Goal: Information Seeking & Learning: Check status

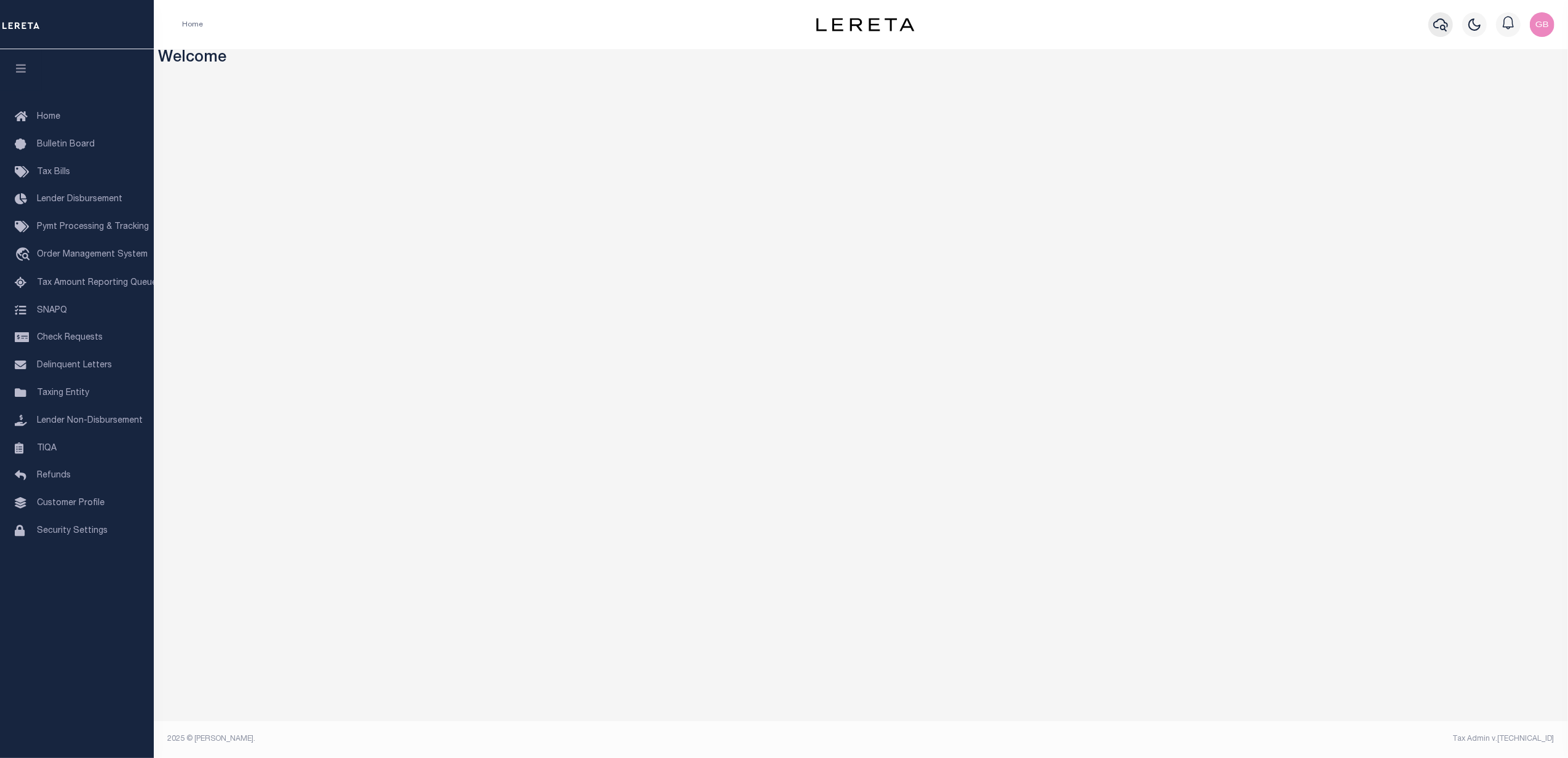
click at [1436, 23] on icon "button" at bounding box center [1440, 24] width 14 height 14
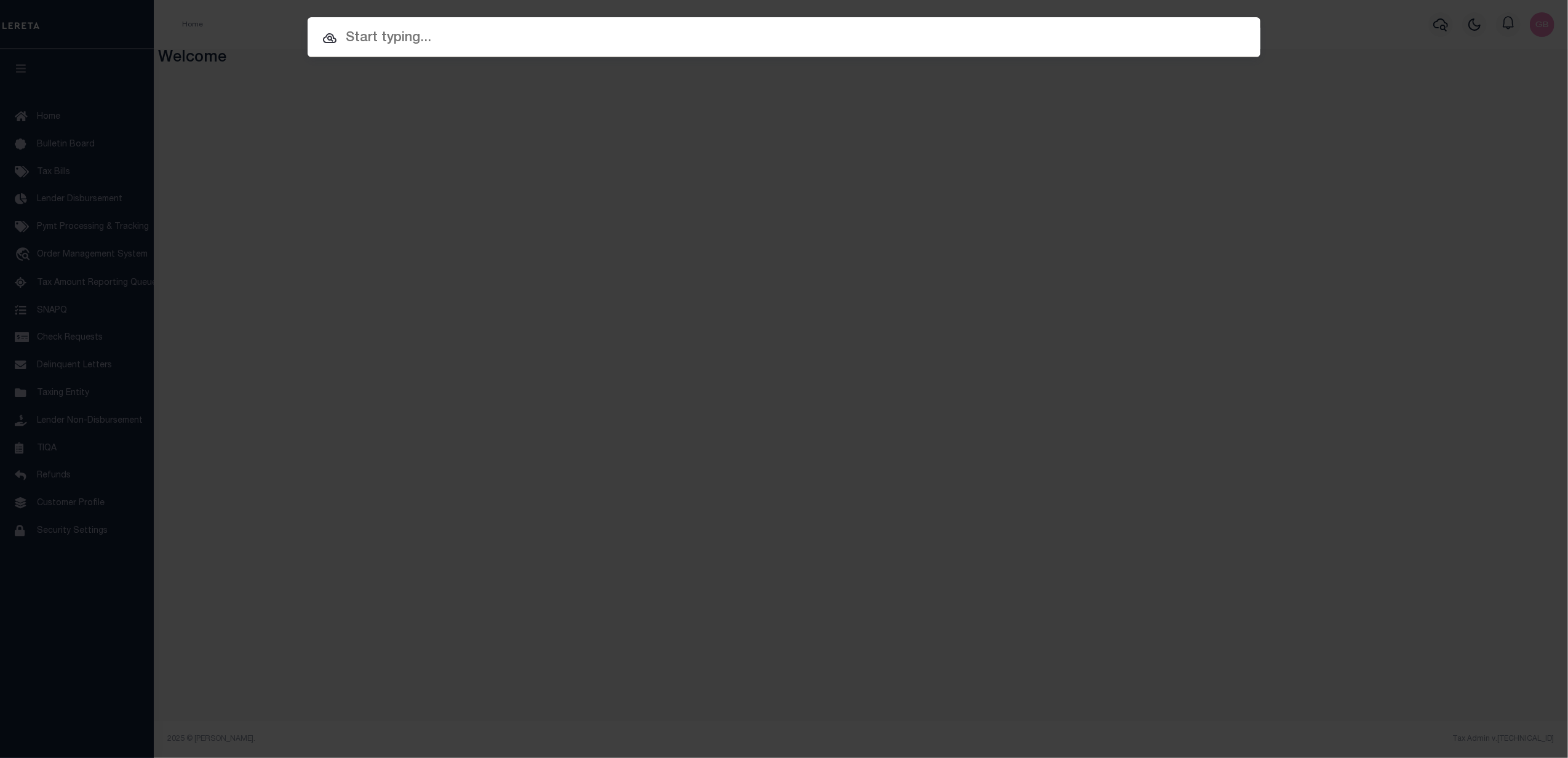
paste input "n 2008525549"
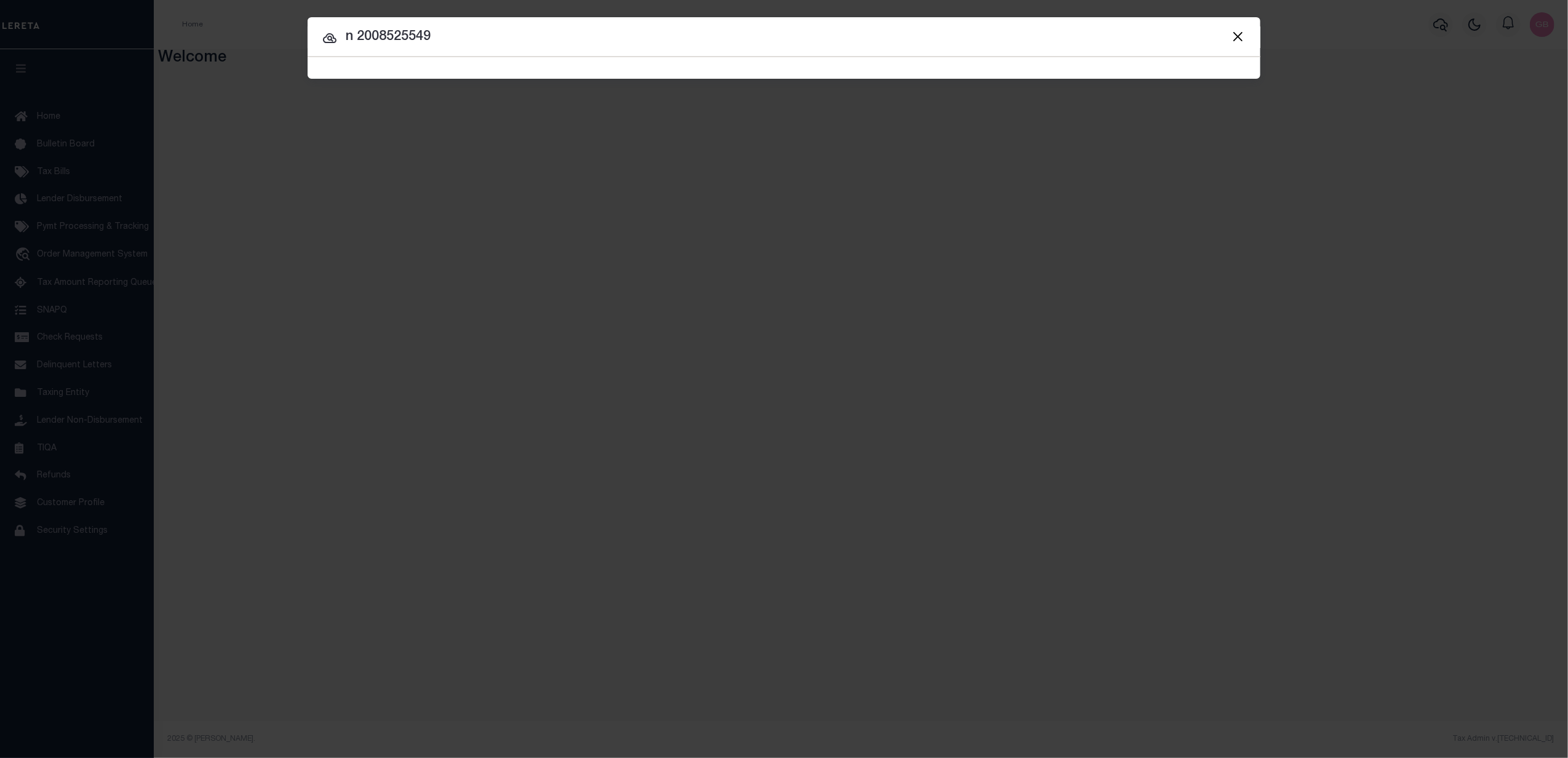
drag, startPoint x: 358, startPoint y: 38, endPoint x: 307, endPoint y: 40, distance: 51.0
click at [307, 40] on input "n 2008525549" at bounding box center [784, 37] width 953 height 21
type input "2008525549"
click at [454, 37] on input "2008525549" at bounding box center [784, 37] width 953 height 21
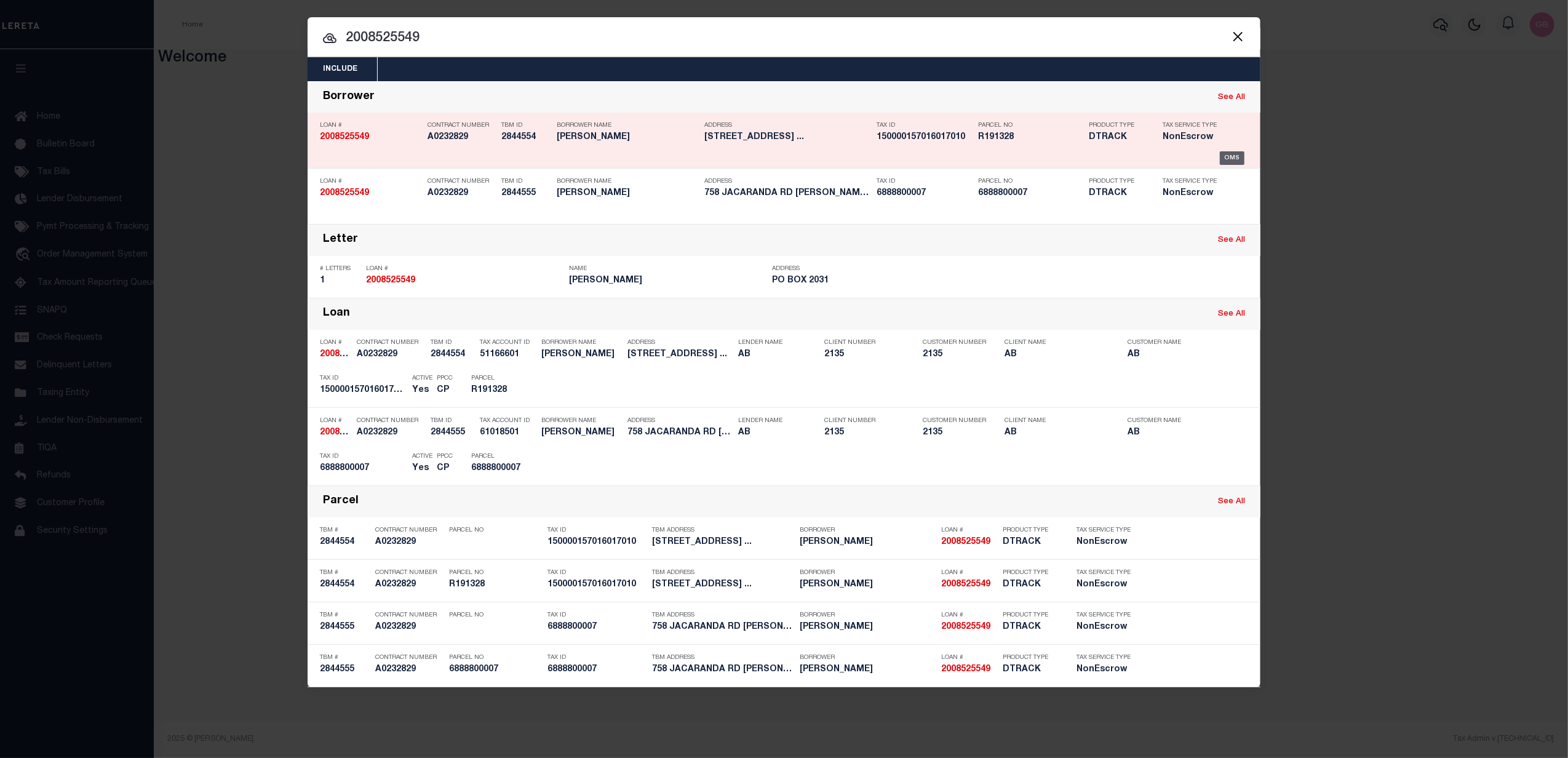
click at [1232, 158] on div "OMS" at bounding box center [1232, 158] width 25 height 13
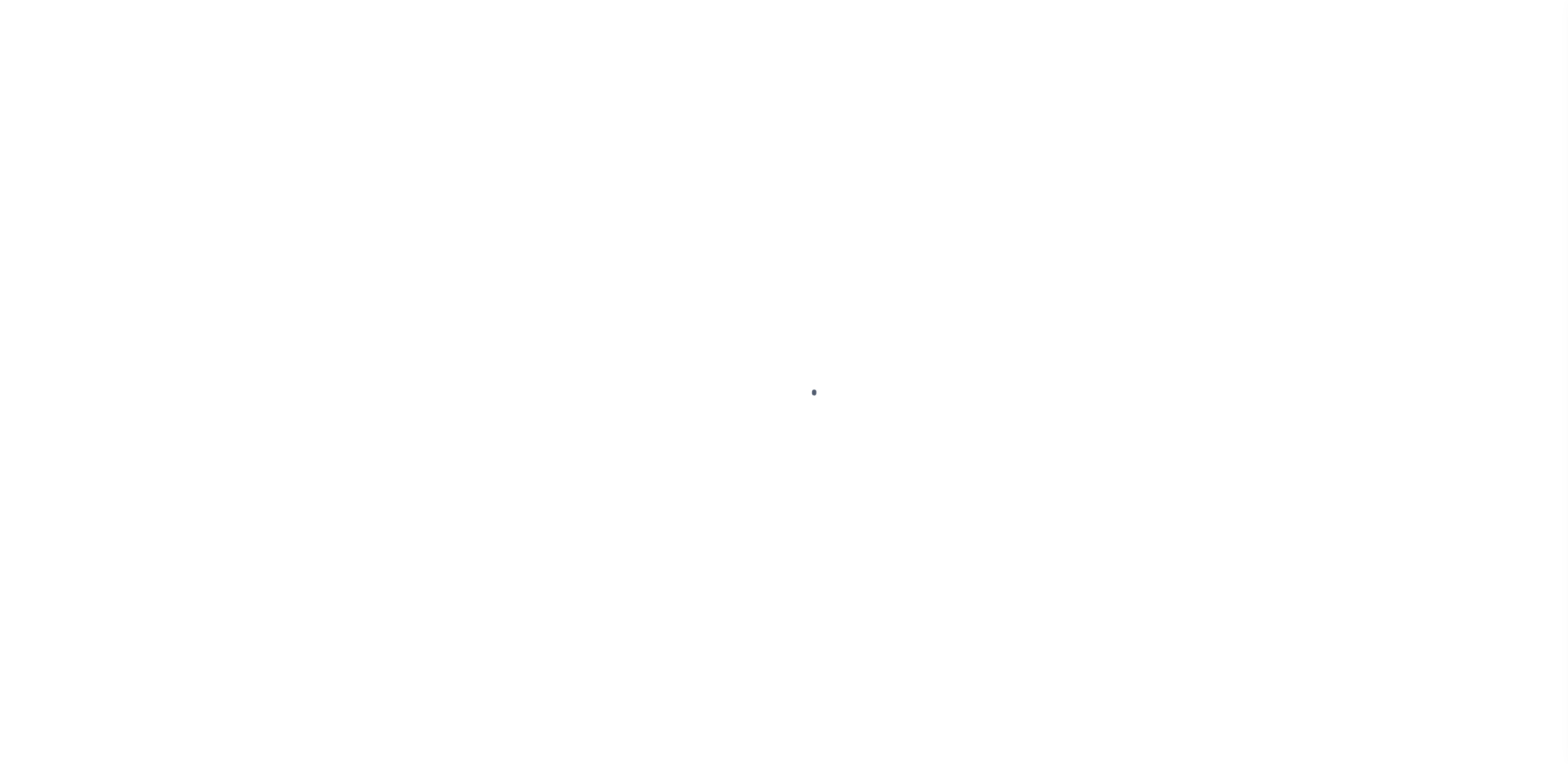
type input "2008525549"
type input "[PERSON_NAME]"
select select
type input "PO BOX 2031"
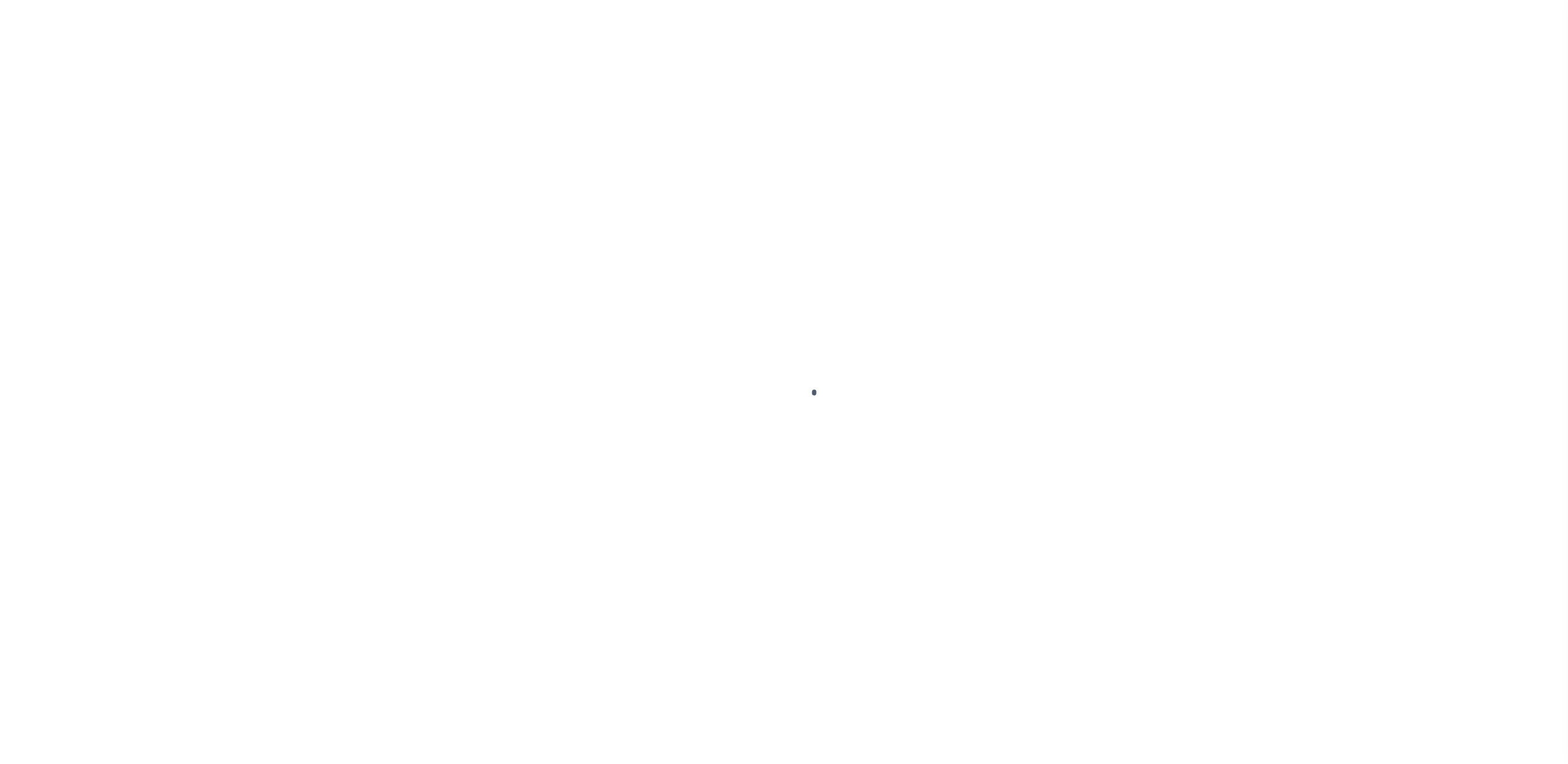
type input "[GEOGRAPHIC_DATA], [GEOGRAPHIC_DATA] 75710-2031"
select select "NonEscrow"
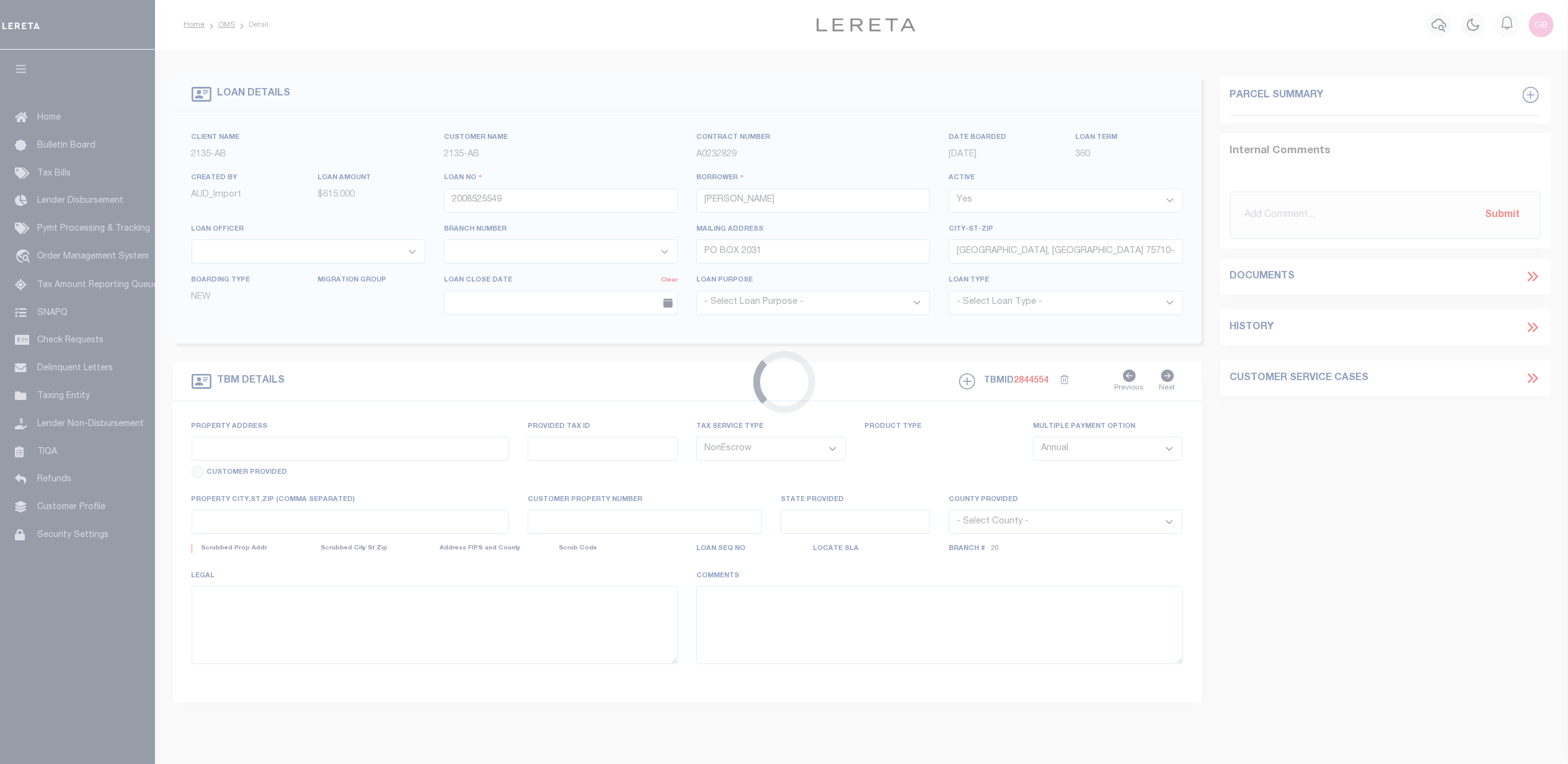
select select "8193"
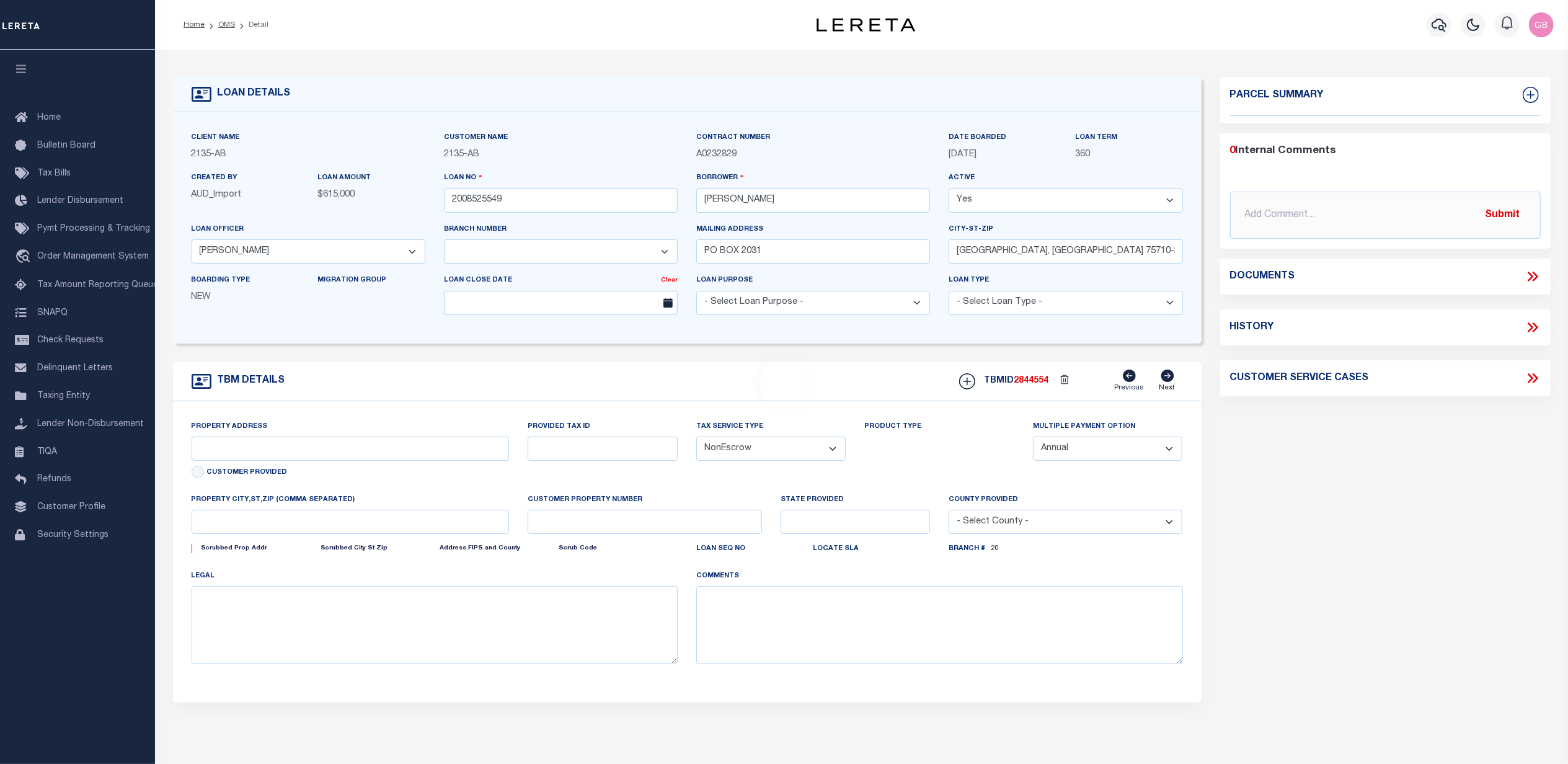
select select "2600"
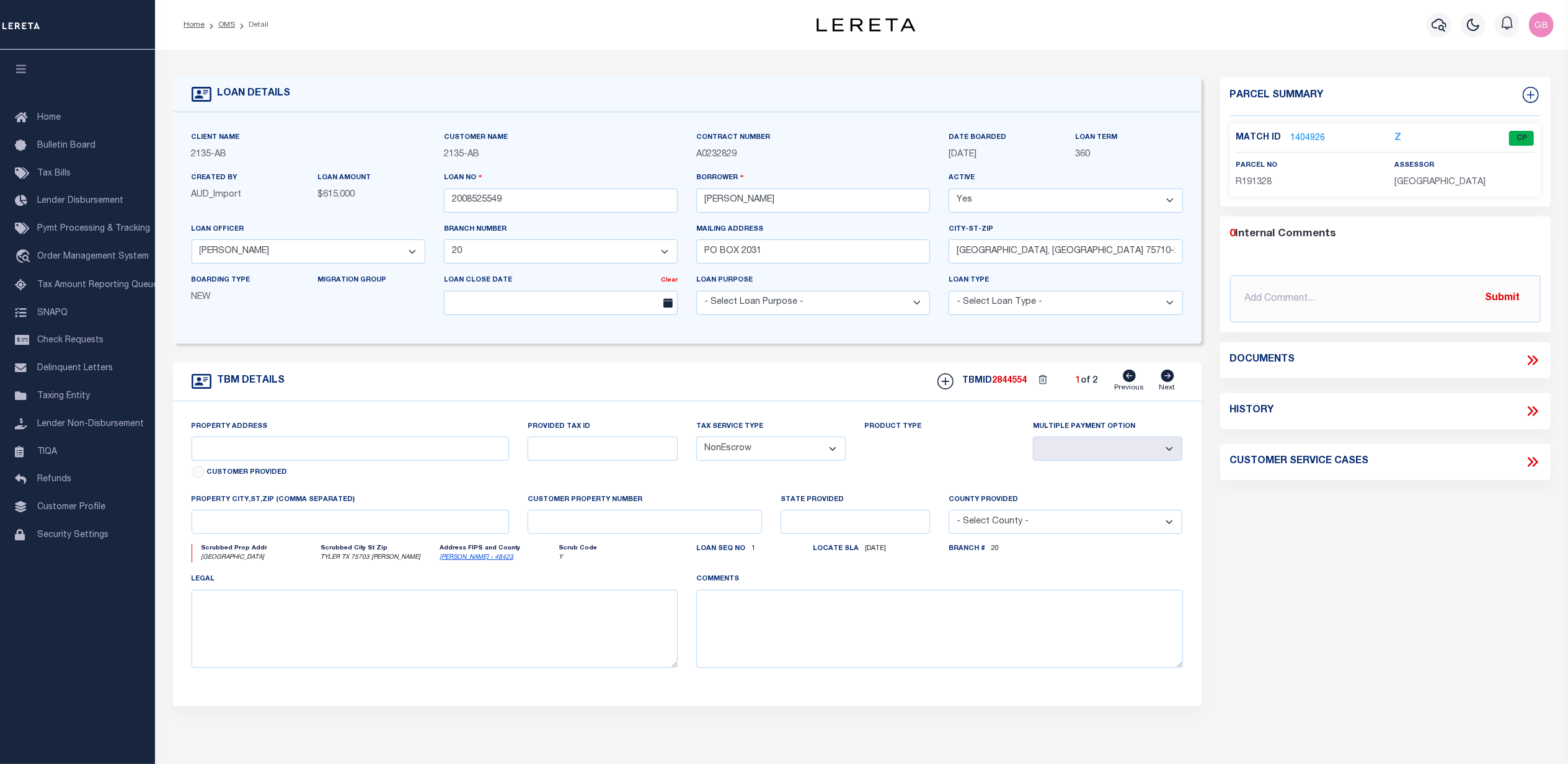
type input "[GEOGRAPHIC_DATA]"
select select
type input "TYLER TX 75703 [PERSON_NAME]"
type input "[GEOGRAPHIC_DATA]"
select select
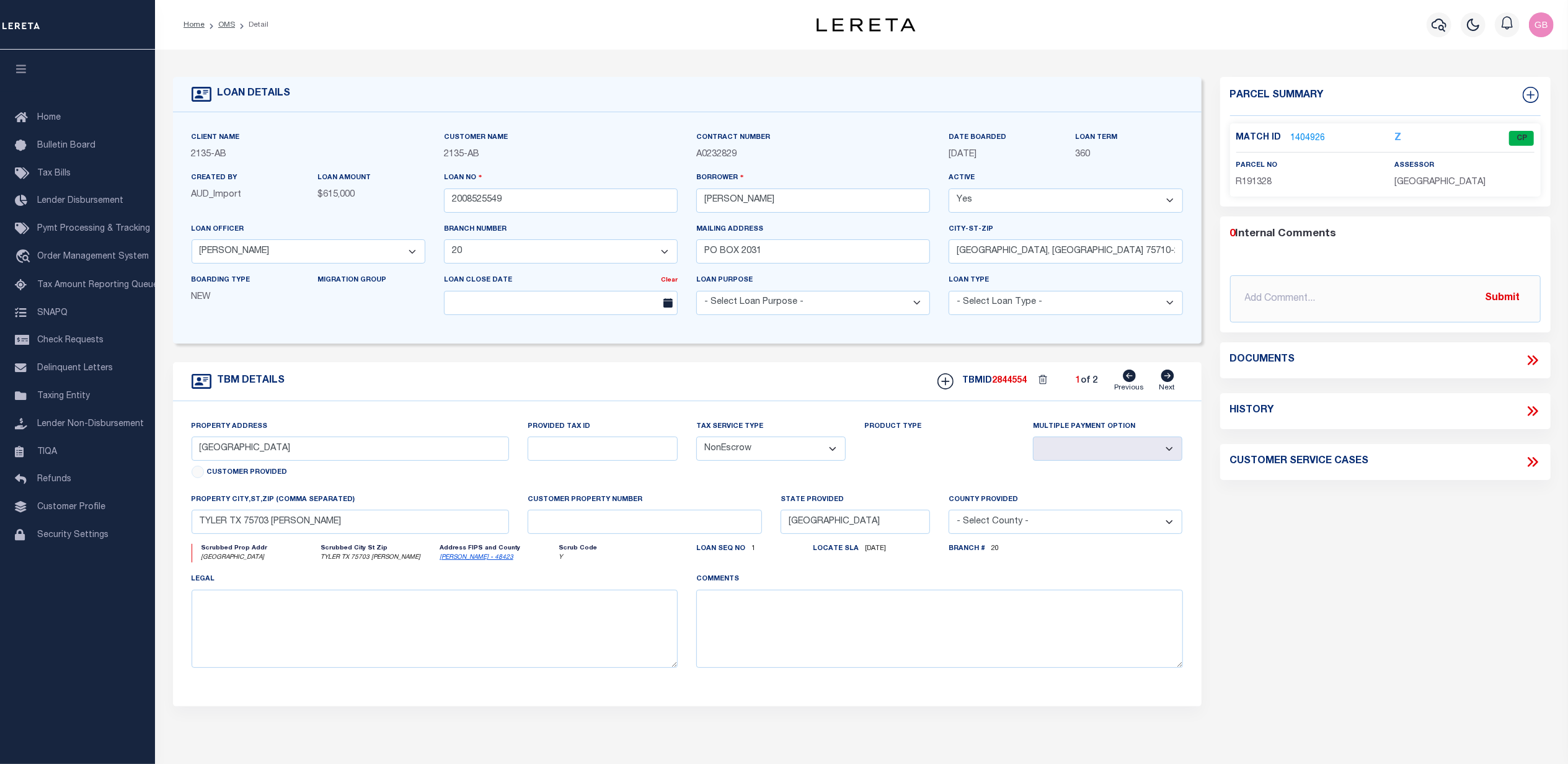
type textarea "(CP) DT LOT 17A NCB 1570P THE SHADOWS AT [GEOGRAPHIC_DATA]"
click at [1313, 135] on link "1404926" at bounding box center [1308, 138] width 35 height 13
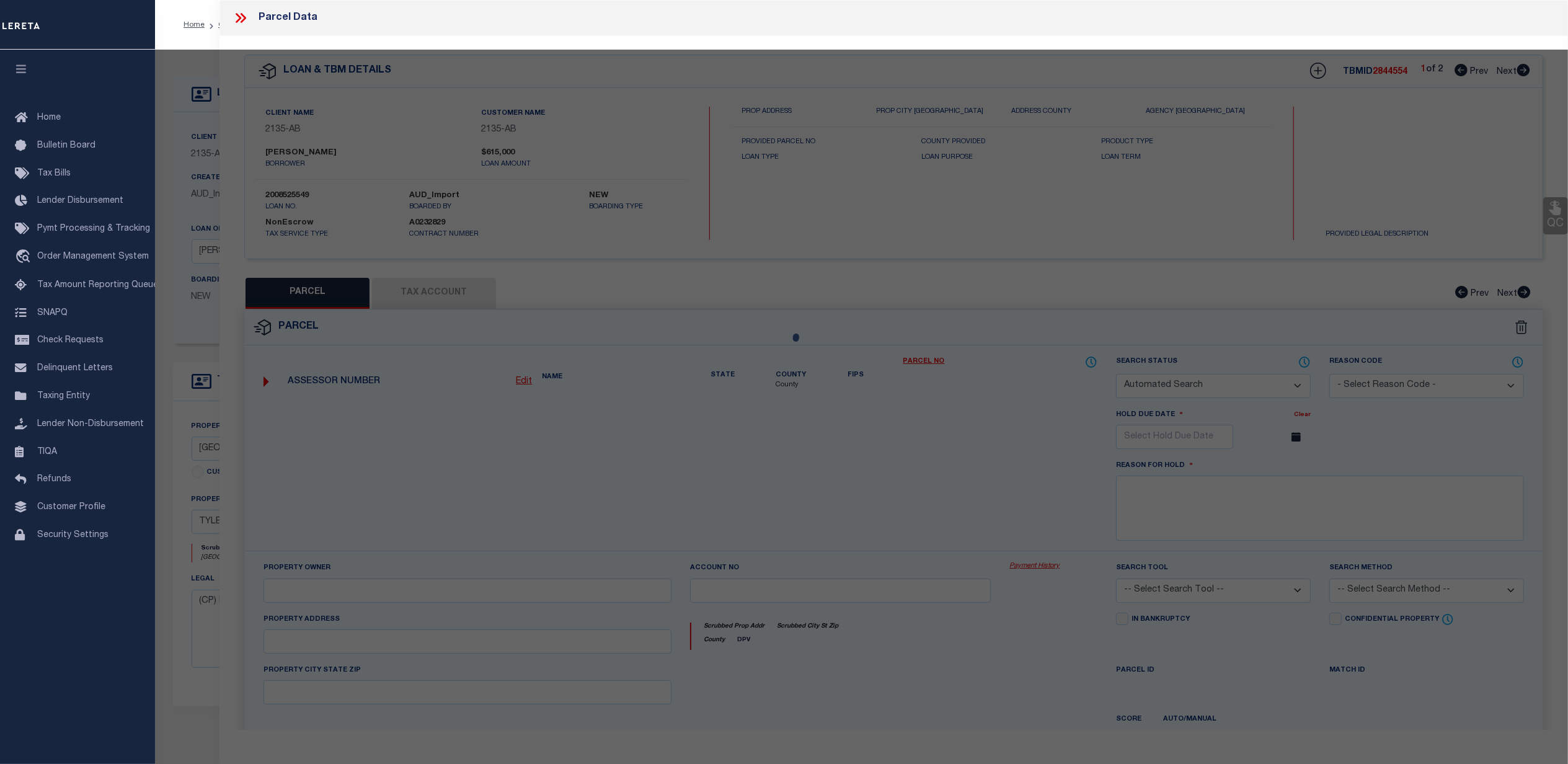
checkbox input "false"
select select "CP"
type input "HEINES MARTIN & MICHELLE"
type input "150000157016017010"
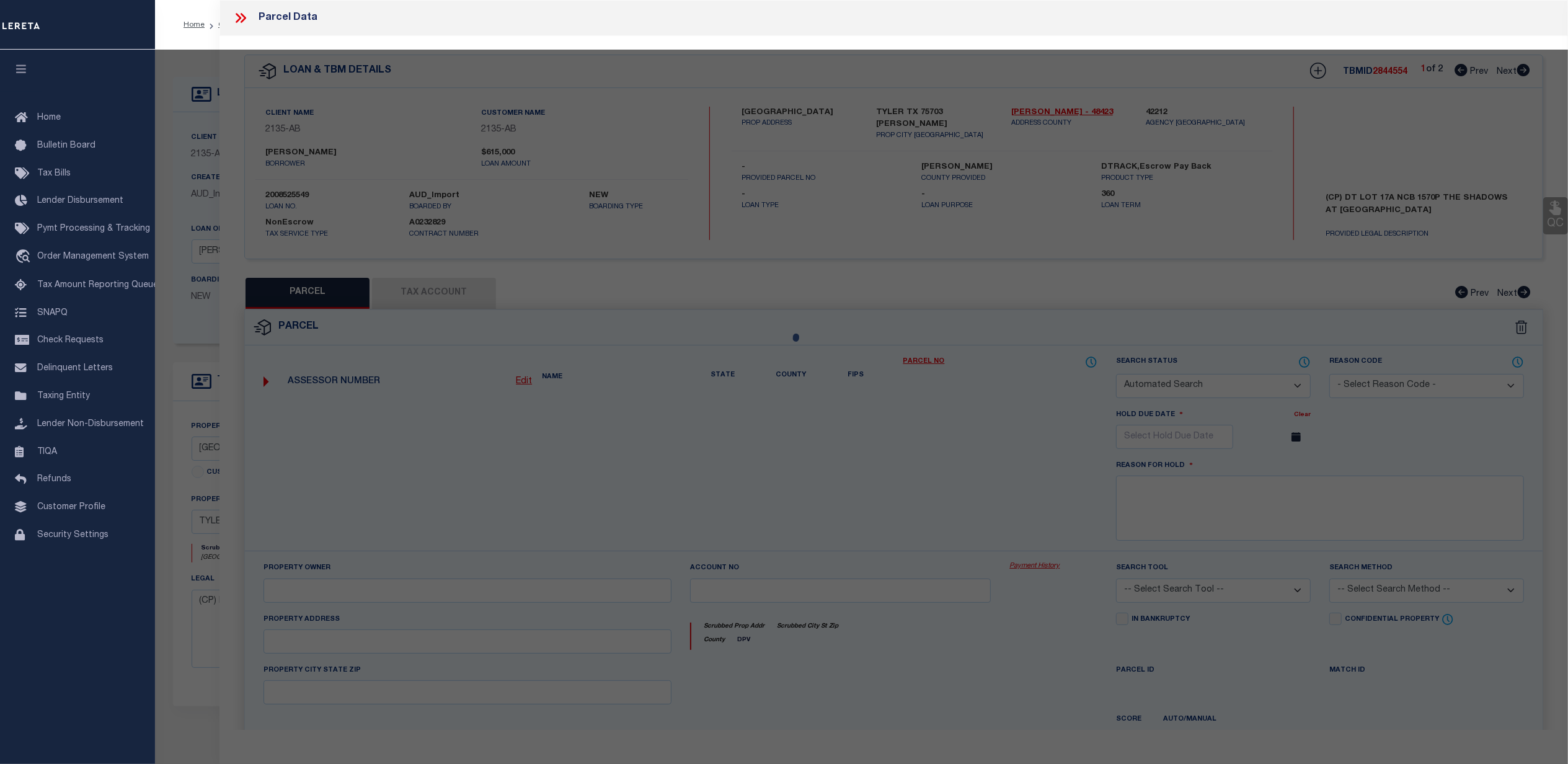
type input "[GEOGRAPHIC_DATA]"
checkbox input "false"
type textarea "6932 PARK SLOPE 13680 H-20.4C SHADOWS @ [GEOGRAPHIC_DATA] 1570-P LOT 17A 0.504"
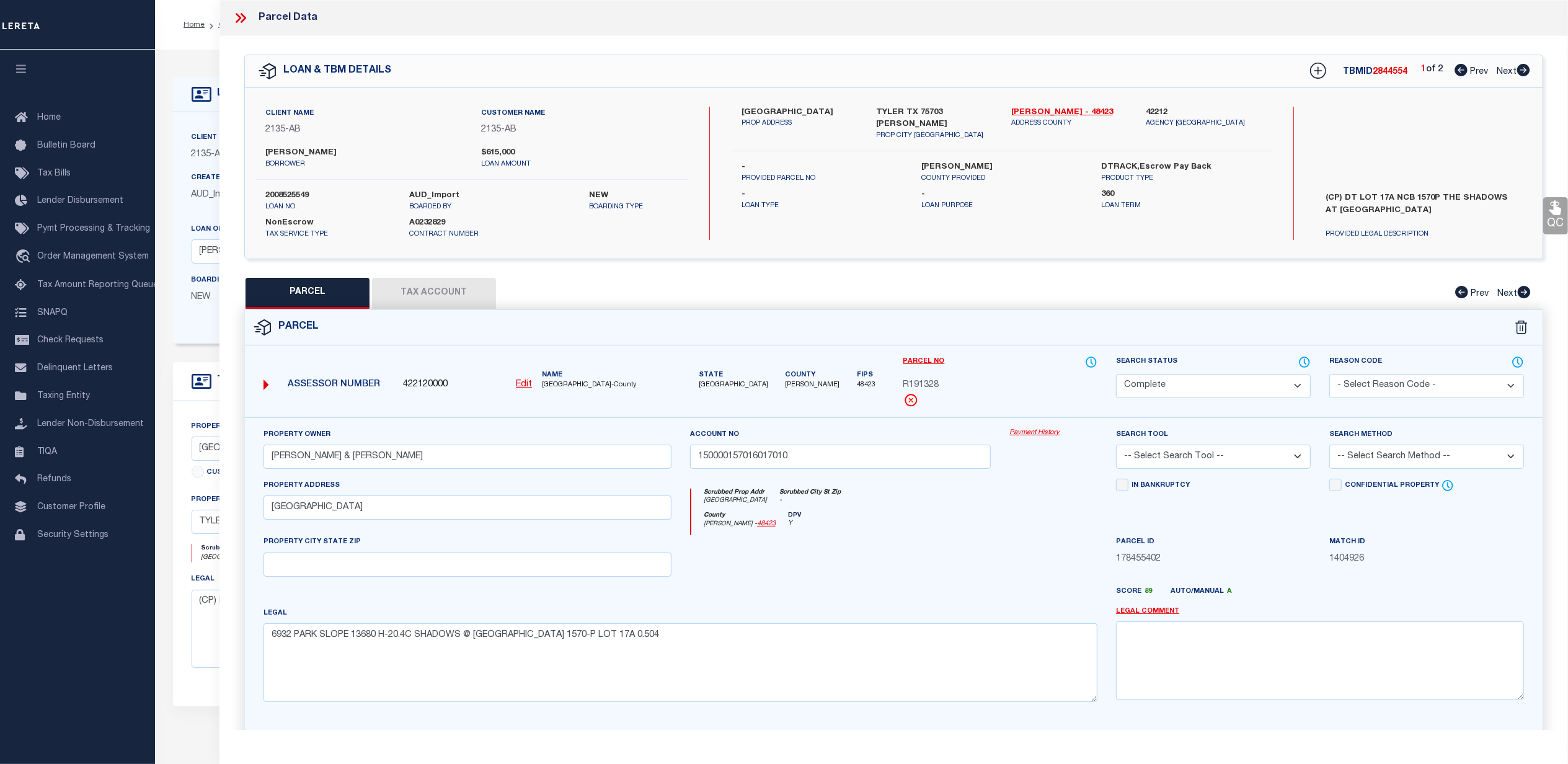
click at [1029, 423] on div "Property Owner HEINES MARTIN & MICHELLE Account no 150000157016017010 Payment H…" at bounding box center [894, 579] width 1297 height 325
click at [1027, 432] on link "Payment History" at bounding box center [1053, 433] width 88 height 11
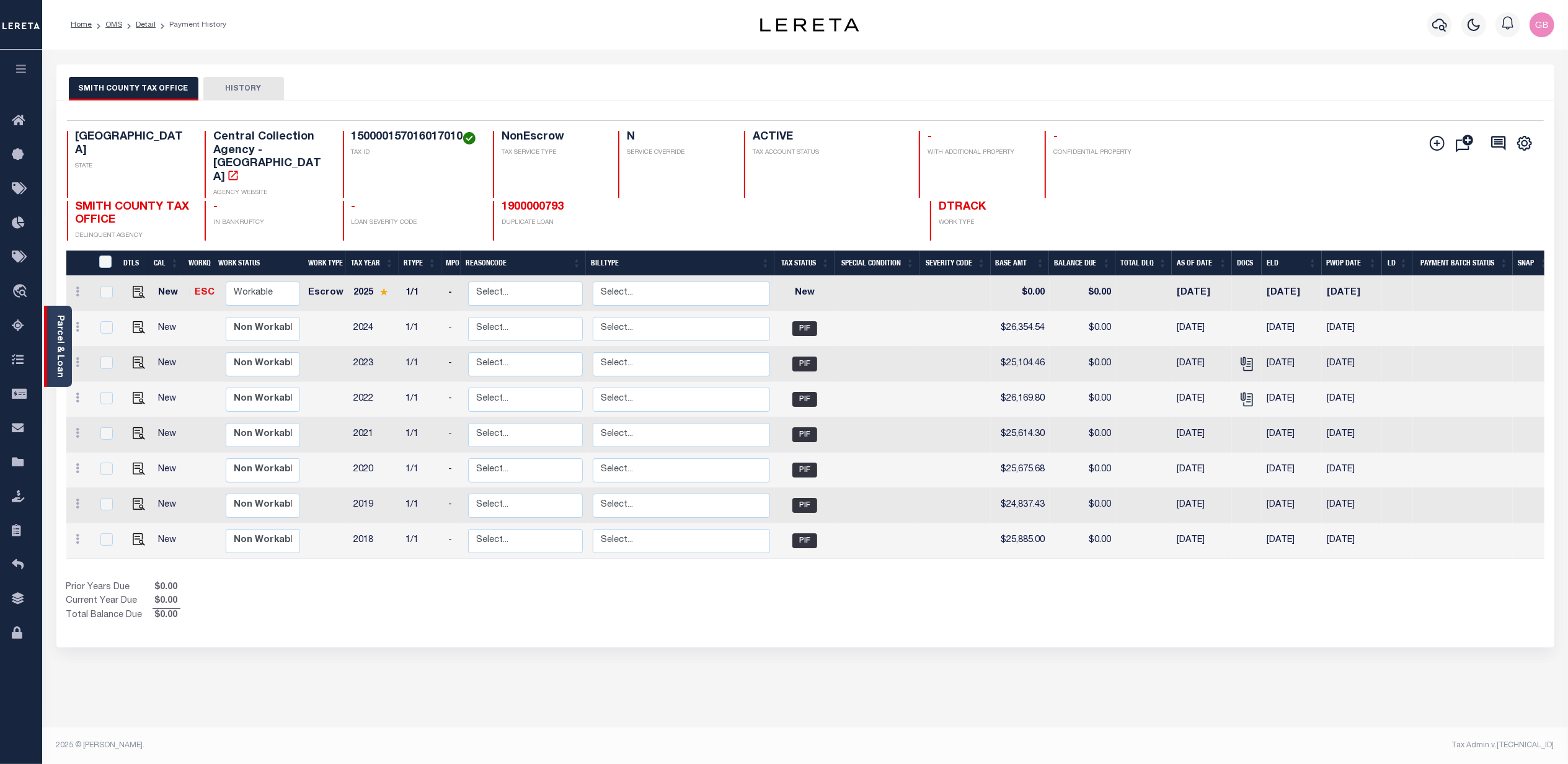
click at [58, 333] on link "Parcel & Loan" at bounding box center [60, 346] width 9 height 63
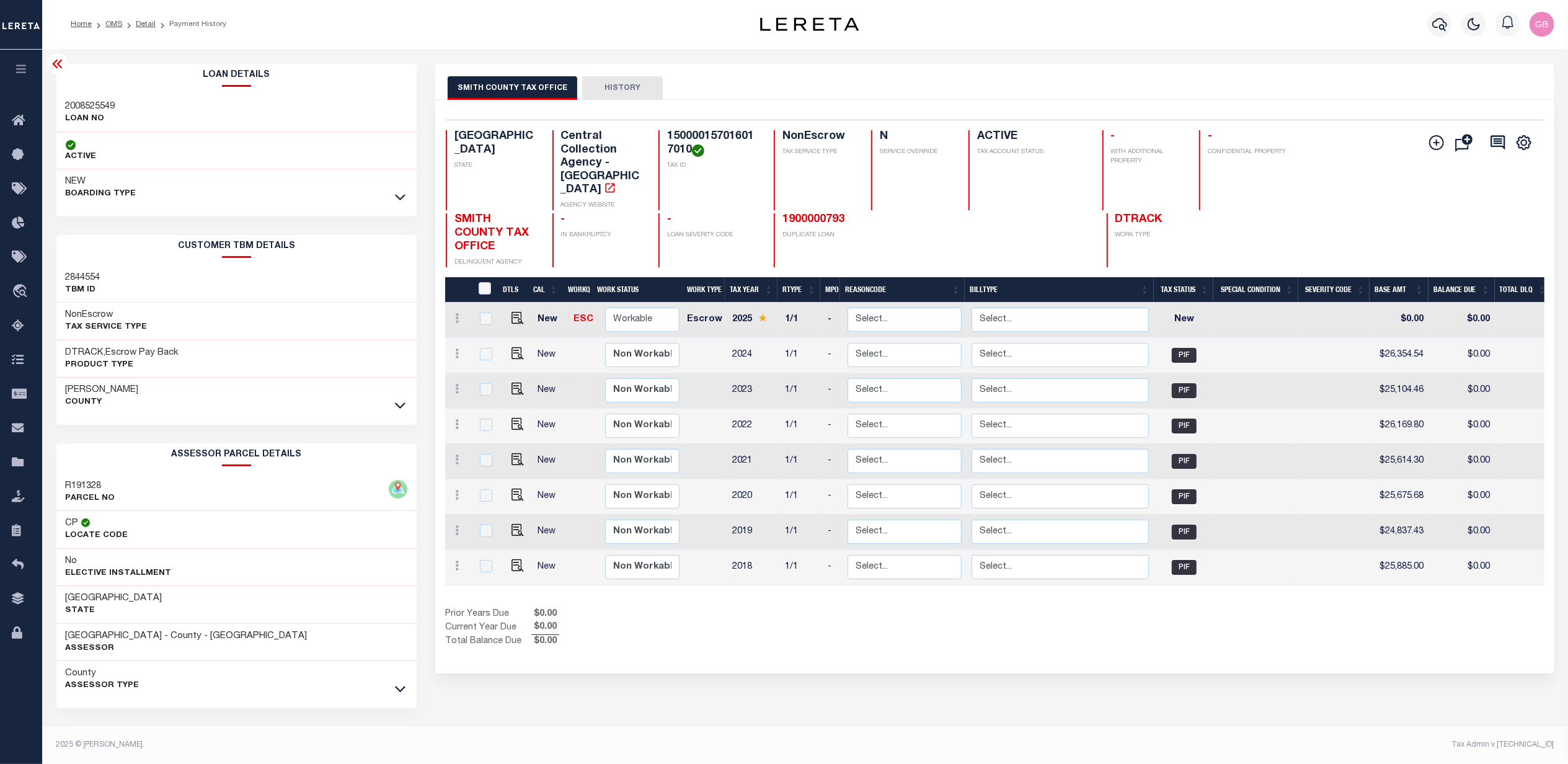
scroll to position [5, 0]
click at [397, 192] on icon at bounding box center [400, 197] width 11 height 13
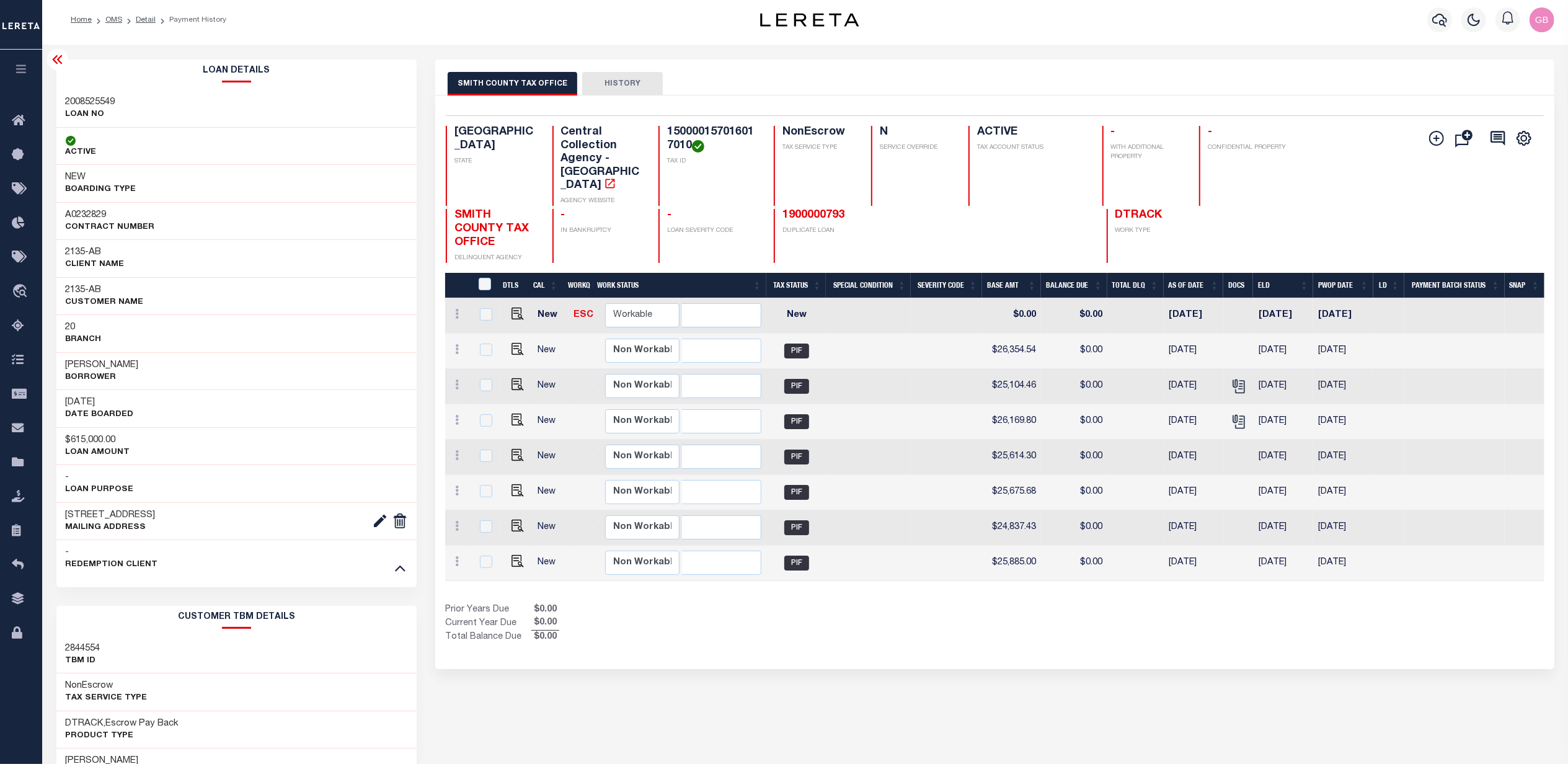
scroll to position [0, 0]
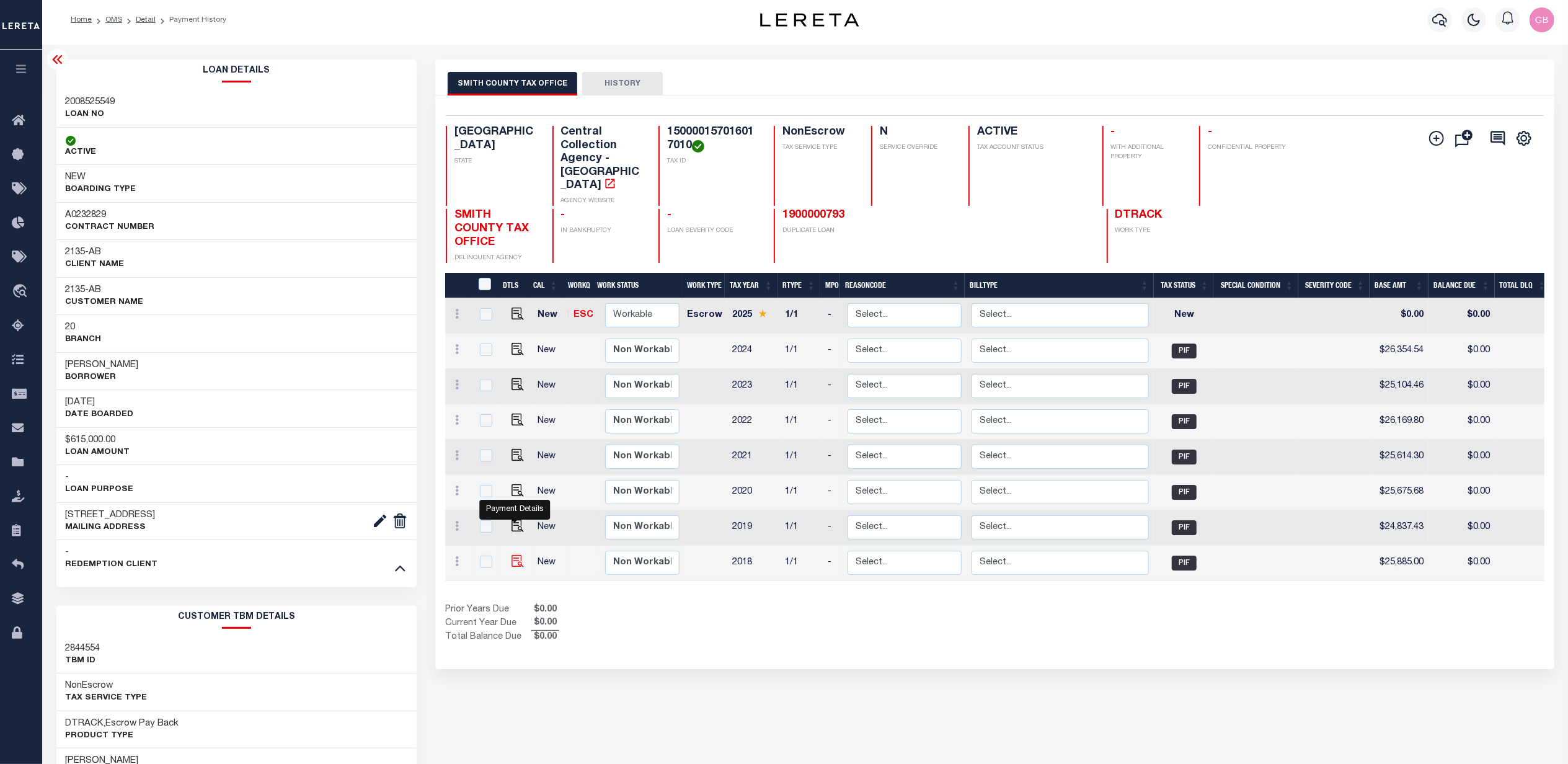
click at [511, 555] on img "" at bounding box center [518, 561] width 13 height 13
checkbox input "true"
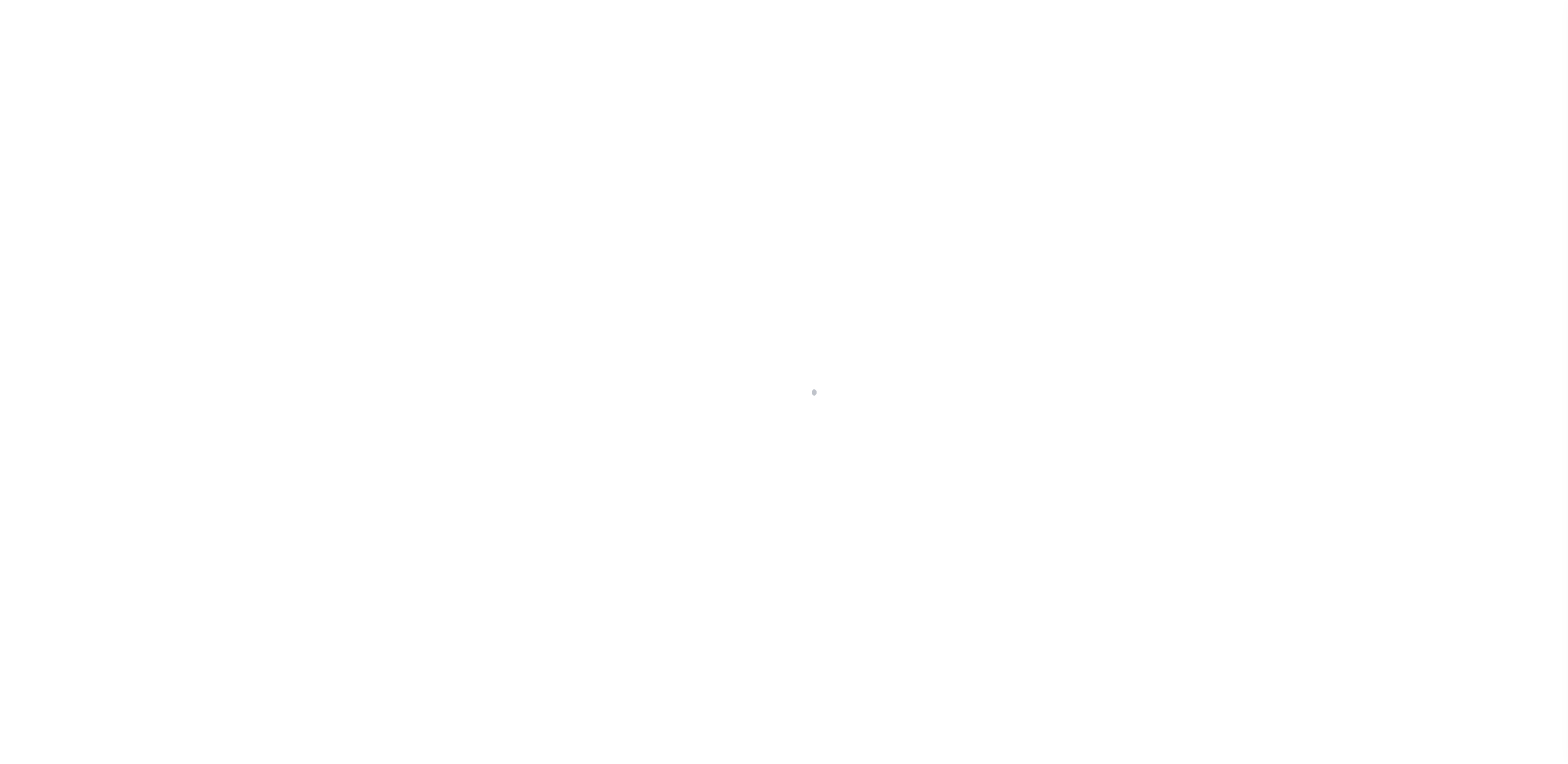
checkbox input "false"
type input "06/24/2019"
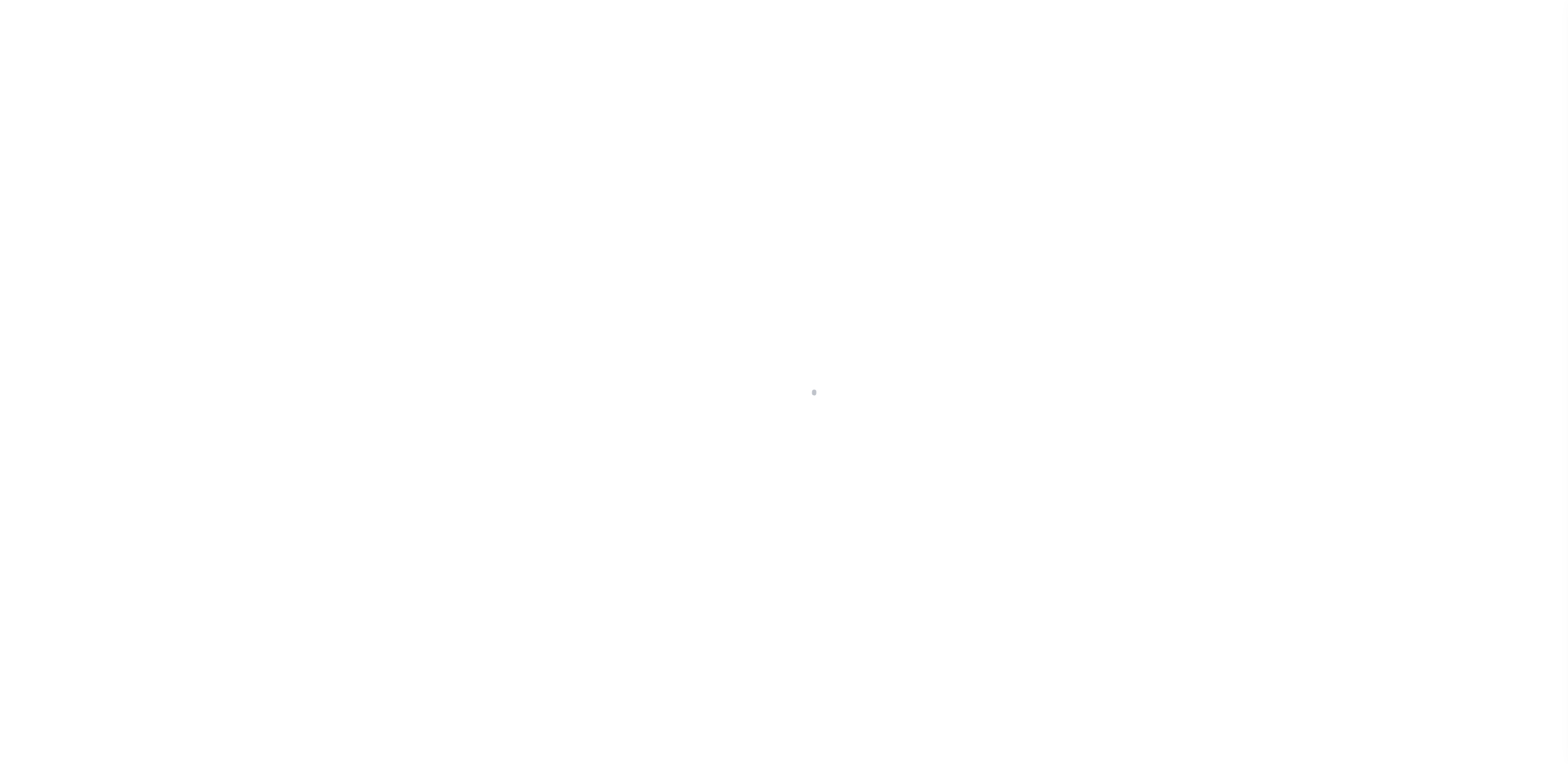
type input "$25,885"
type input "$0"
type input "$25,885"
type input "$0"
select select "PIF"
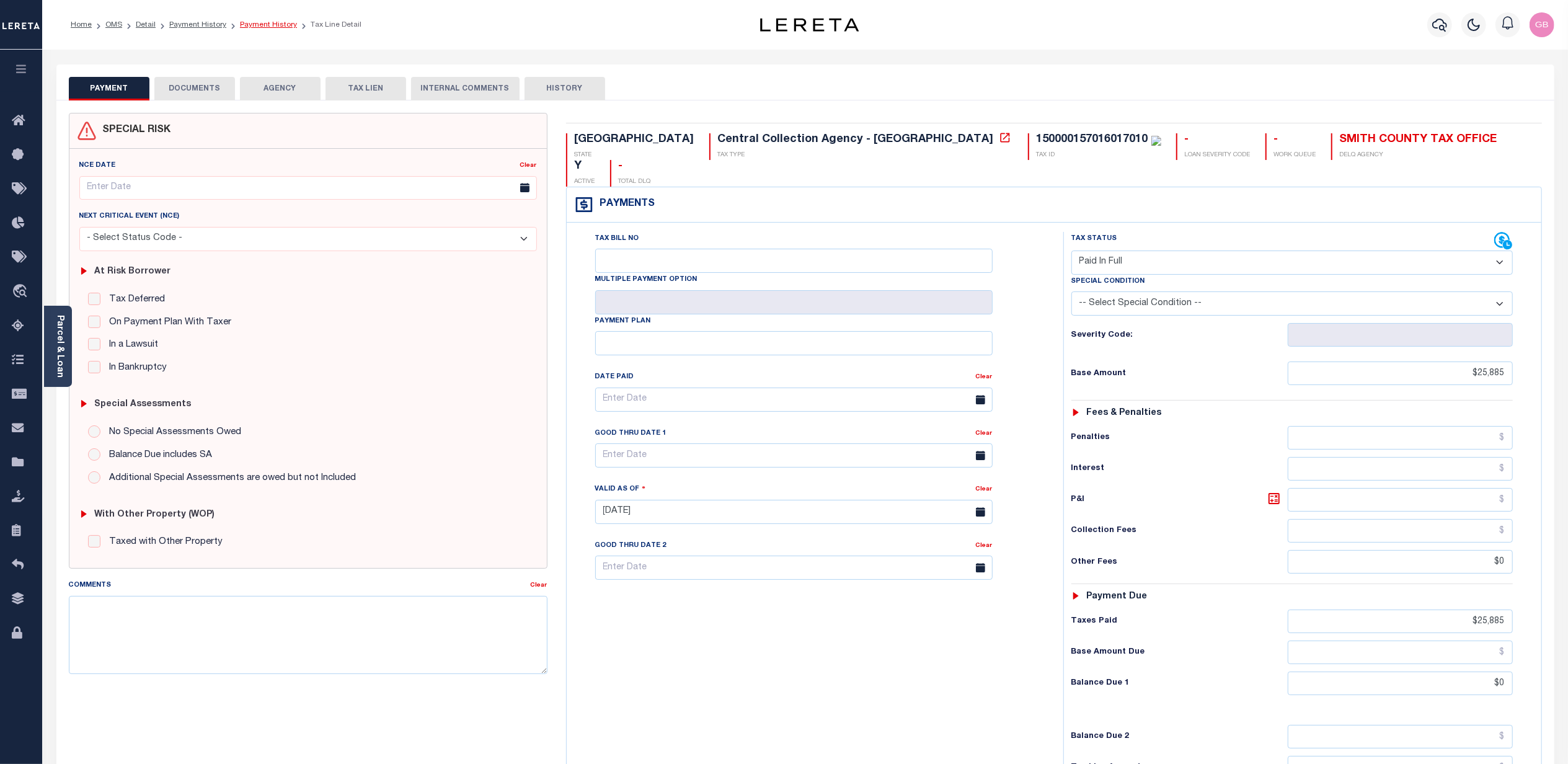
click at [255, 23] on link "Payment History" at bounding box center [269, 25] width 57 height 8
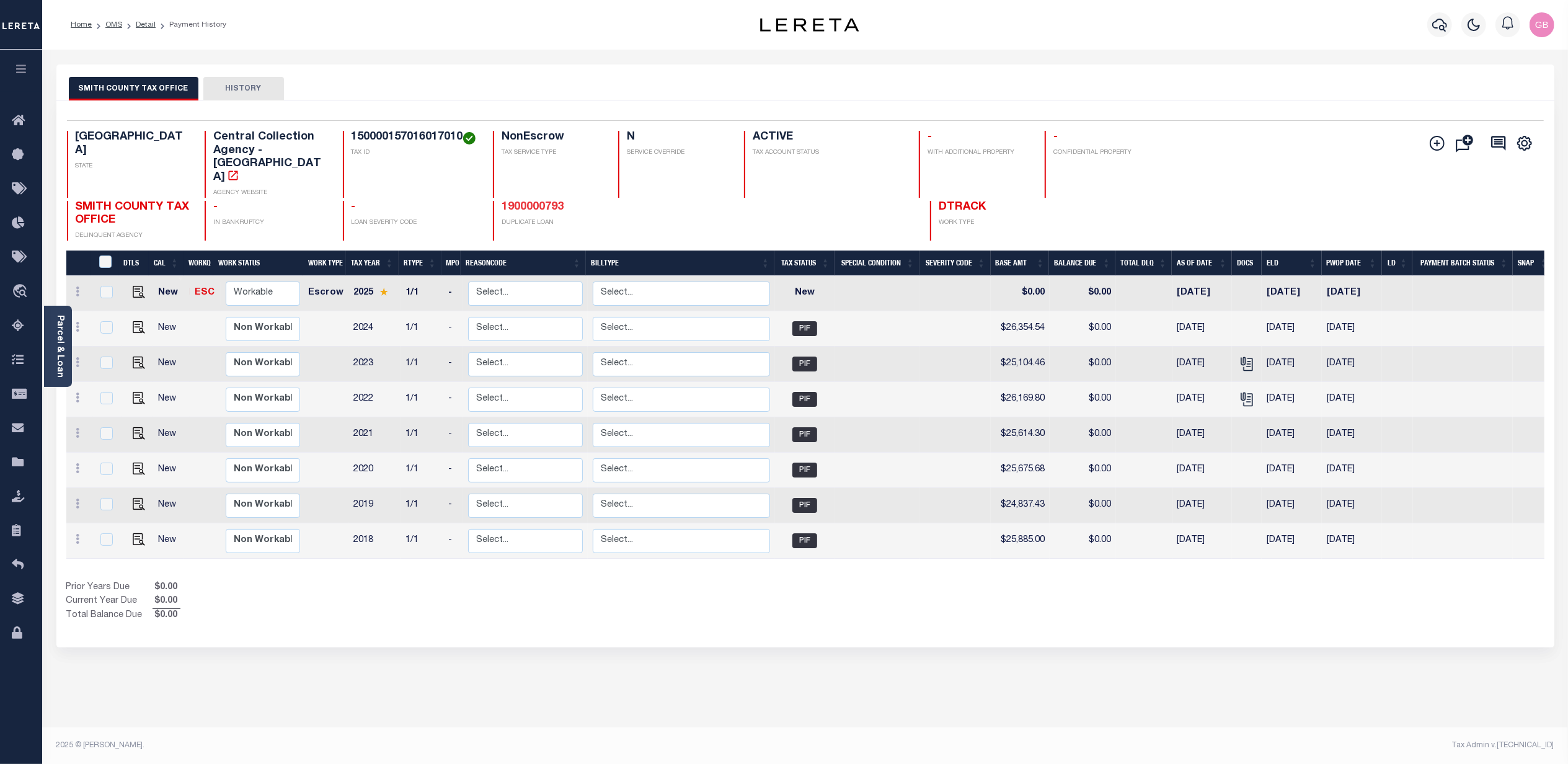
click at [531, 201] on link "1900000793" at bounding box center [533, 207] width 62 height 11
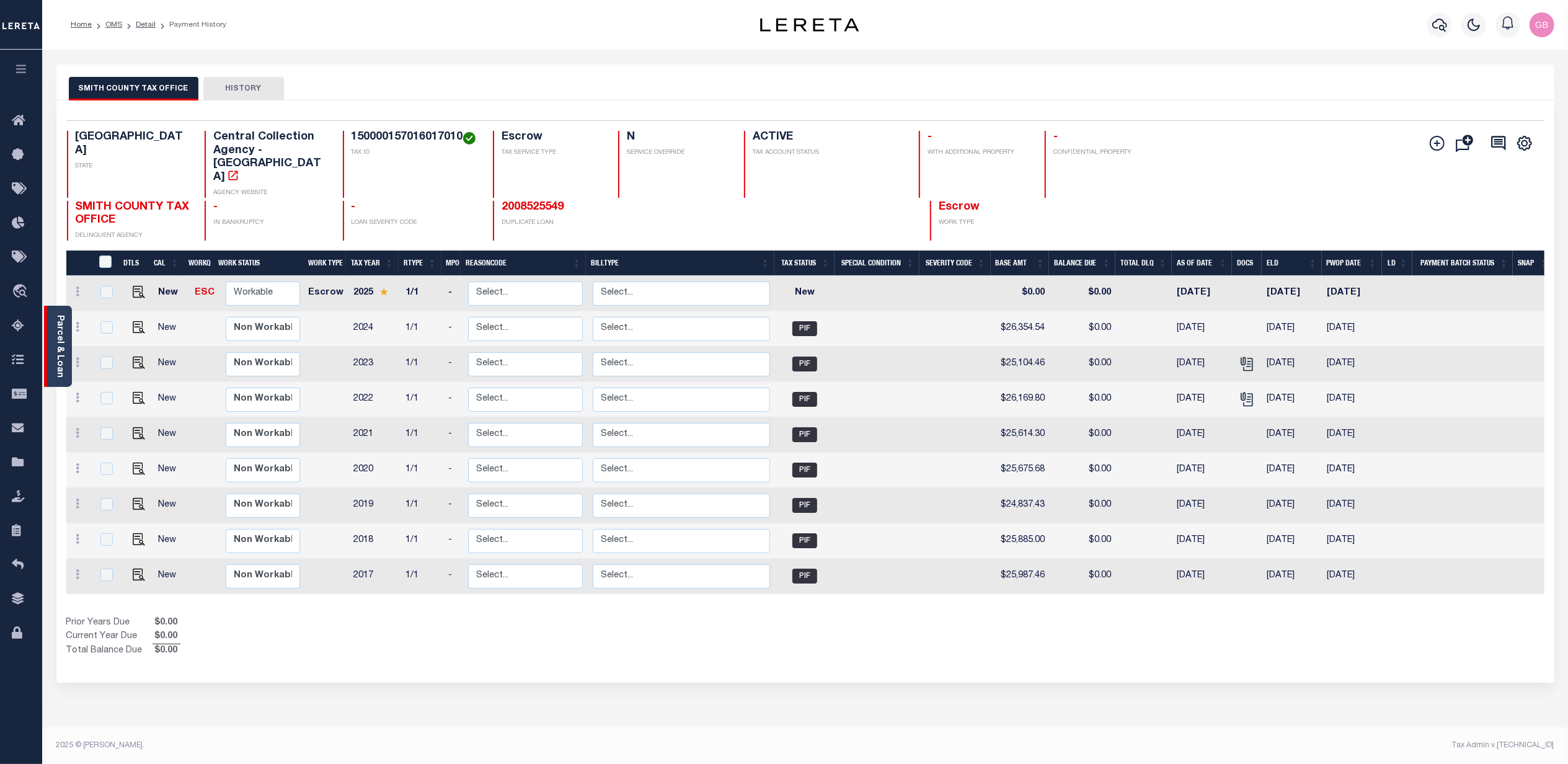
click at [58, 333] on link "Parcel & Loan" at bounding box center [60, 346] width 9 height 63
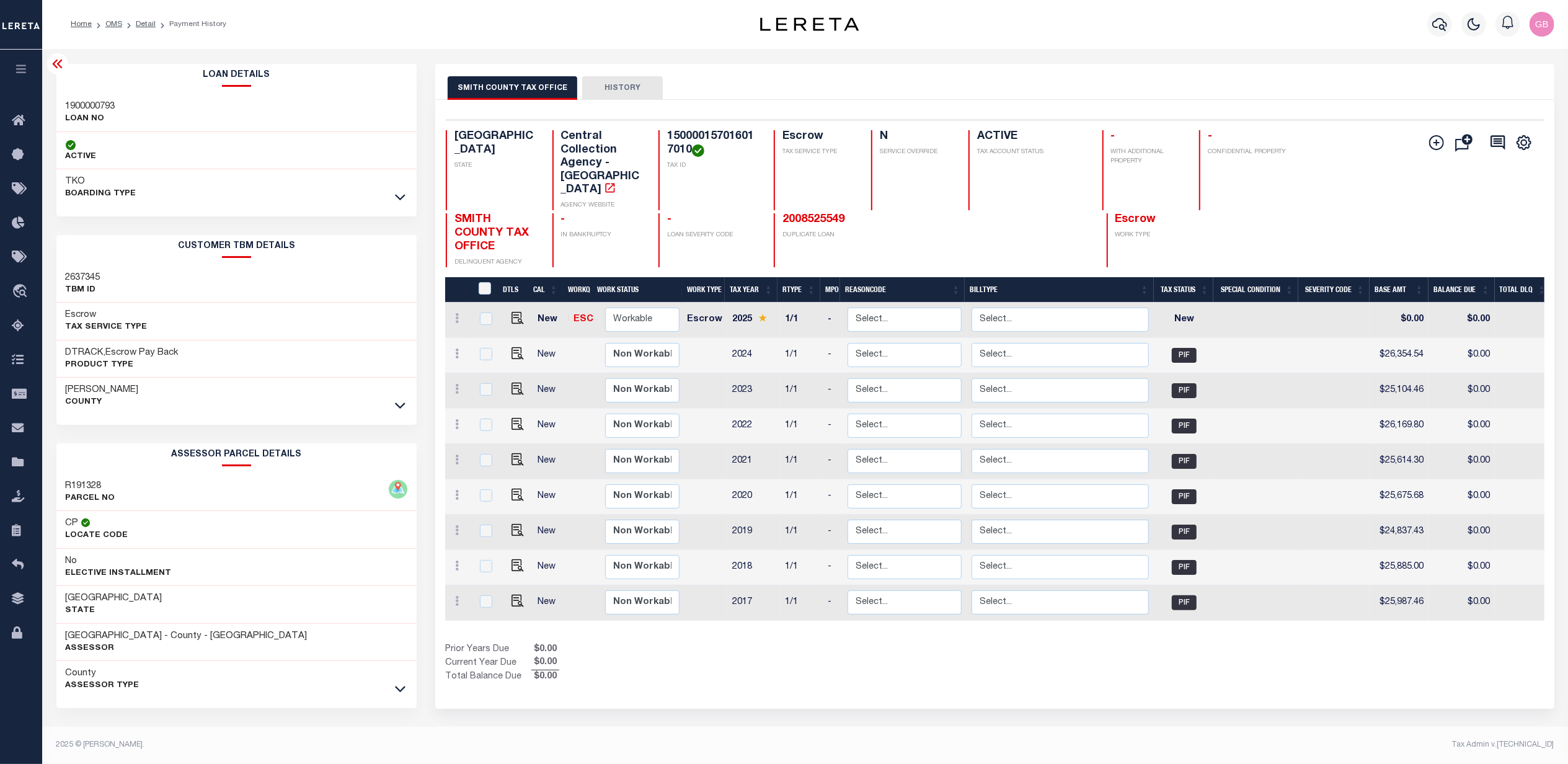
scroll to position [5, 0]
click at [401, 196] on icon at bounding box center [400, 198] width 11 height 6
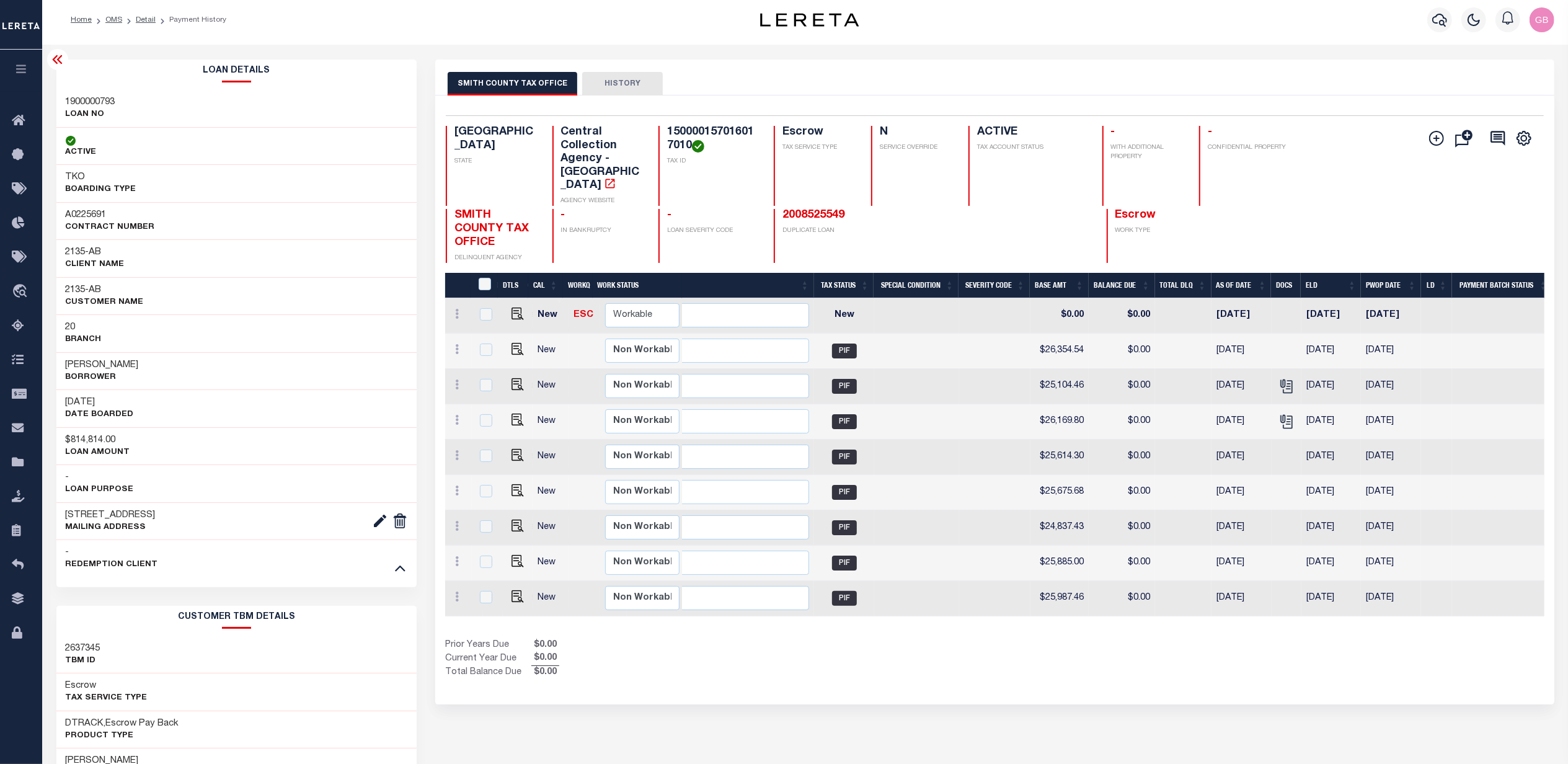
scroll to position [0, 0]
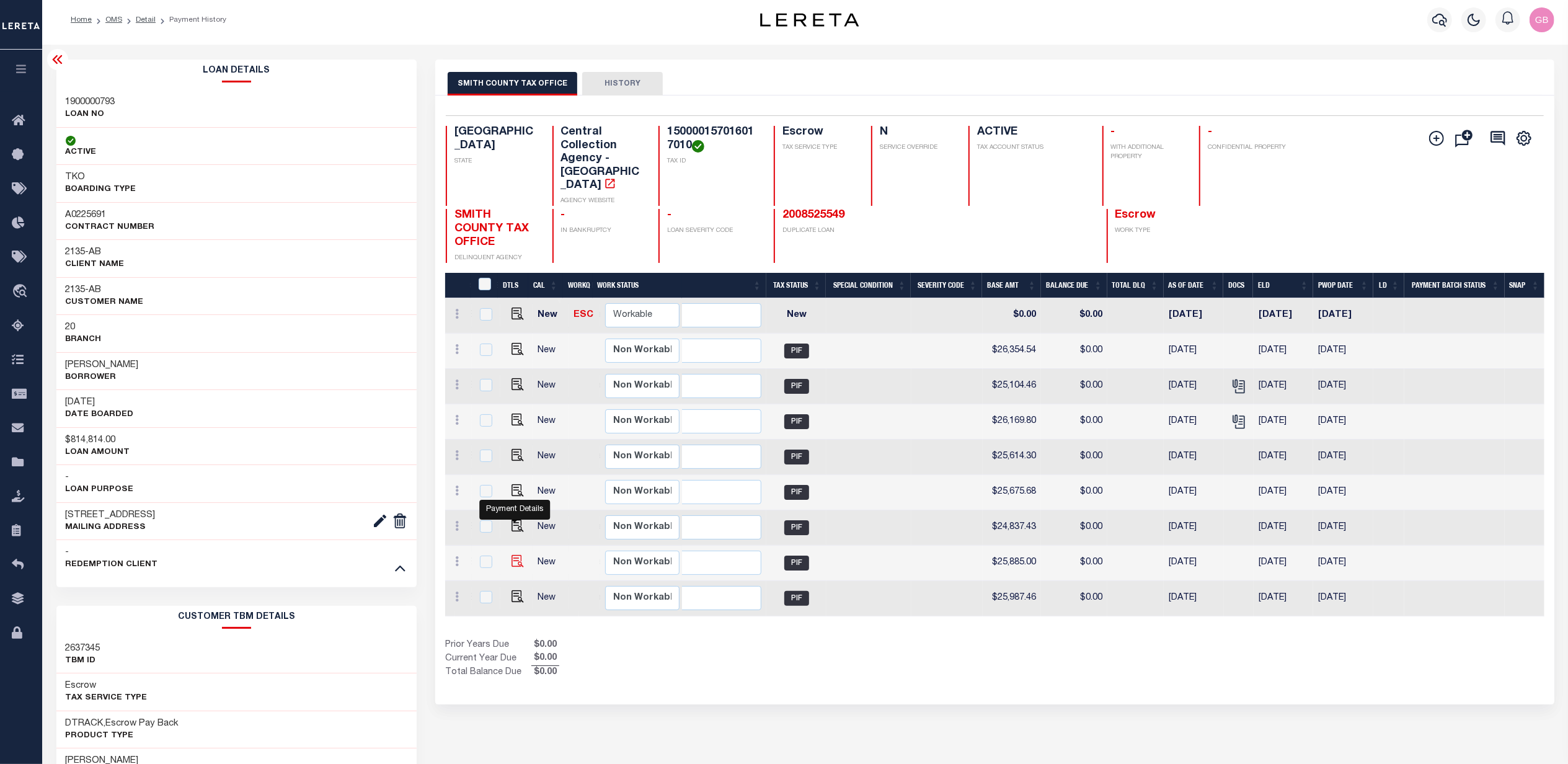
click at [512, 555] on img "" at bounding box center [518, 561] width 13 height 13
checkbox input "true"
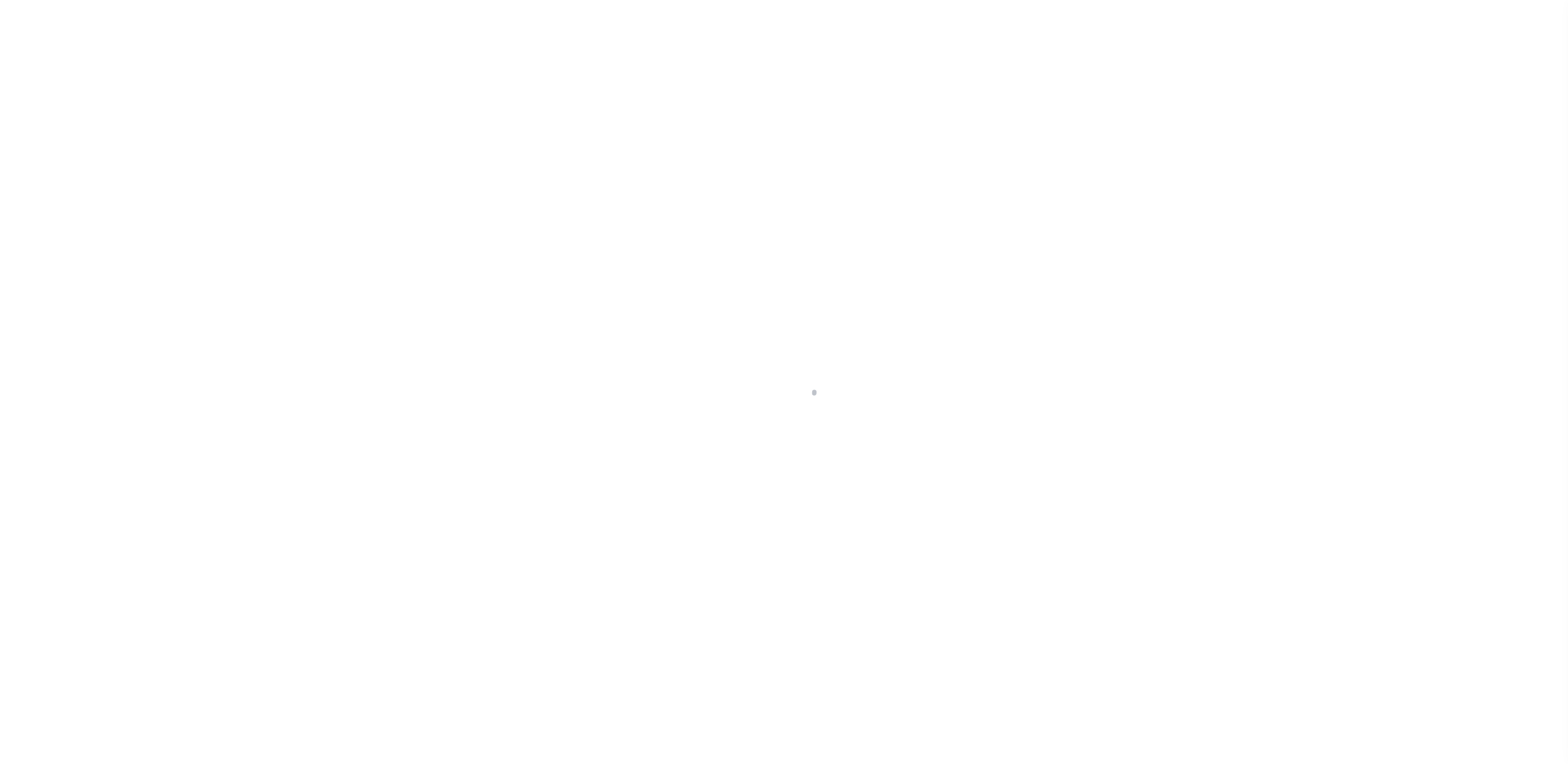
checkbox input "false"
type input "[DATE]"
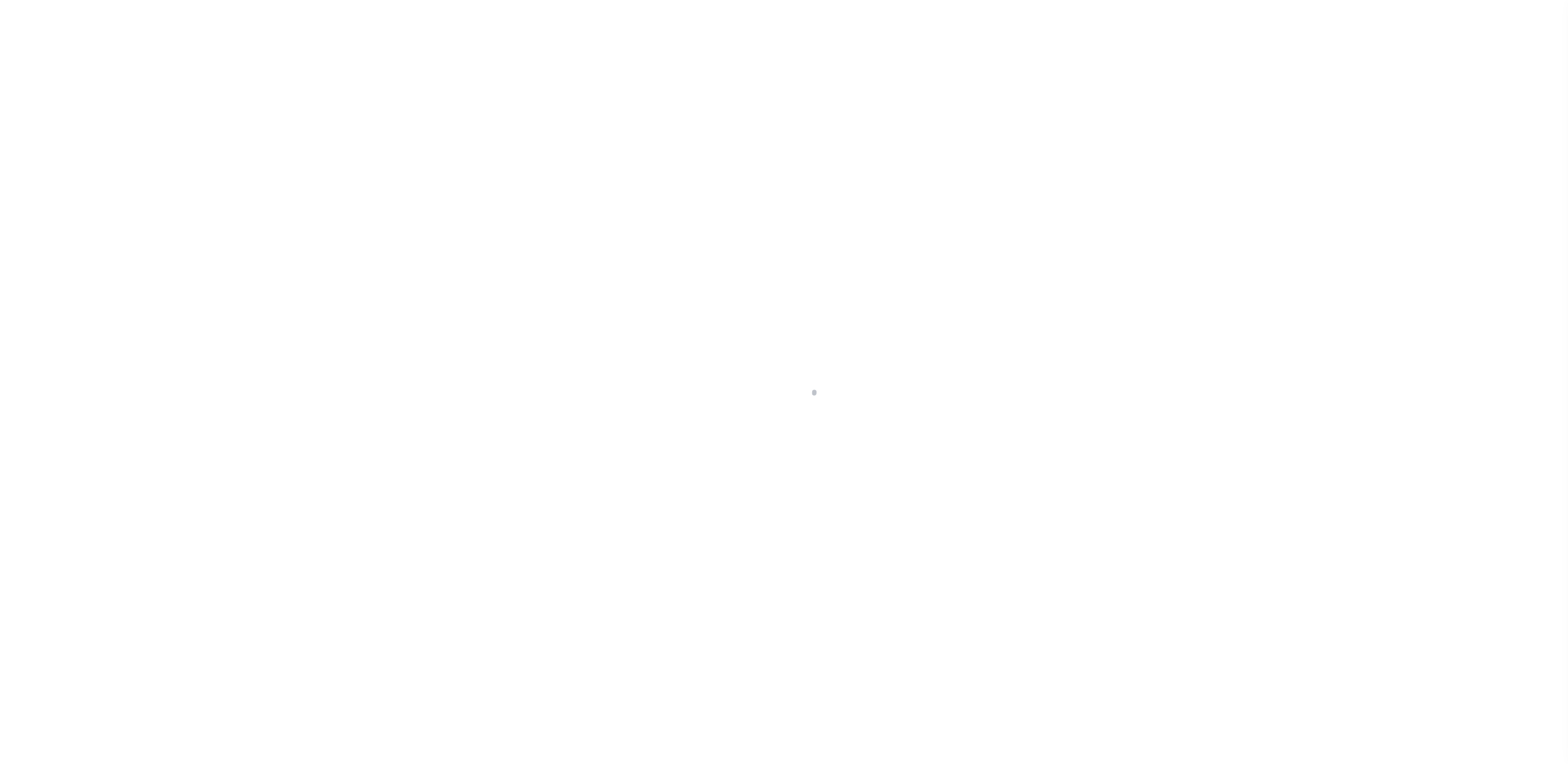
type input "$25,885"
type input "$0"
type input "$25,885"
type input "$0"
select select "PIF"
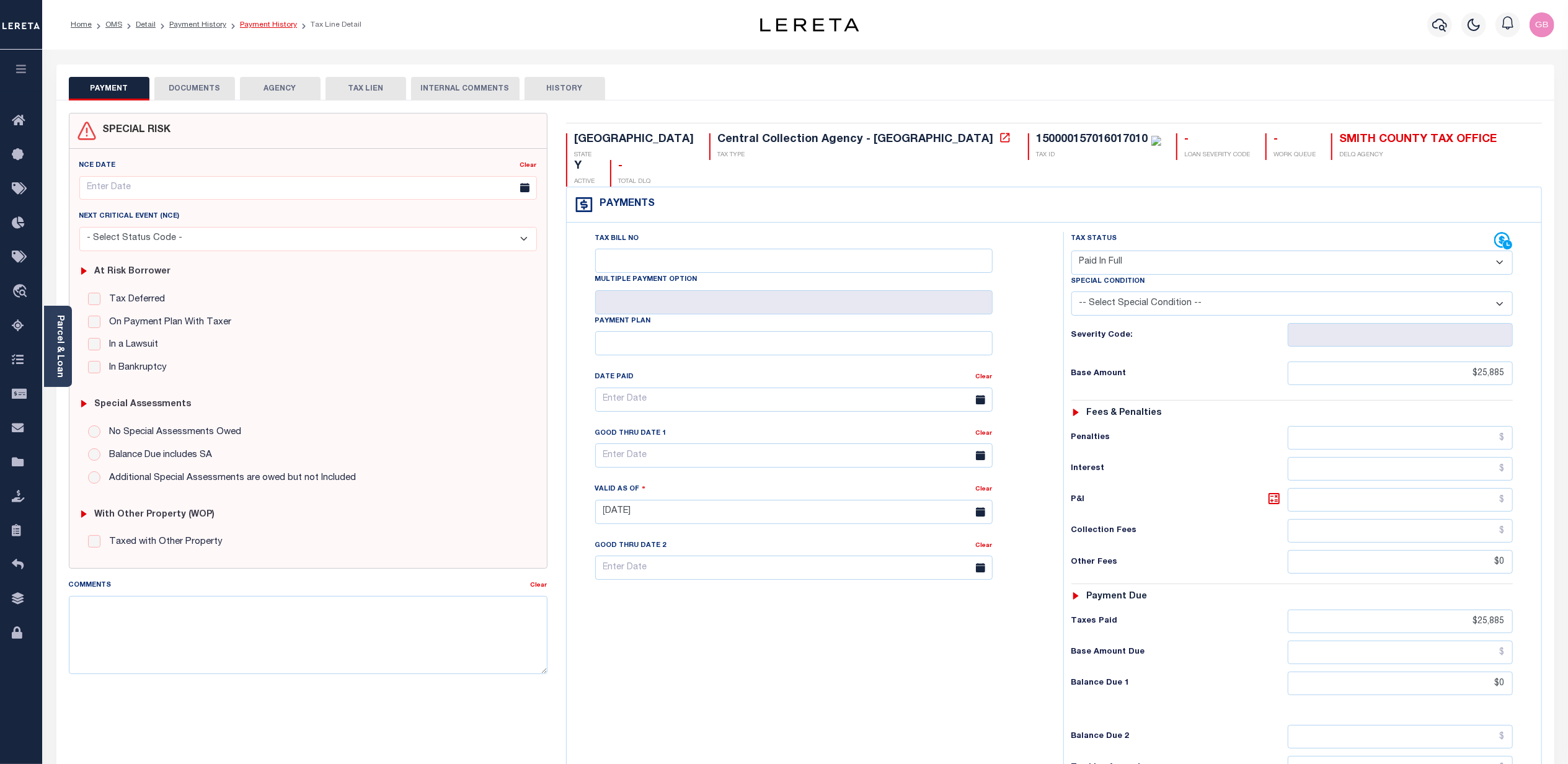
click at [280, 23] on link "Payment History" at bounding box center [269, 25] width 57 height 8
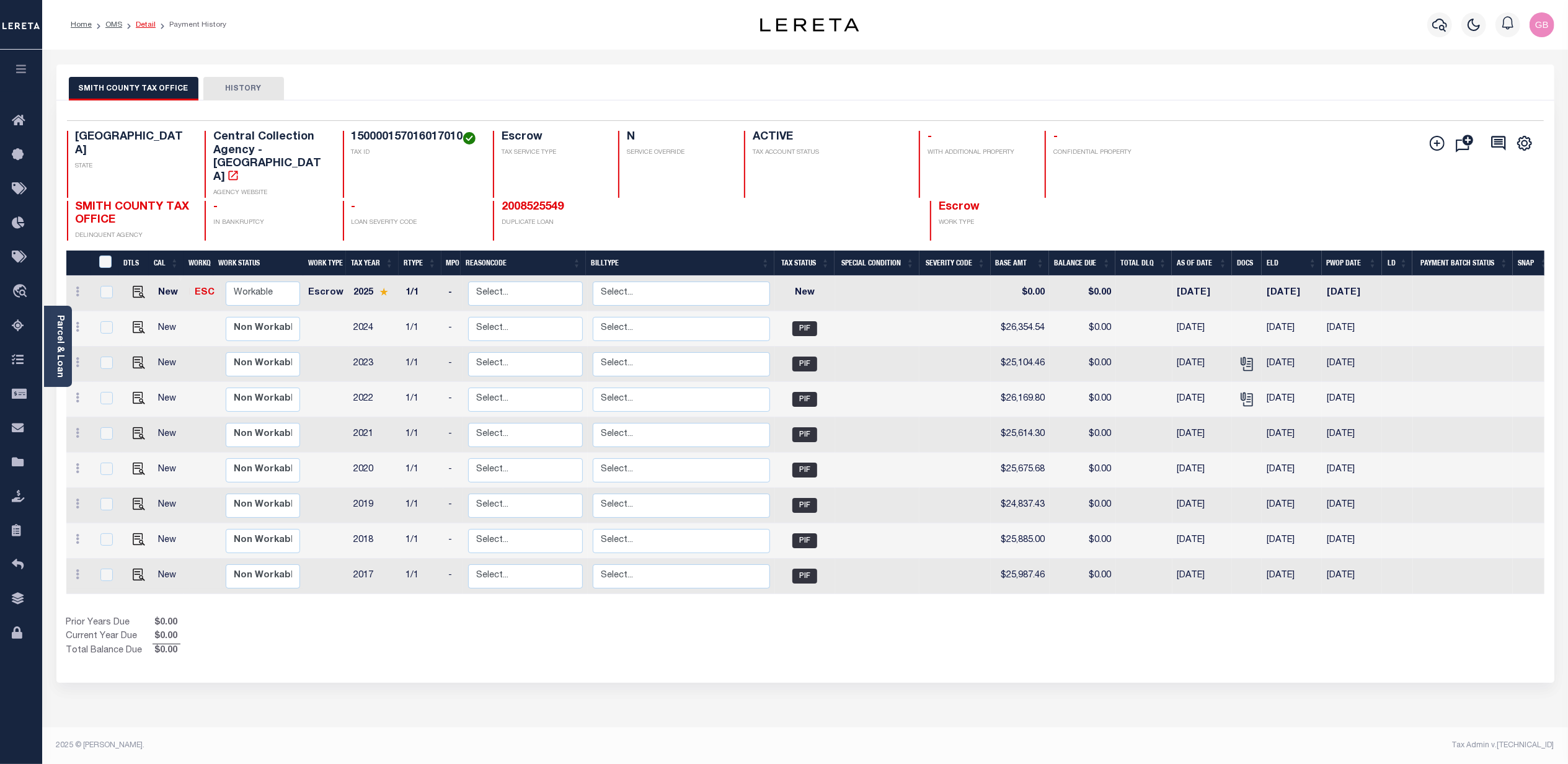
click at [140, 22] on link "Detail" at bounding box center [145, 25] width 20 height 8
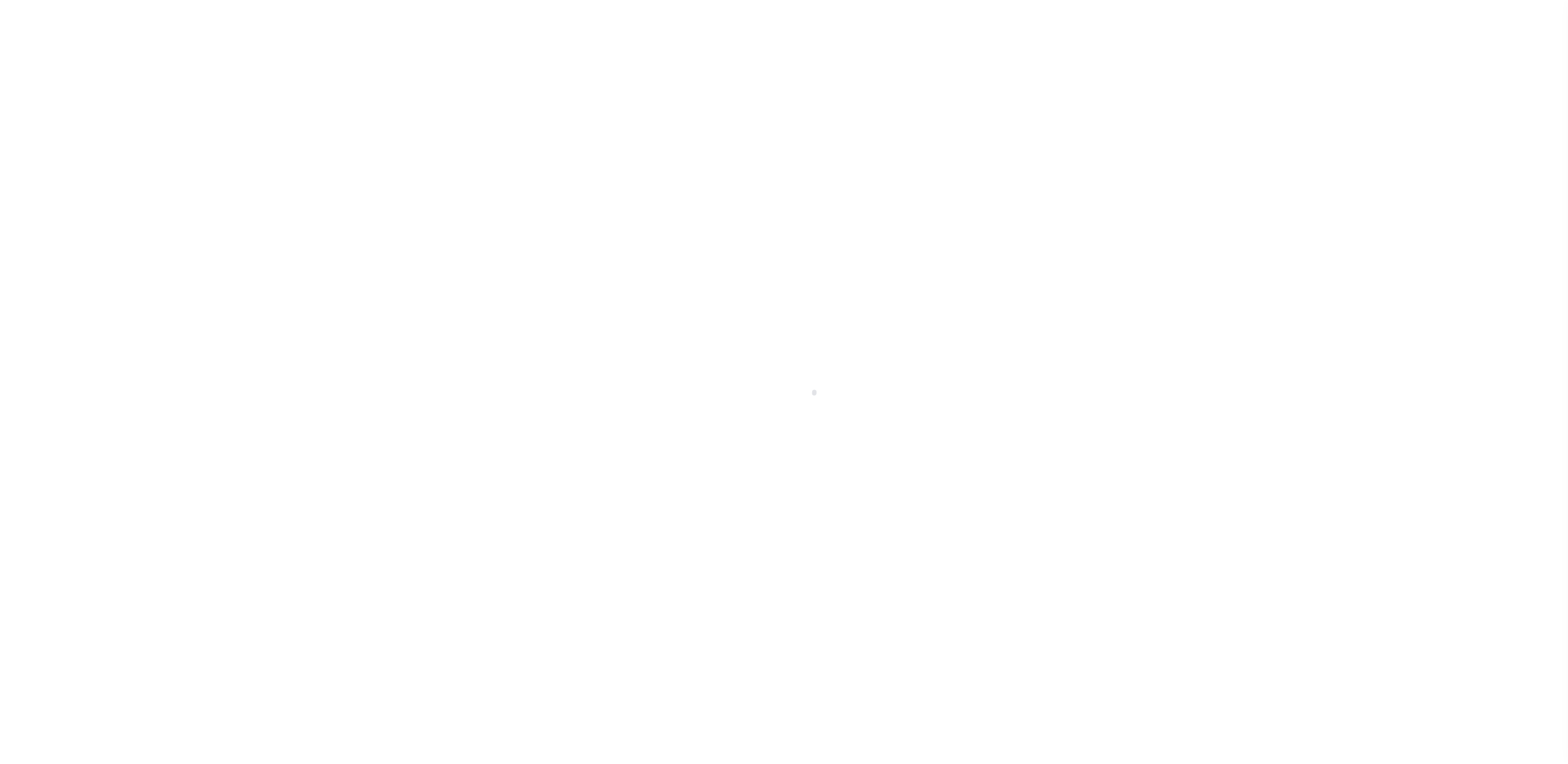
select select "Escrow"
select select "6864"
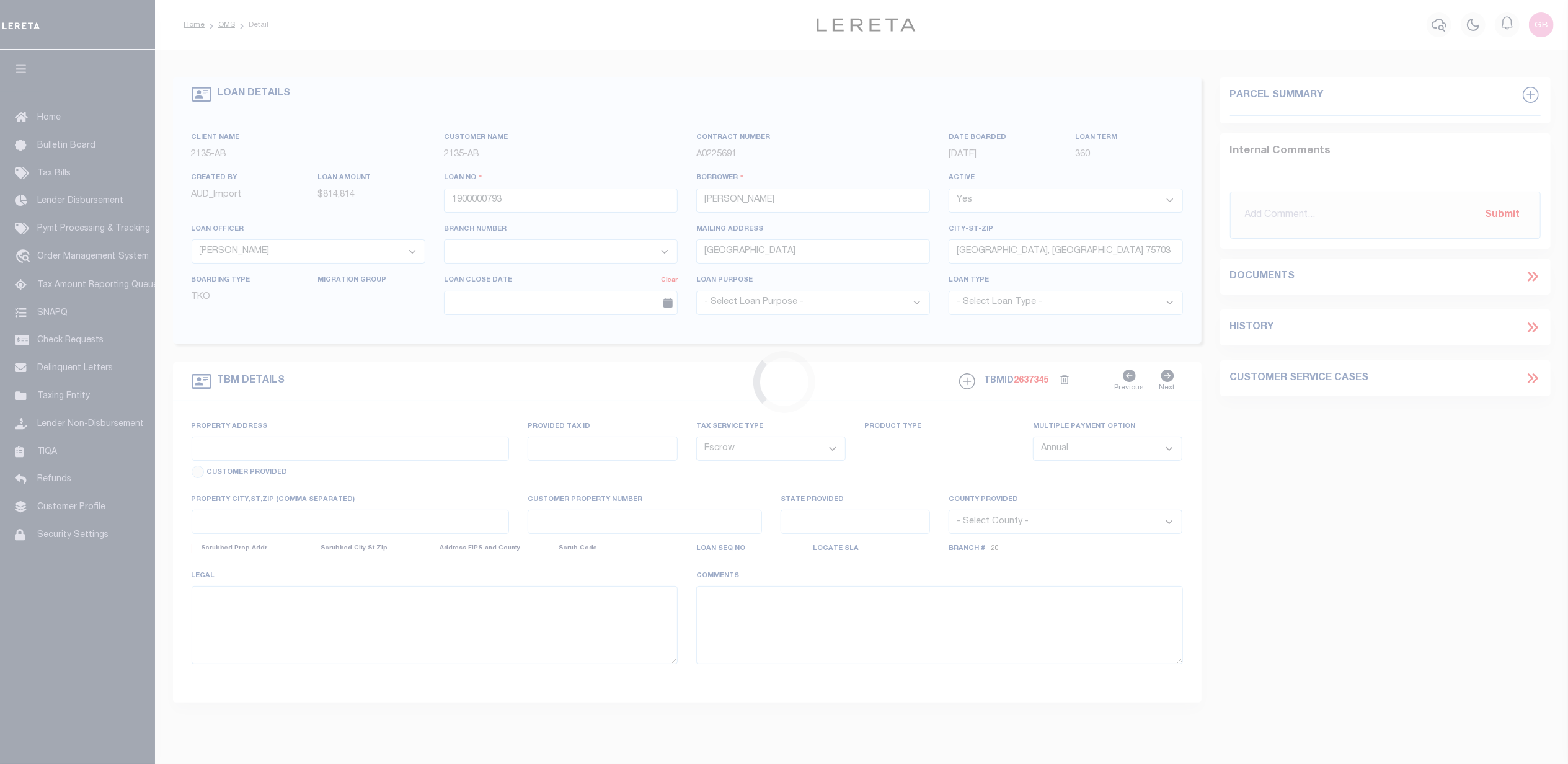
select select "2600"
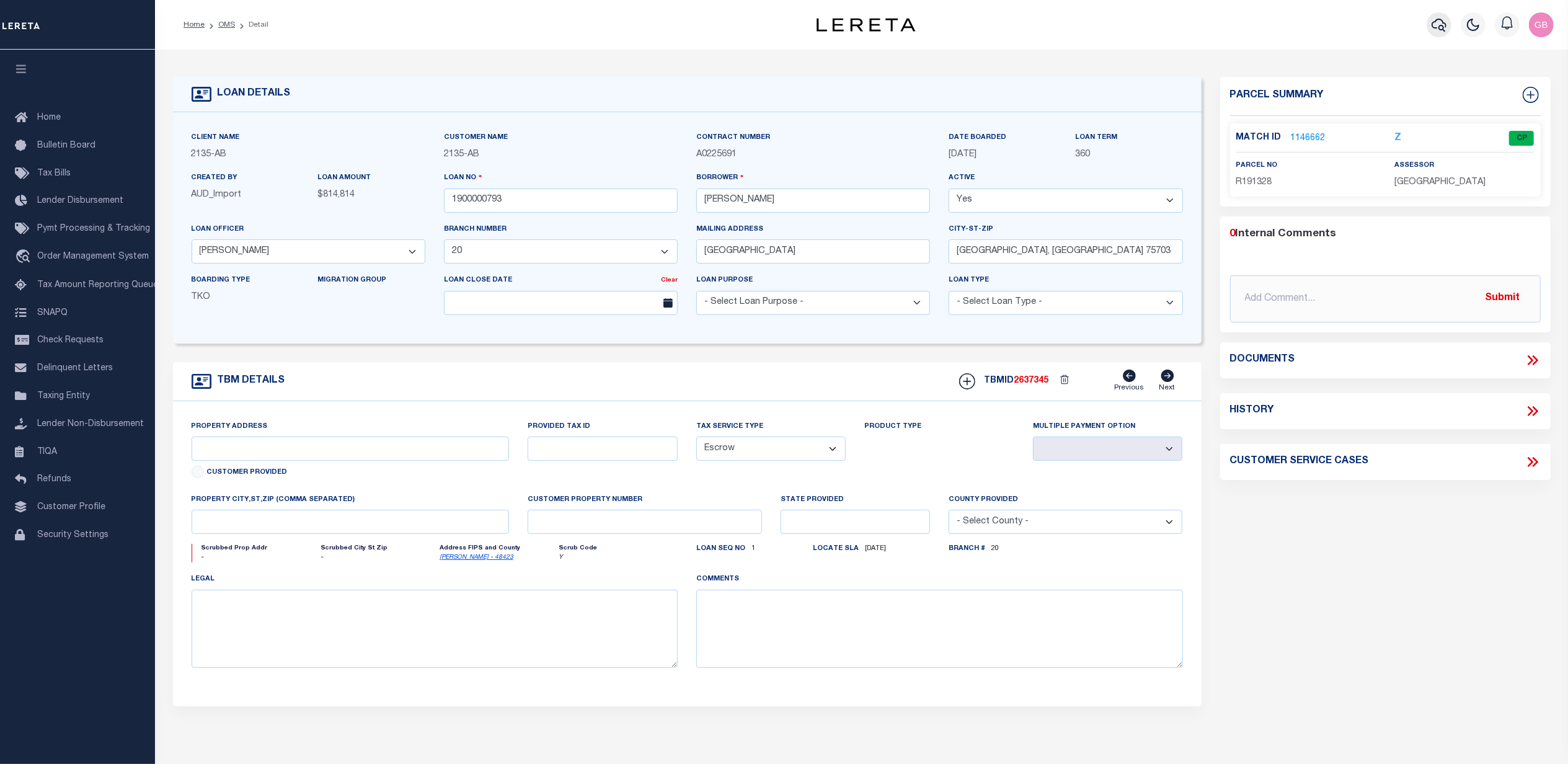
type input "[GEOGRAPHIC_DATA]"
select select
type input "Tyler TX 75703"
type input "TX"
select select
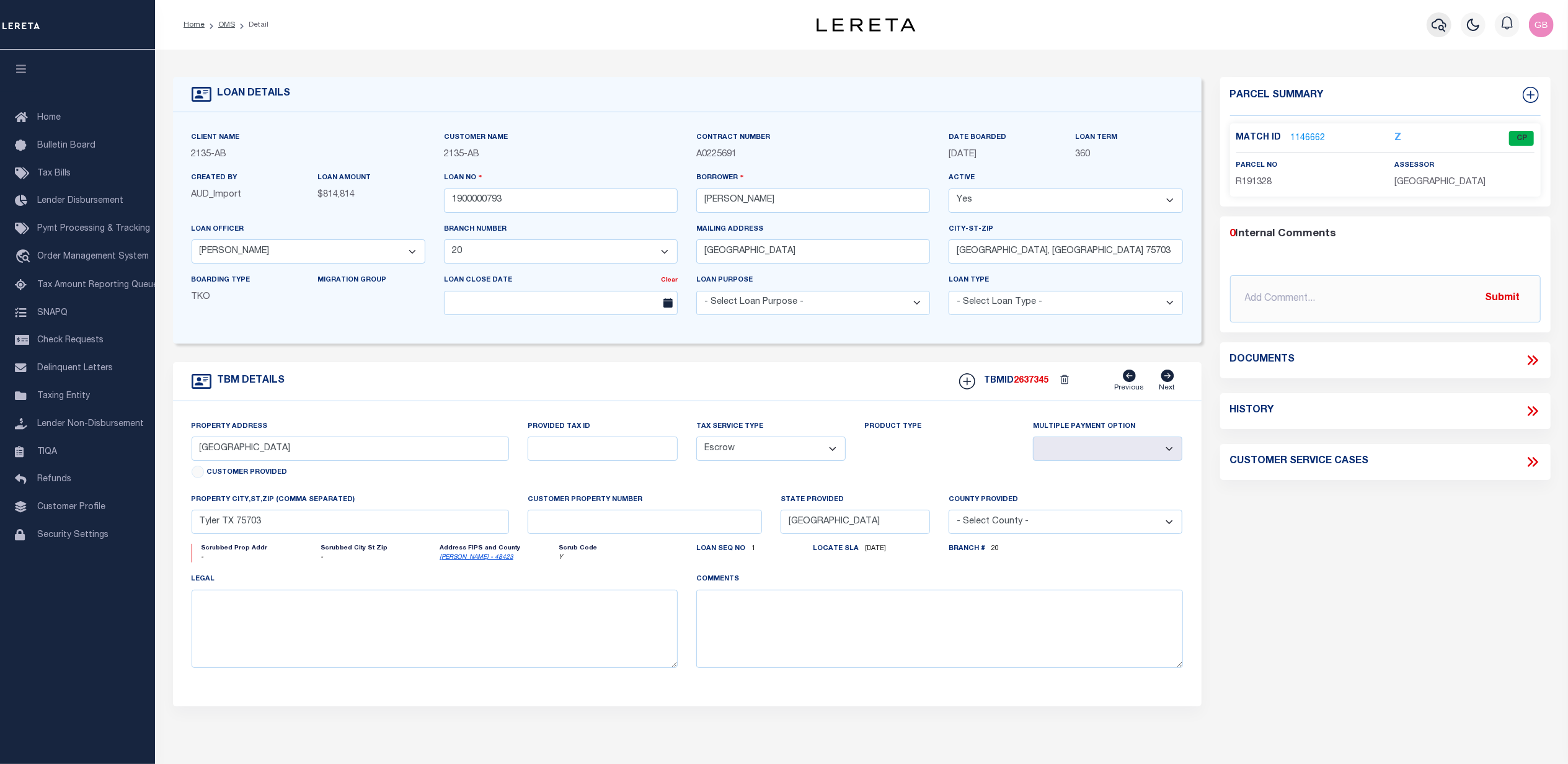
type textarea "1ST LIEN DOT LOT 17A NCB 1570P THE SHADOWS AT OAK HOLLOW - 6932 PARK SLOPE ,Tyl…"
click at [1442, 25] on icon "button" at bounding box center [1438, 24] width 15 height 15
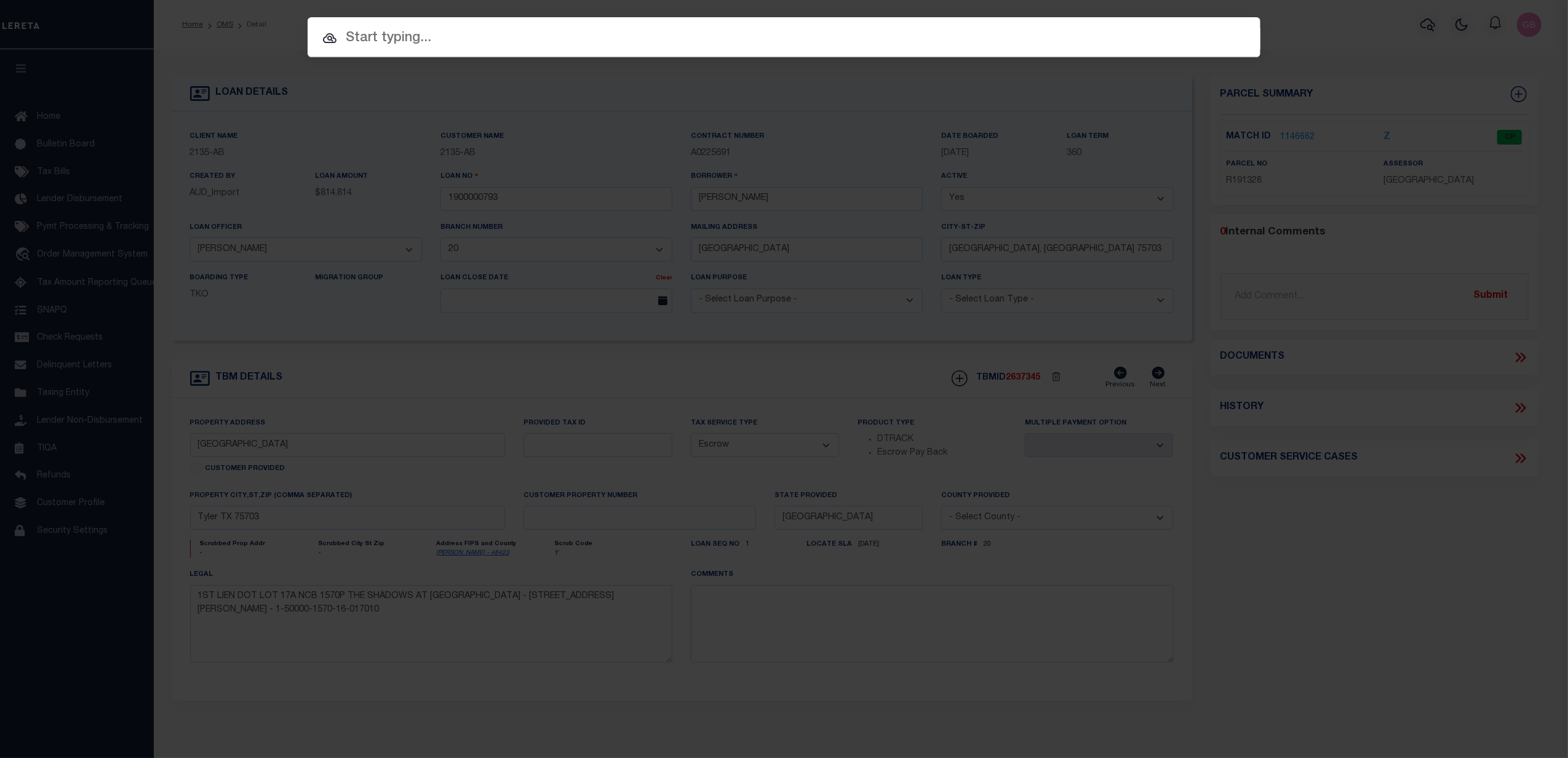
paste input "40011222"
type input "40011222"
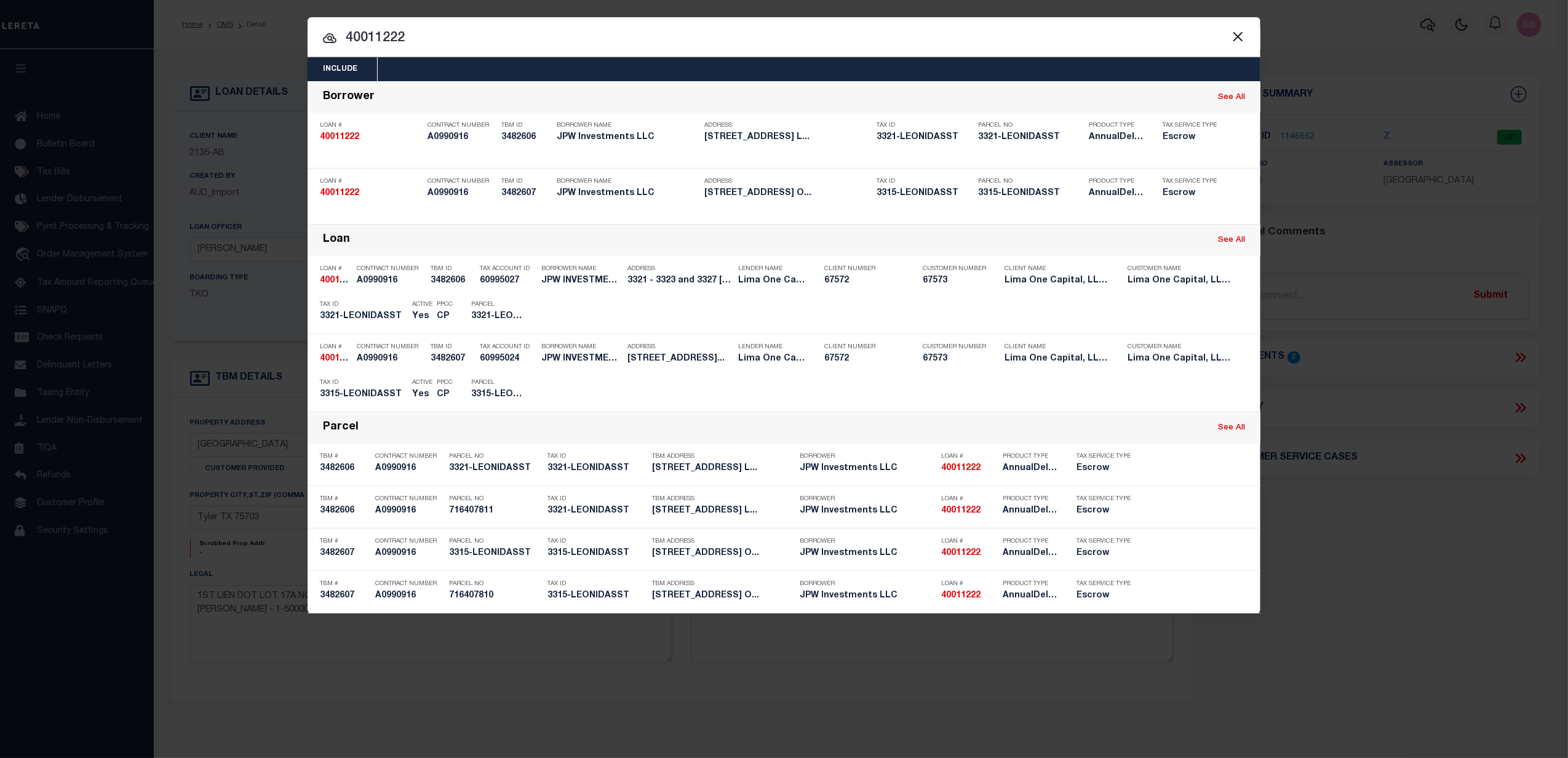
click at [1223, 151] on div "OMS" at bounding box center [1232, 158] width 25 height 13
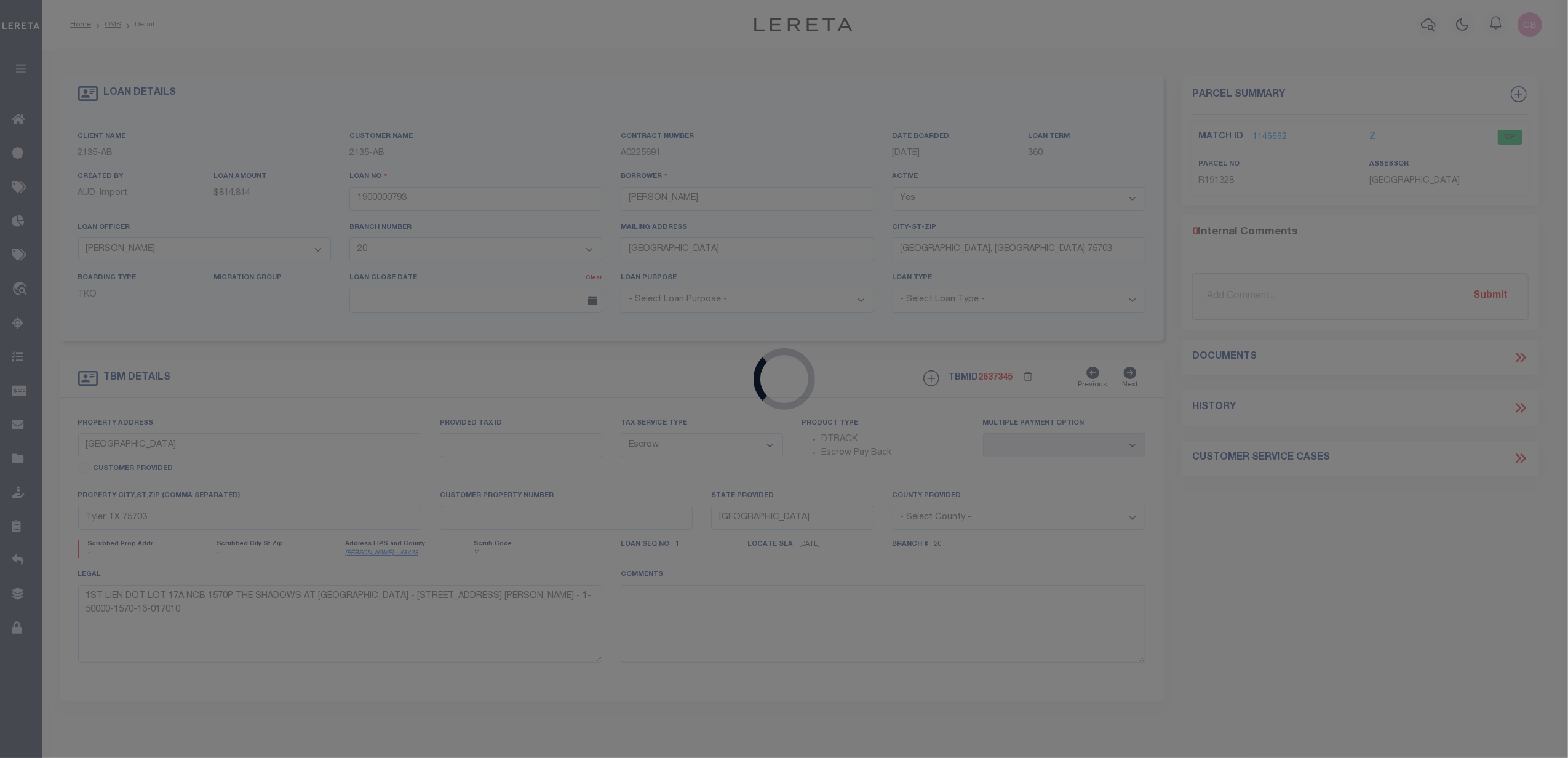
type input "40011222"
type input "JPW Investments LLC"
select select
type input "1328 Shipyard Drive"
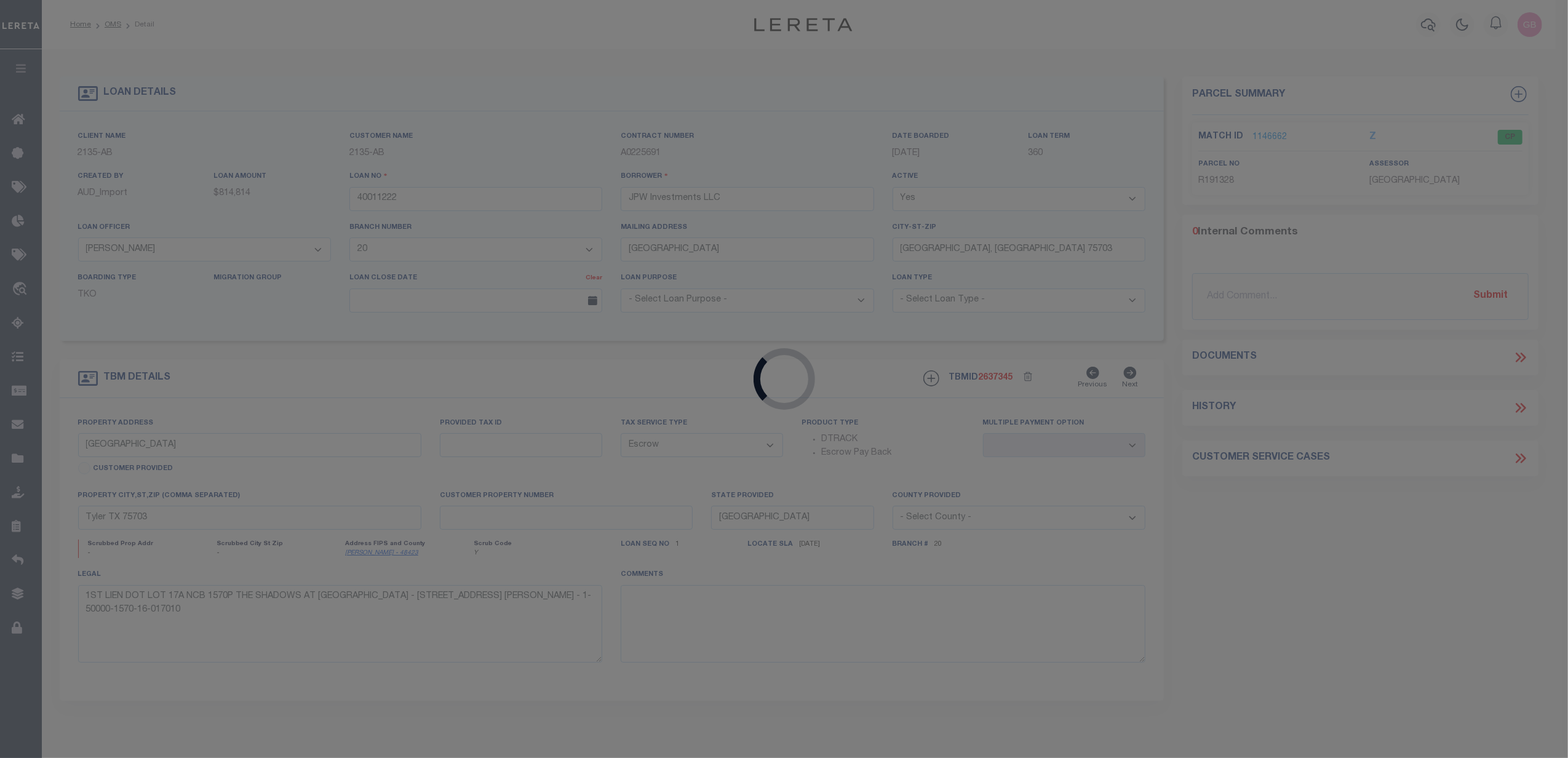
type input "Slidell LA 70461"
select select
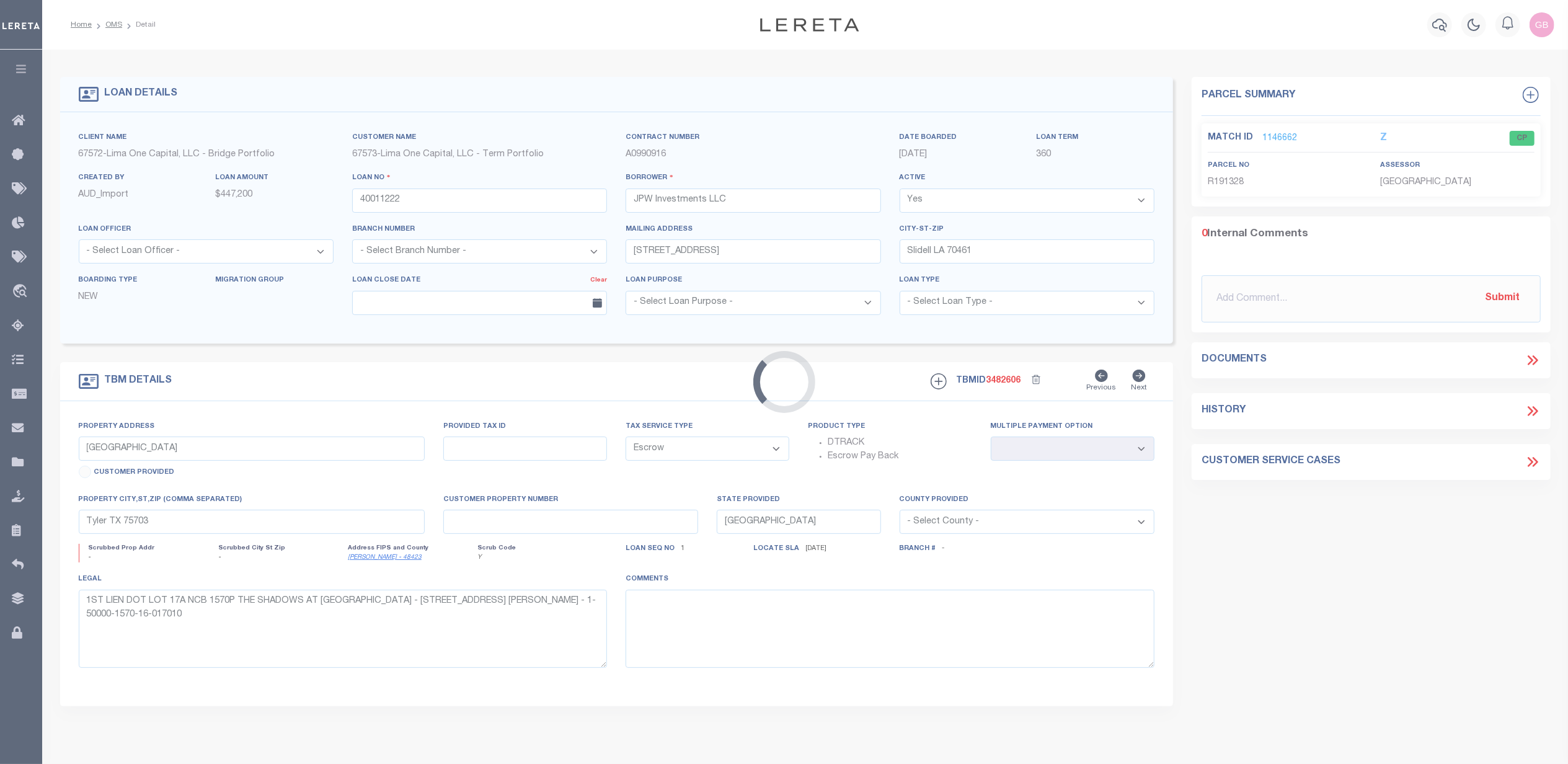
type input "3321 - 3323 and [STREET_ADDRESS]"
type input "716407811"
select select
type input "New Orleans LA 70118"
type input "40011222-1"
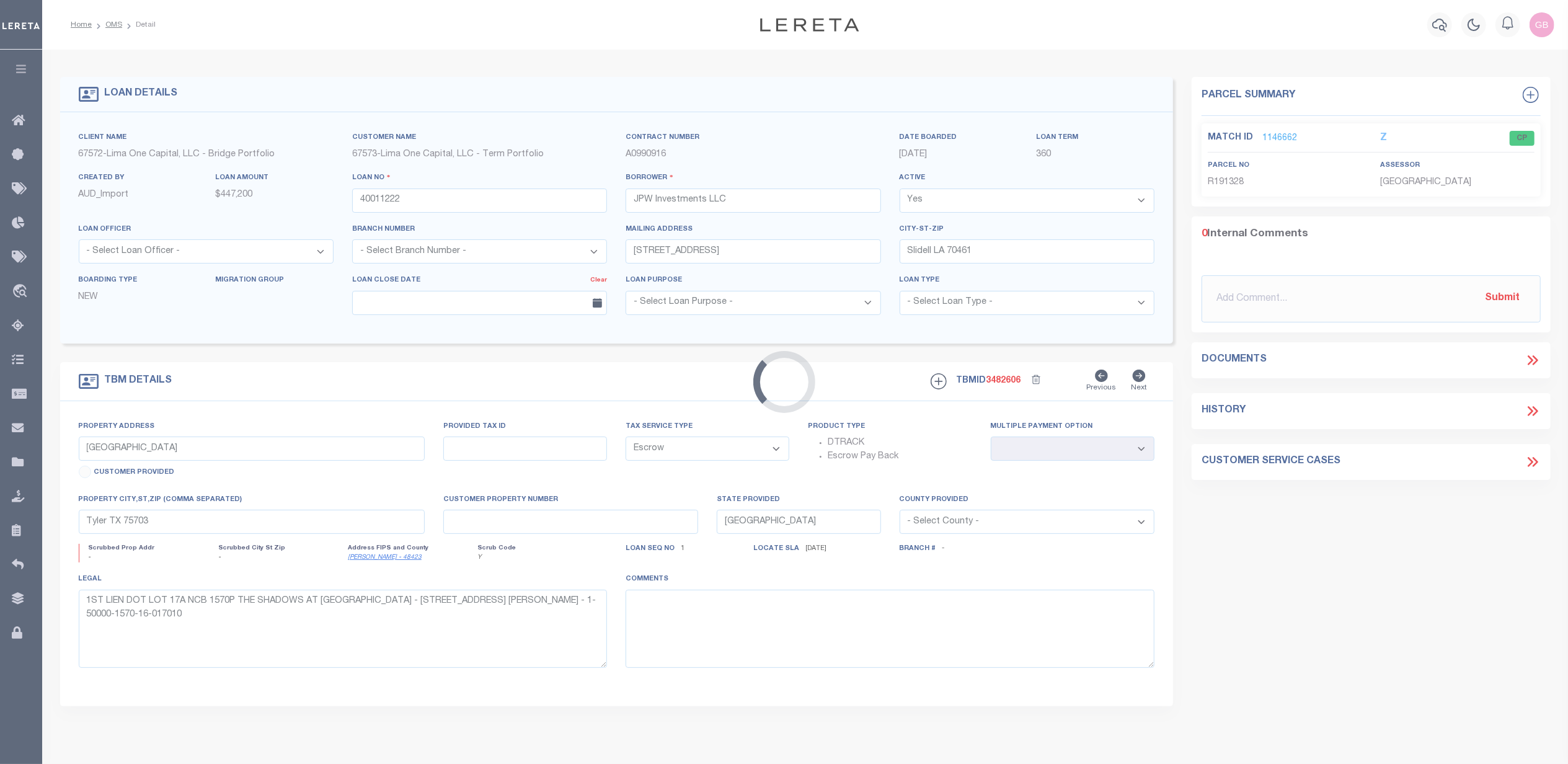
type input "LA"
select select
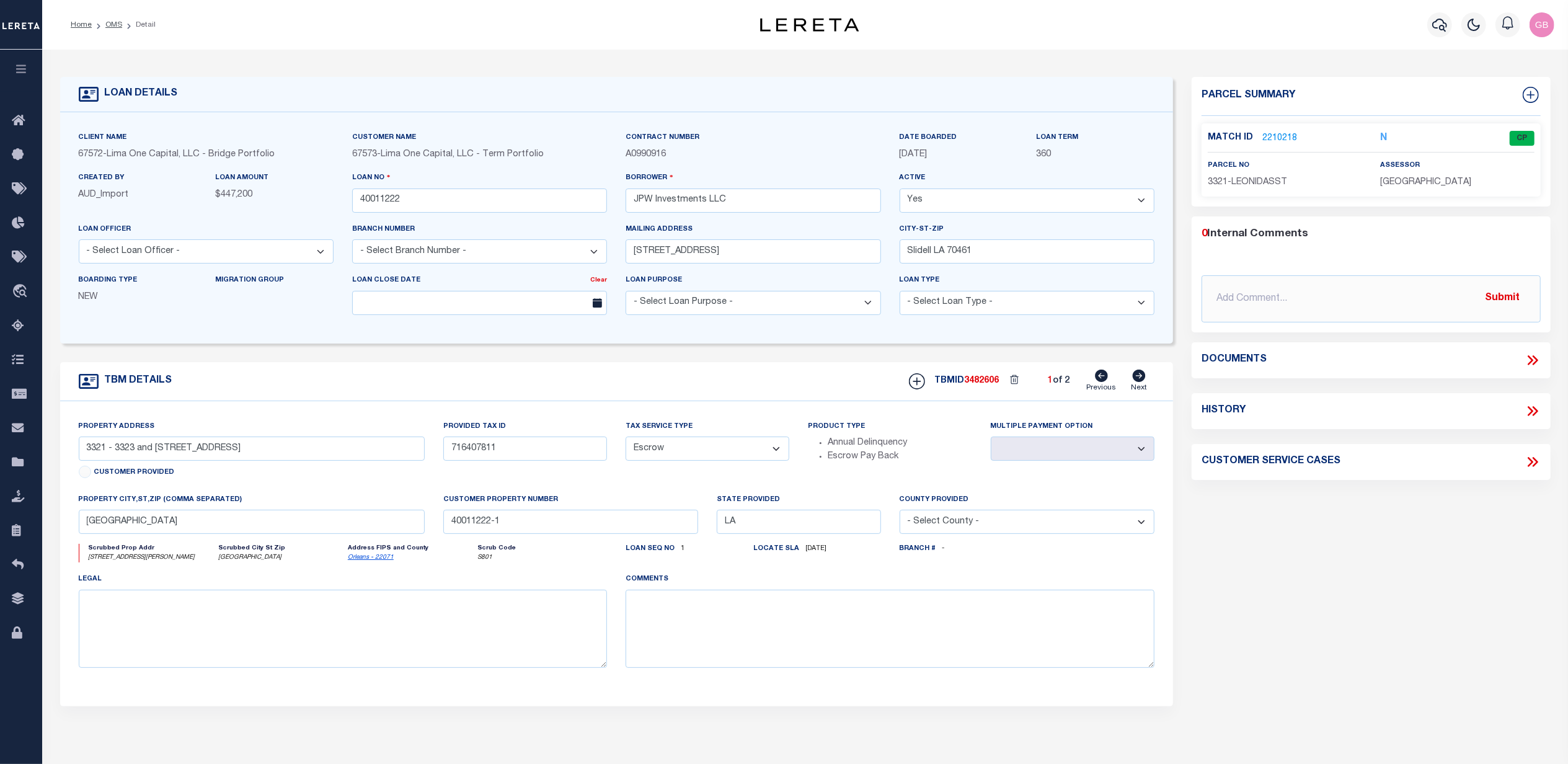
click at [1287, 135] on link "2210218" at bounding box center [1280, 138] width 35 height 13
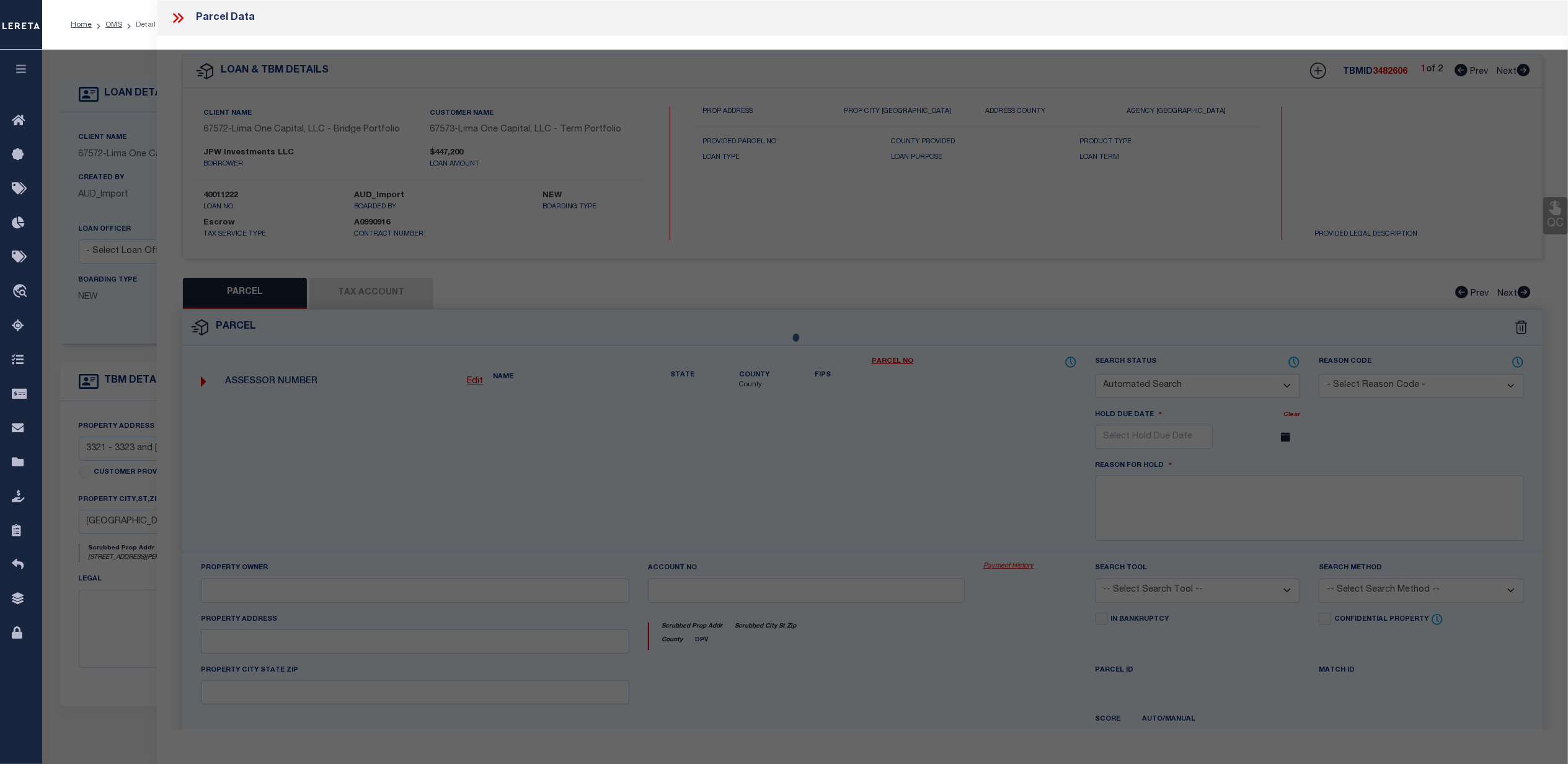
checkbox input "false"
select select "CP"
type input "BASIN ST PROPERITES LLC"
select select "AGW"
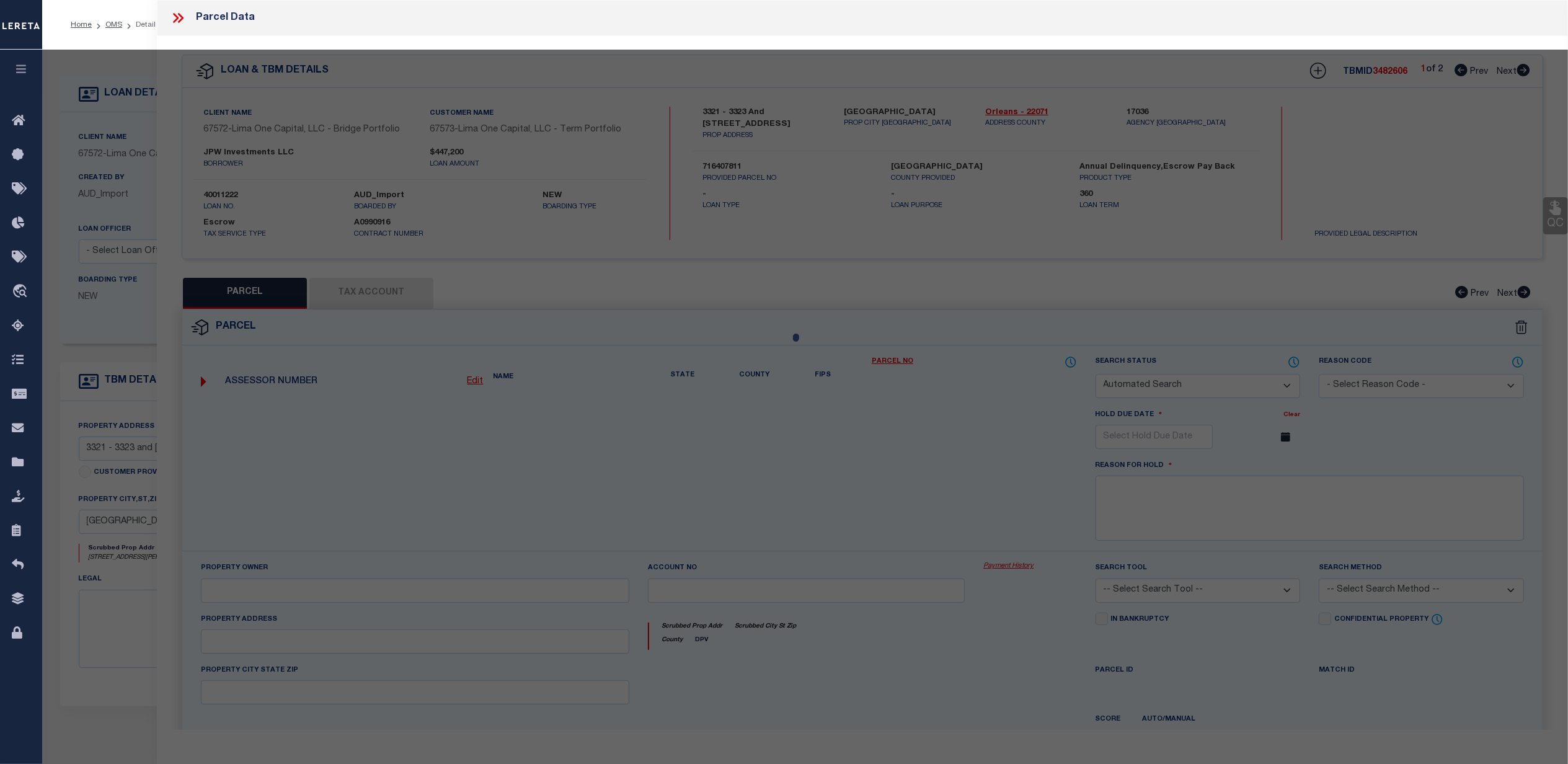
select select
type input "3321 LEONIDAS ST"
type input "NEW ORLEANS LA 70118"
type textarea "1. SQ 509 LOT W12 2. 35.5/87.7X151.11/142.8 3. [STREET_ADDRESS][PERSON_NAME]"
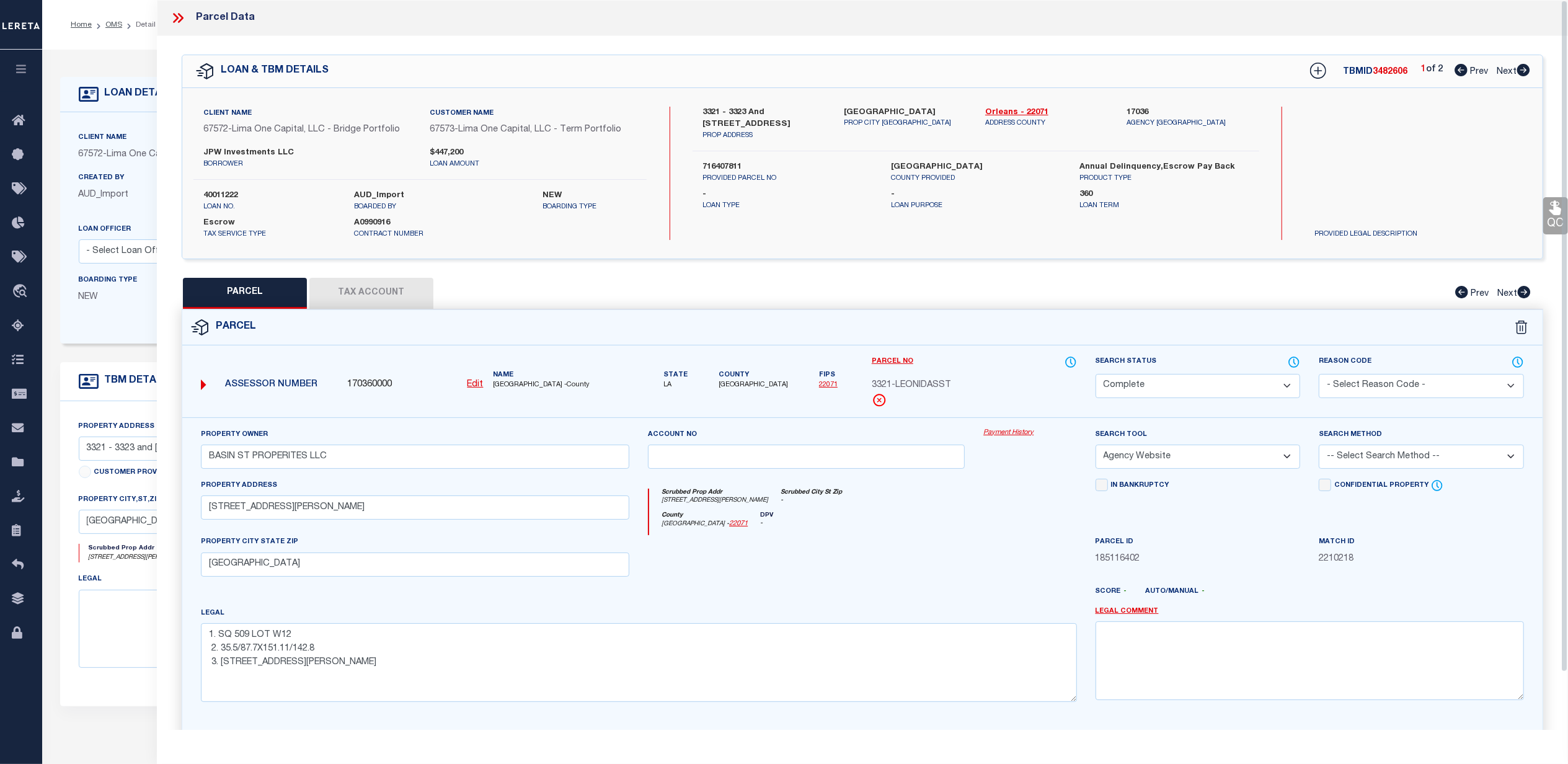
click at [1012, 434] on link "Payment History" at bounding box center [1029, 433] width 93 height 11
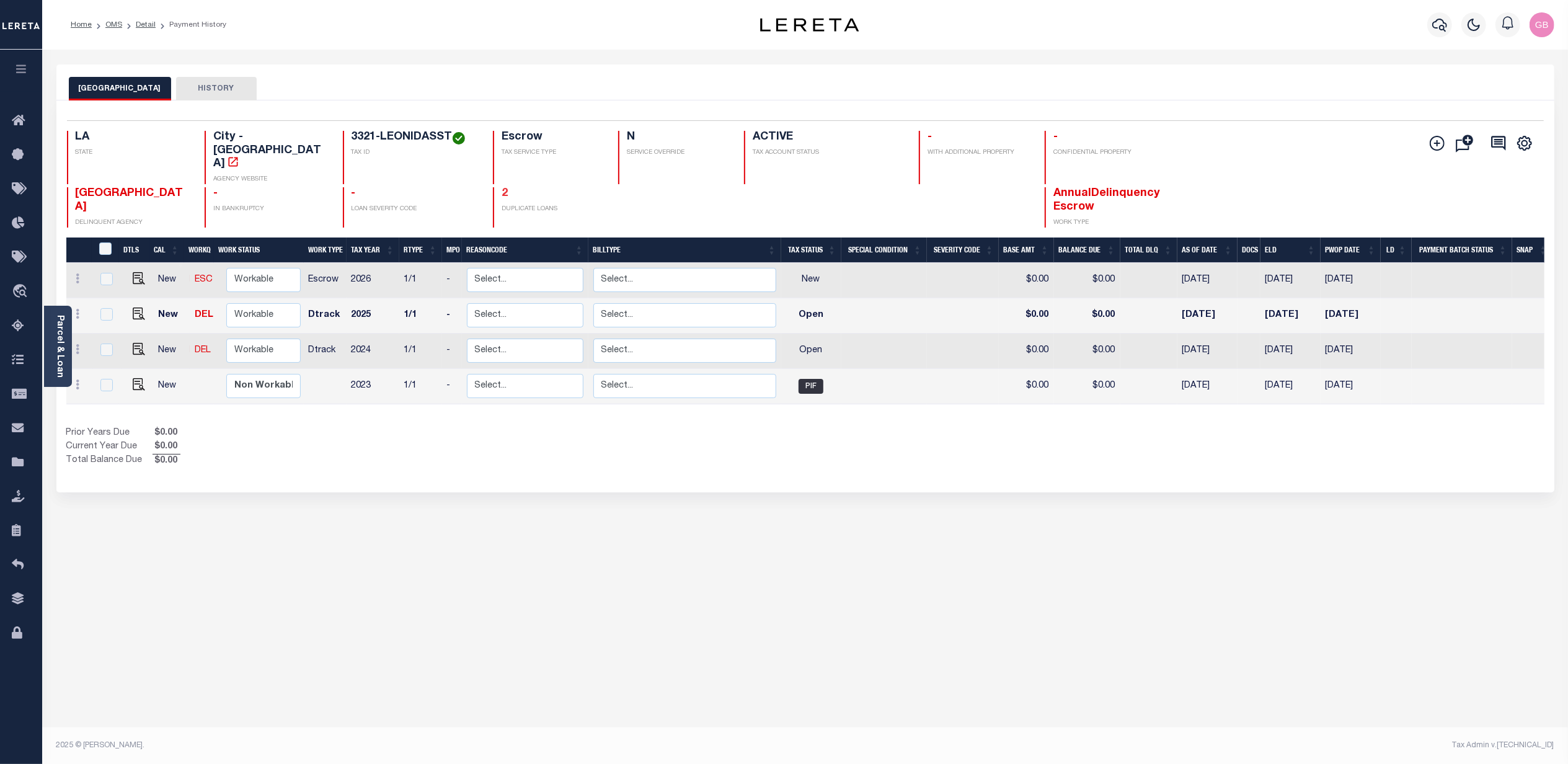
click at [504, 188] on link "2" at bounding box center [505, 194] width 6 height 11
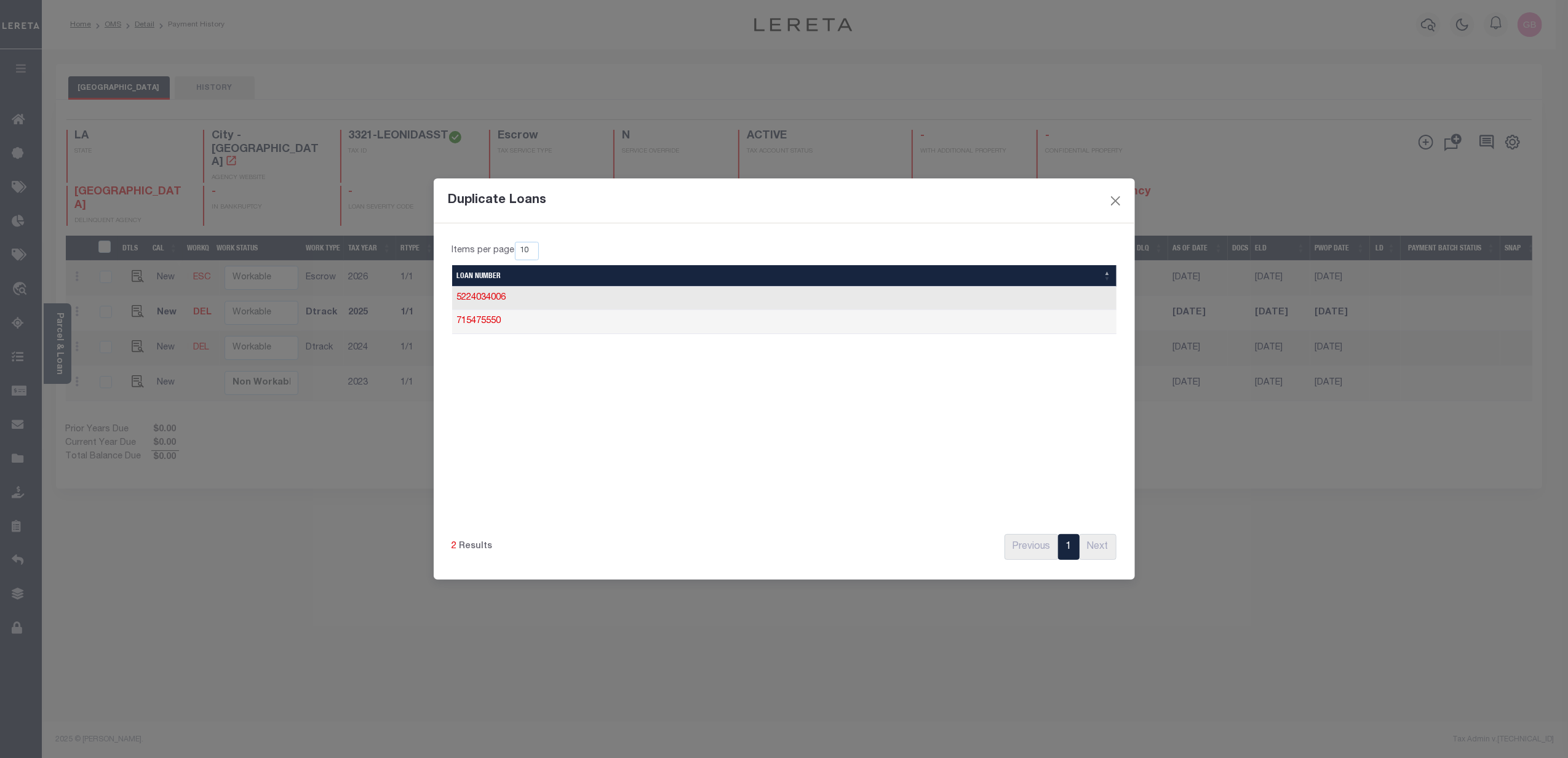
drag, startPoint x: 648, startPoint y: 71, endPoint x: 365, endPoint y: 197, distance: 309.8
click at [648, 71] on div "Duplicate Loans Items per page 10 25 50 100 Loan Number Loan Number 5224034006 …" at bounding box center [784, 379] width 1568 height 758
click at [1119, 197] on button "Close" at bounding box center [1114, 201] width 16 height 16
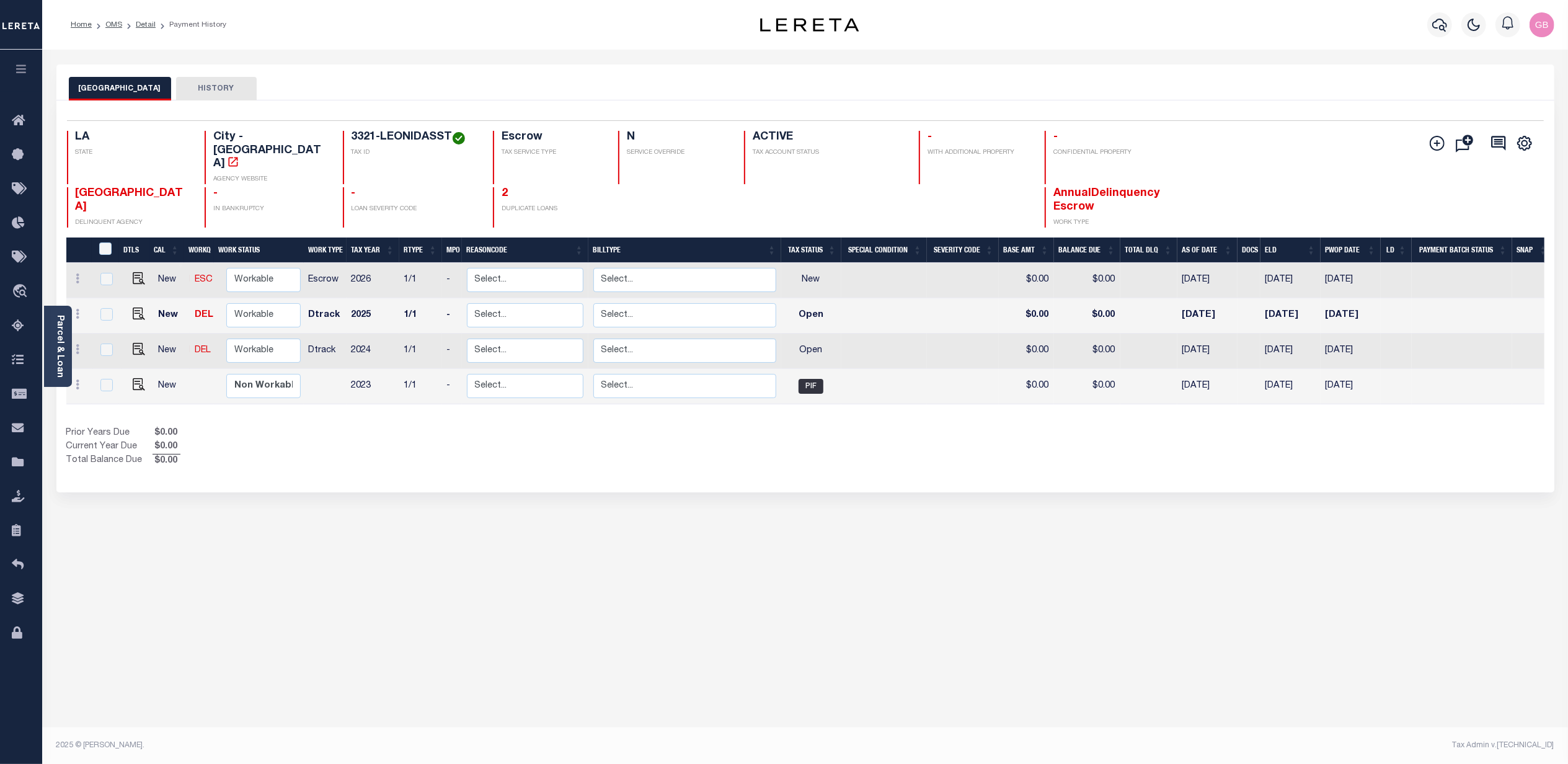
drag, startPoint x: 58, startPoint y: 344, endPoint x: 79, endPoint y: 365, distance: 29.7
click at [58, 344] on link "Parcel & Loan" at bounding box center [60, 346] width 9 height 63
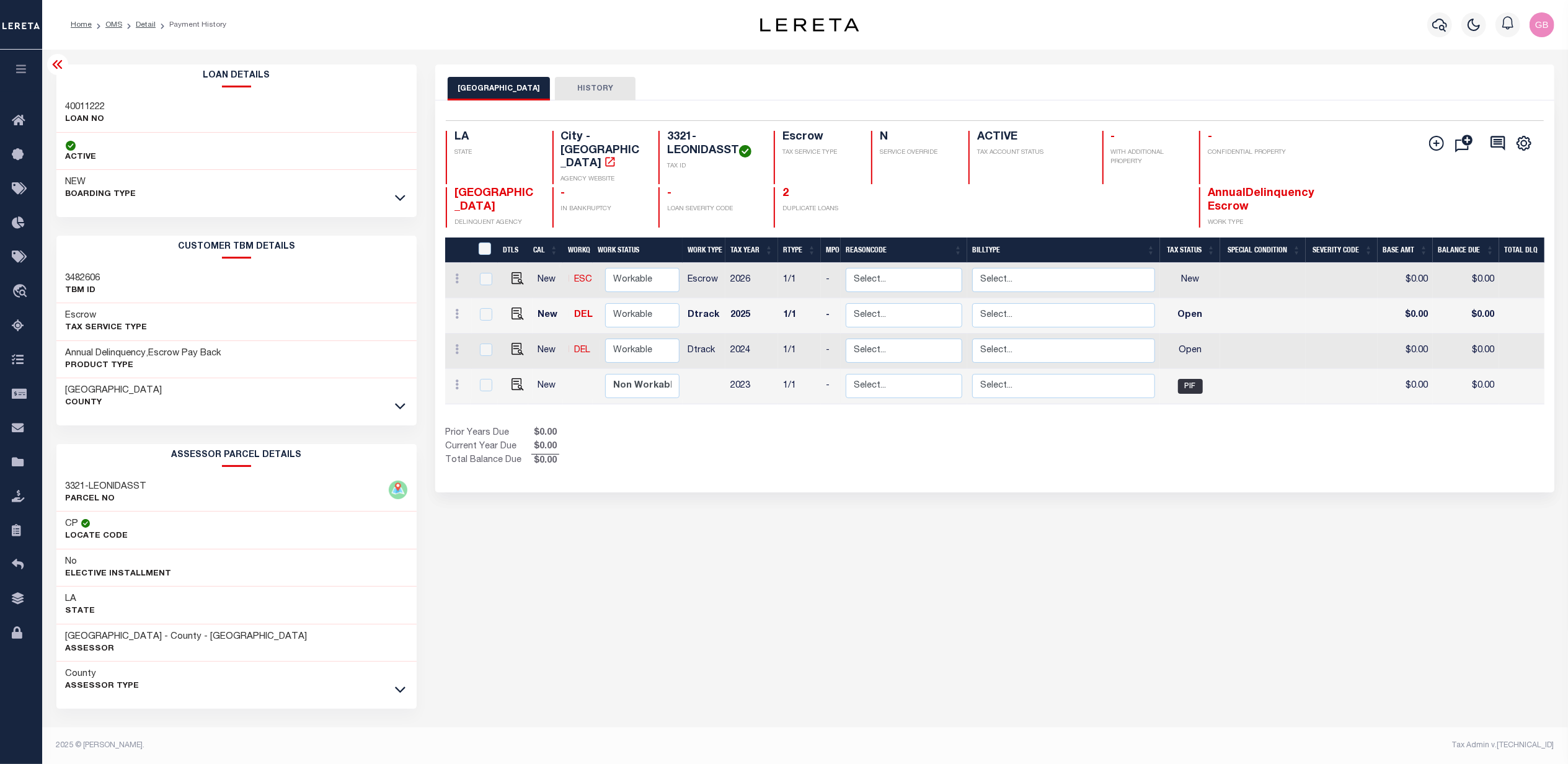
click at [393, 197] on div at bounding box center [400, 198] width 14 height 13
click at [398, 201] on icon at bounding box center [400, 199] width 11 height 6
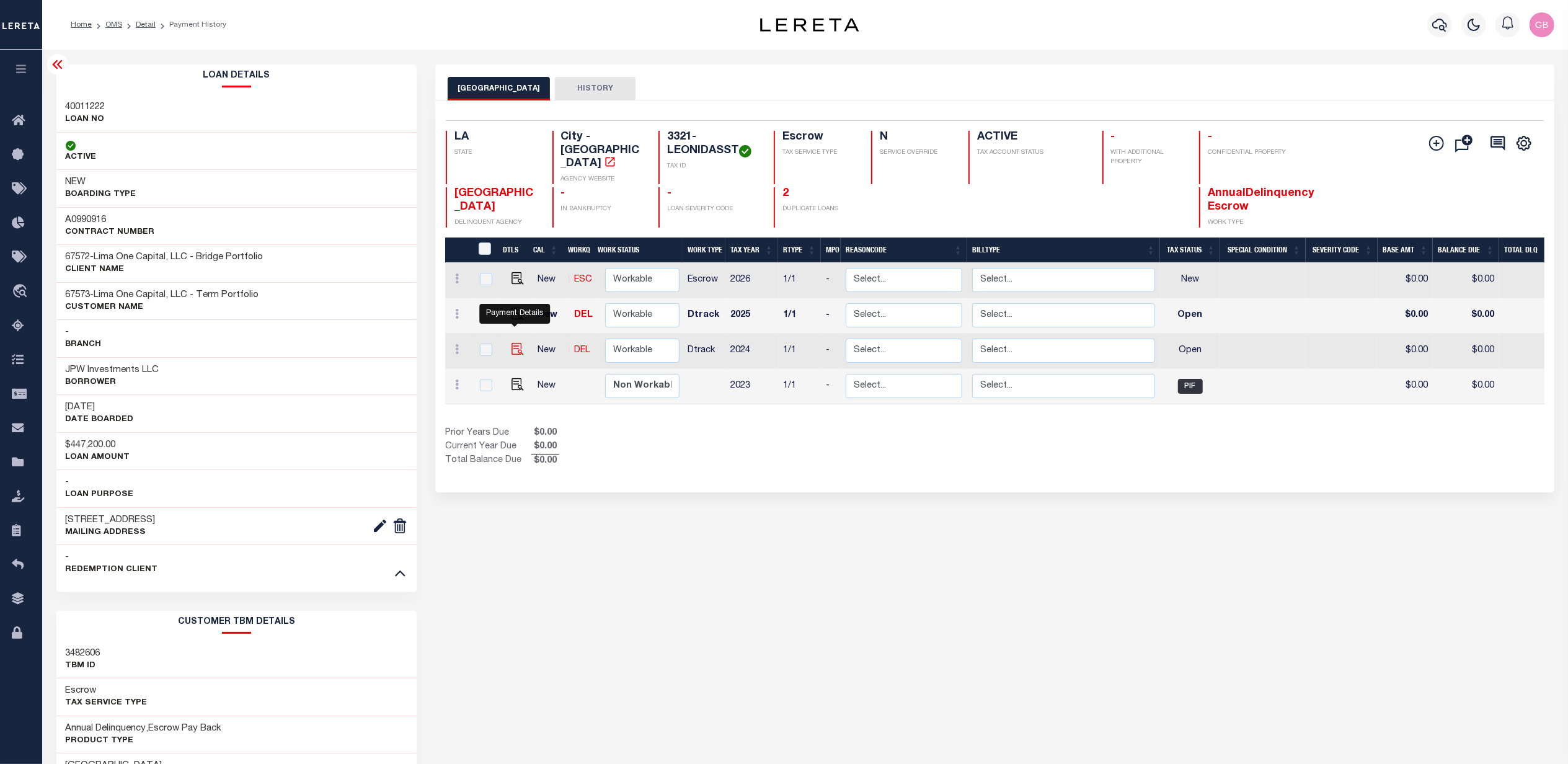
click at [514, 343] on img "" at bounding box center [518, 349] width 13 height 13
checkbox input "true"
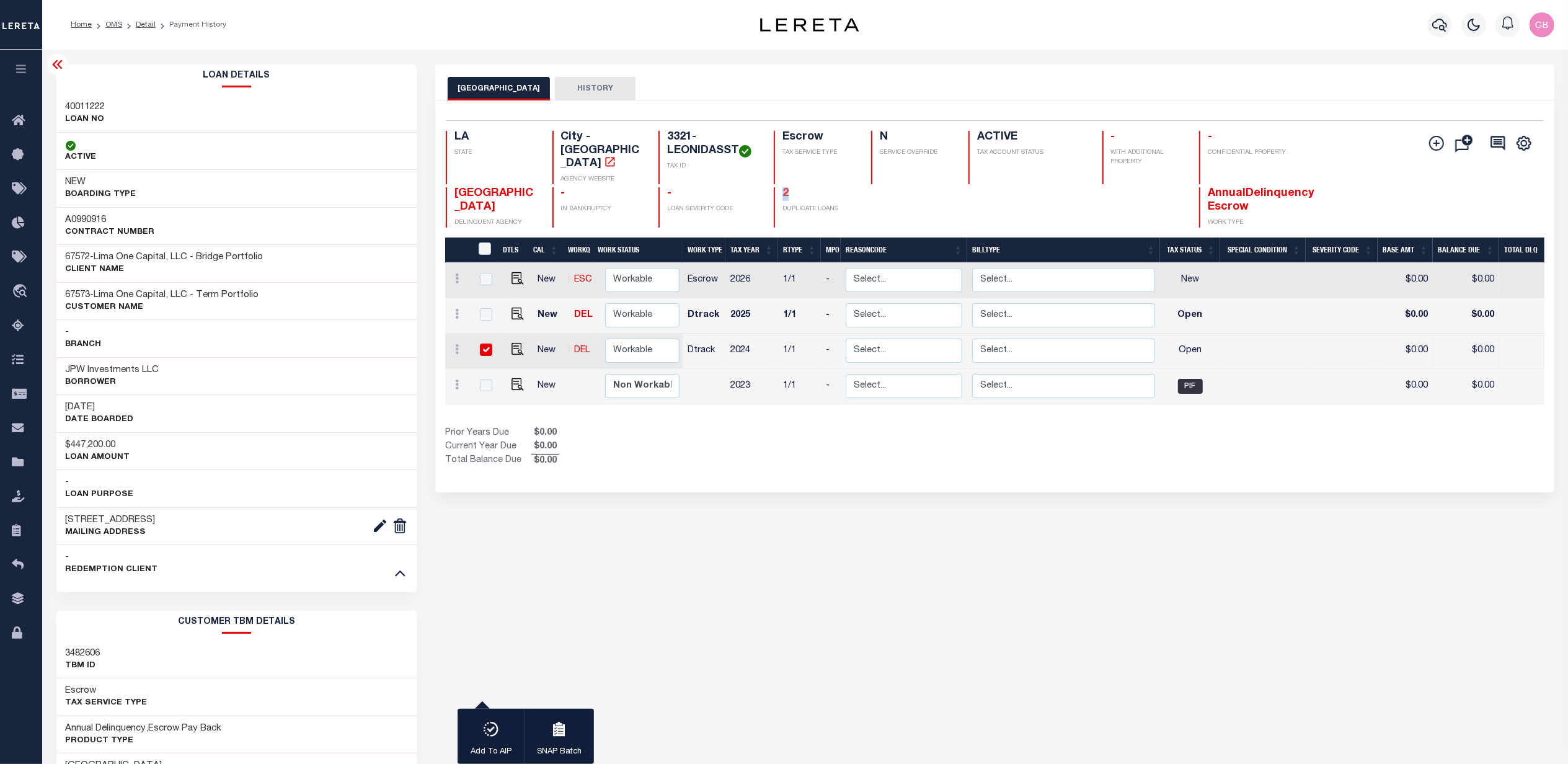
click at [785, 188] on link "2" at bounding box center [786, 194] width 6 height 11
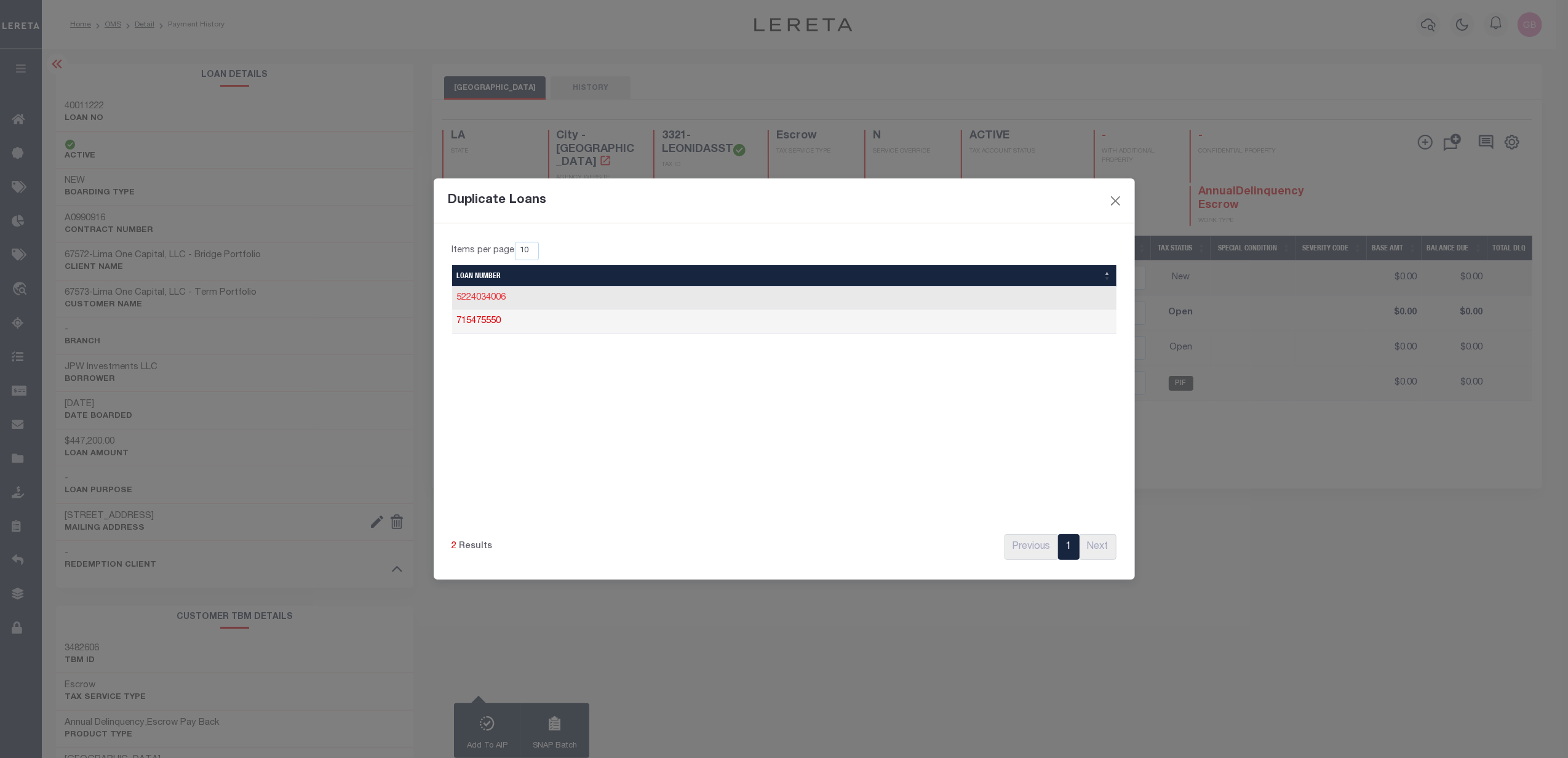
click at [467, 300] on link "5224034006" at bounding box center [481, 298] width 49 height 9
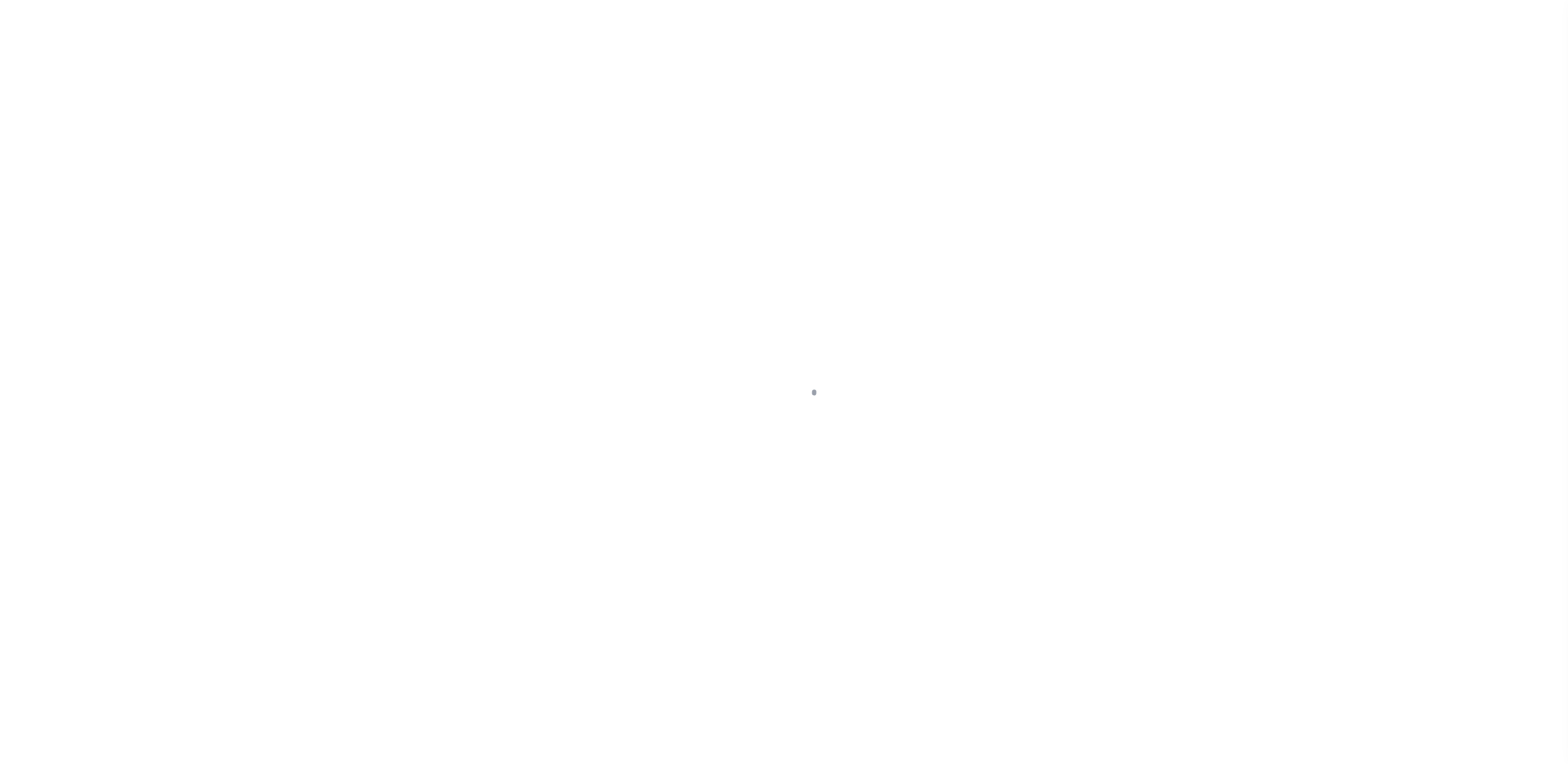
type input "[DATE]"
select select "OP2"
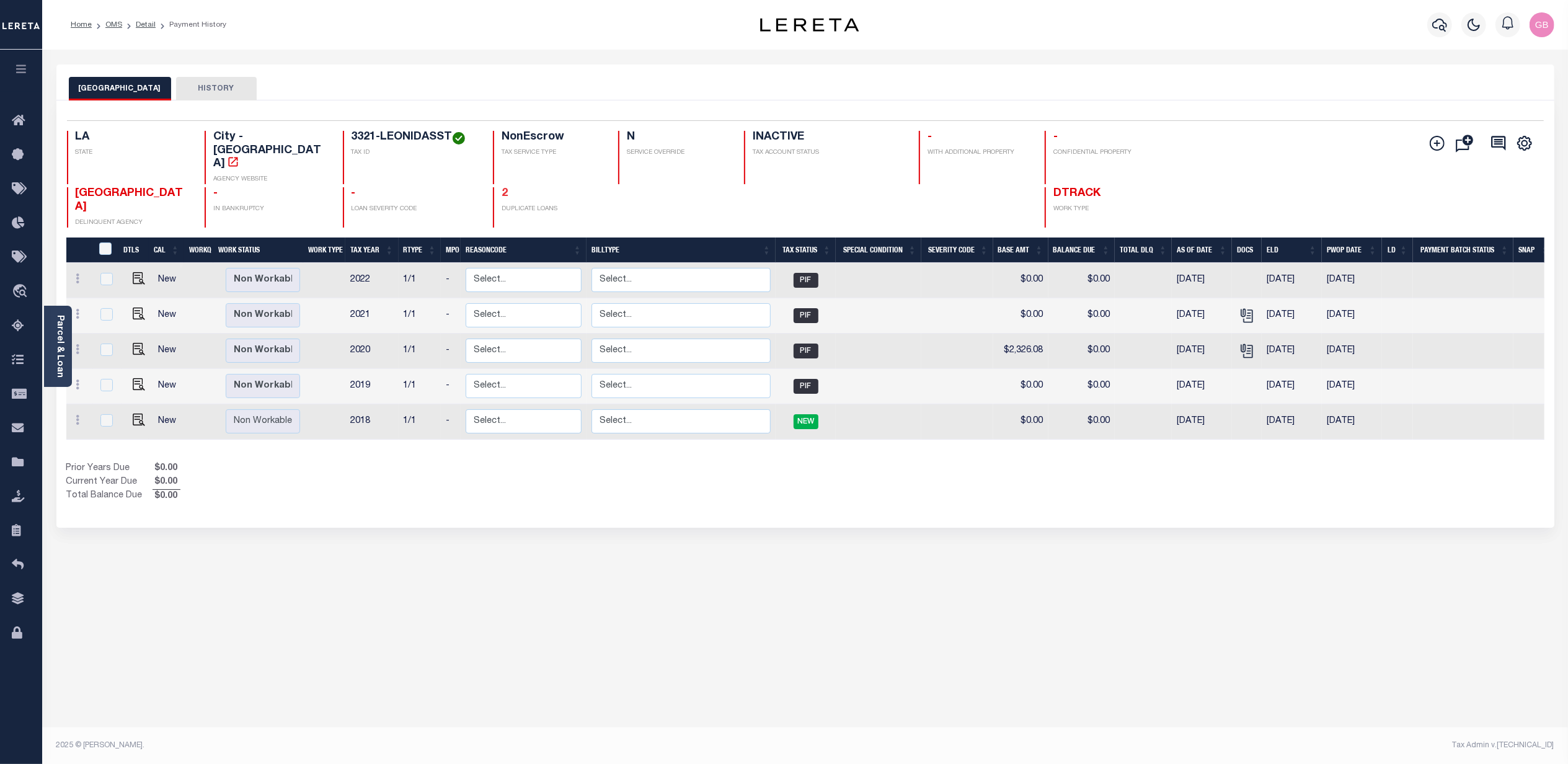
click at [502, 188] on link "2" at bounding box center [505, 194] width 6 height 11
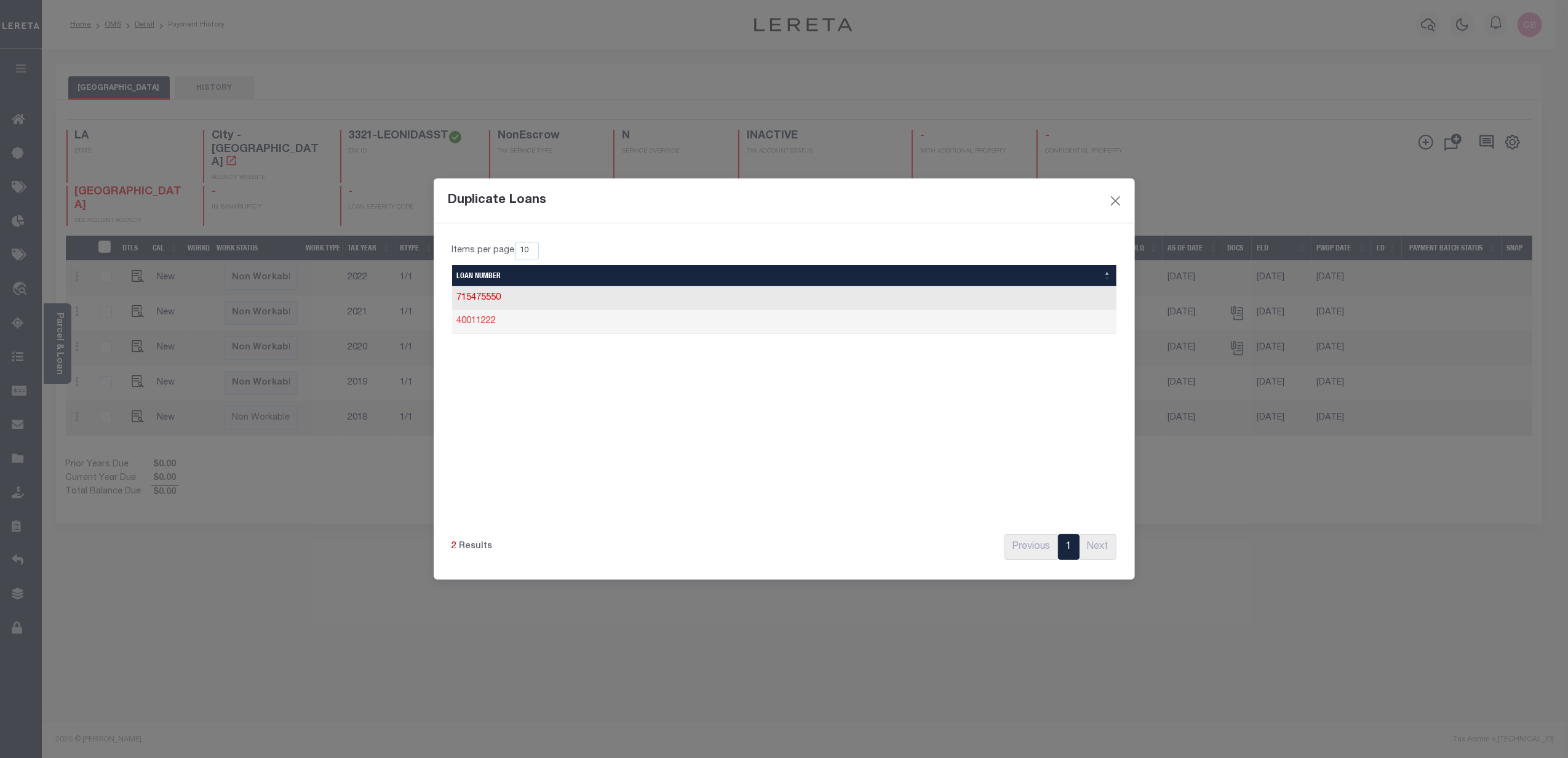
click at [466, 319] on link "40011222" at bounding box center [476, 321] width 39 height 9
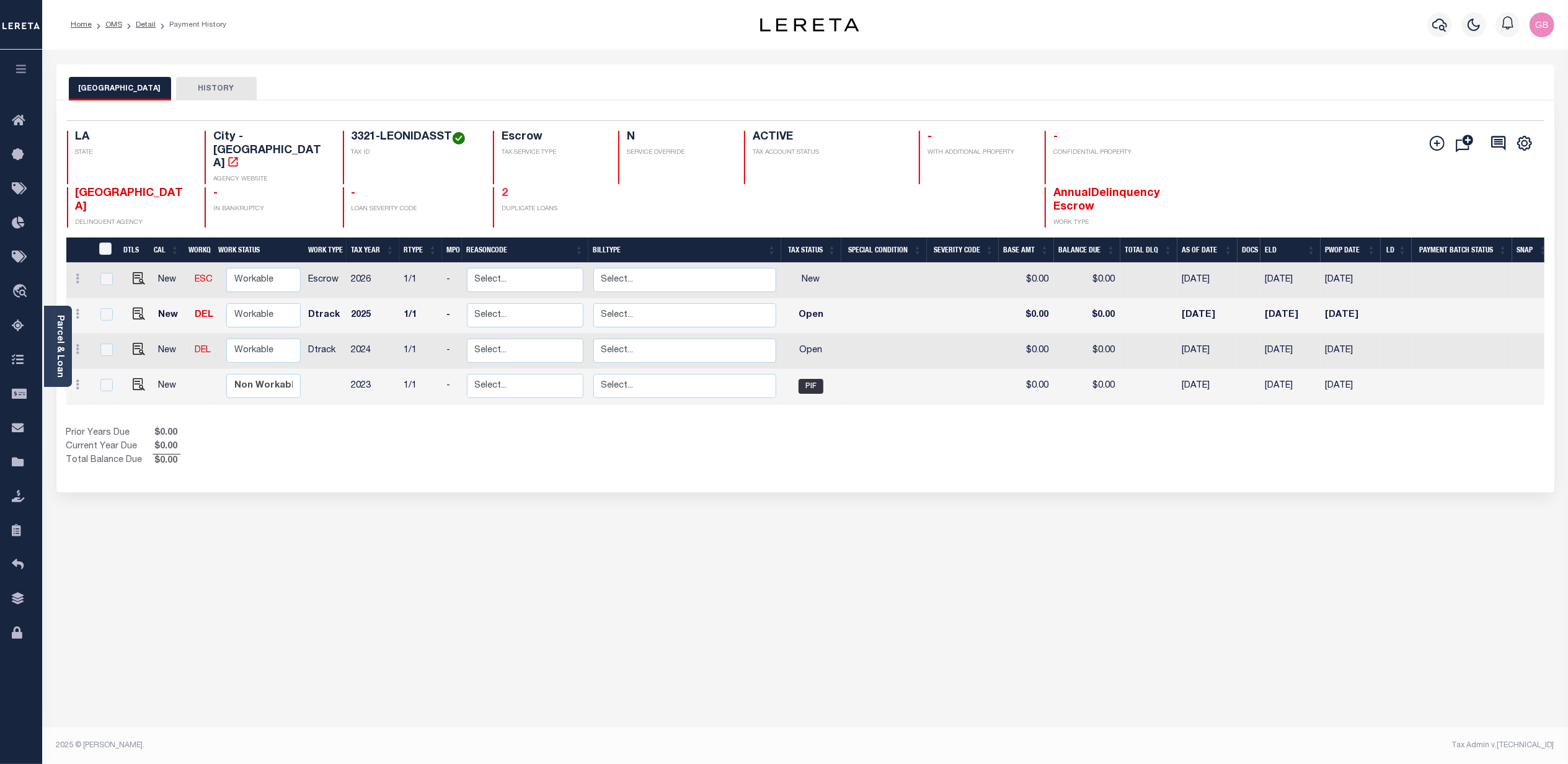
click at [505, 188] on link "2" at bounding box center [505, 194] width 6 height 11
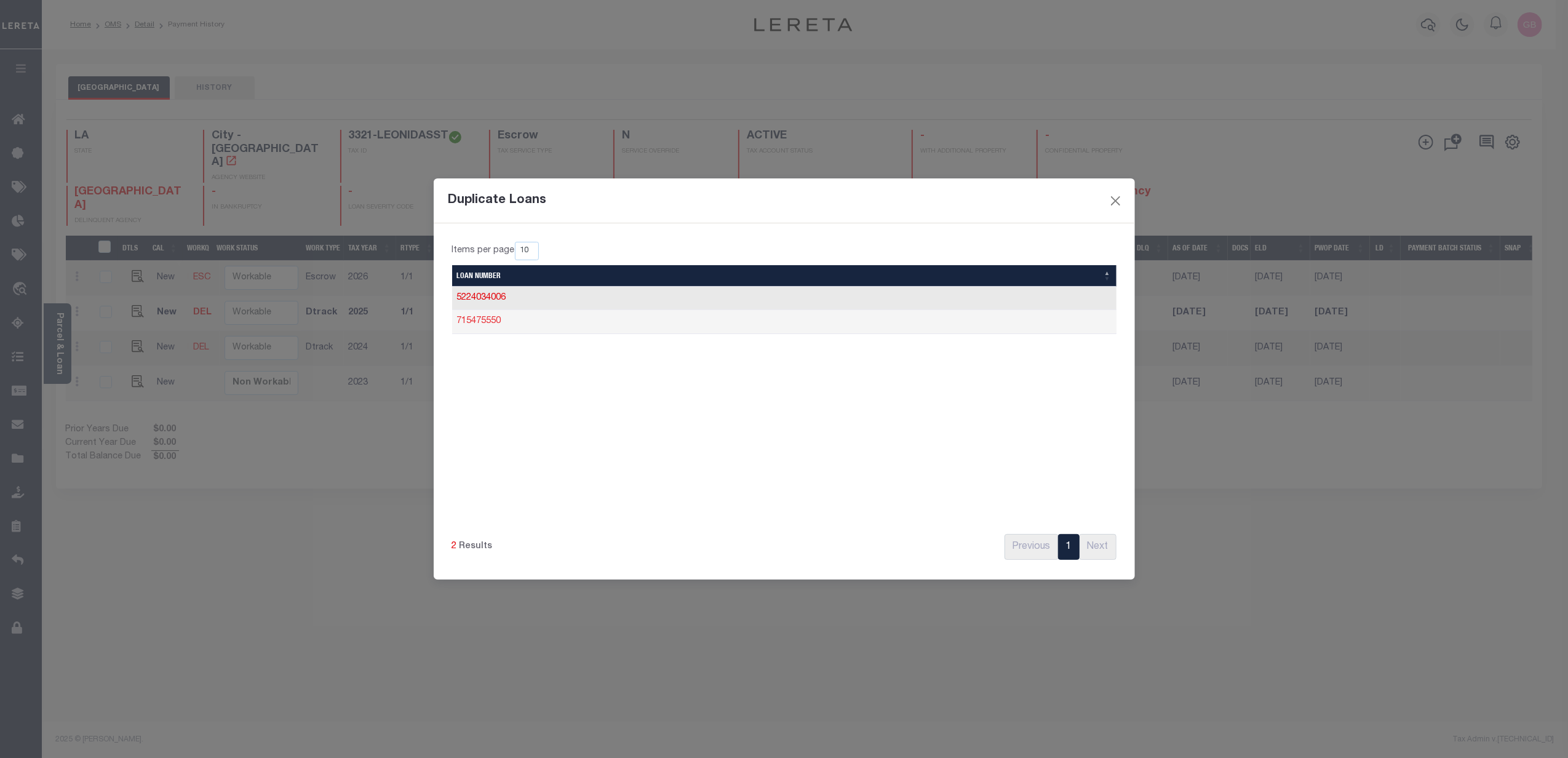
click at [480, 321] on link "715475550" at bounding box center [479, 321] width 44 height 9
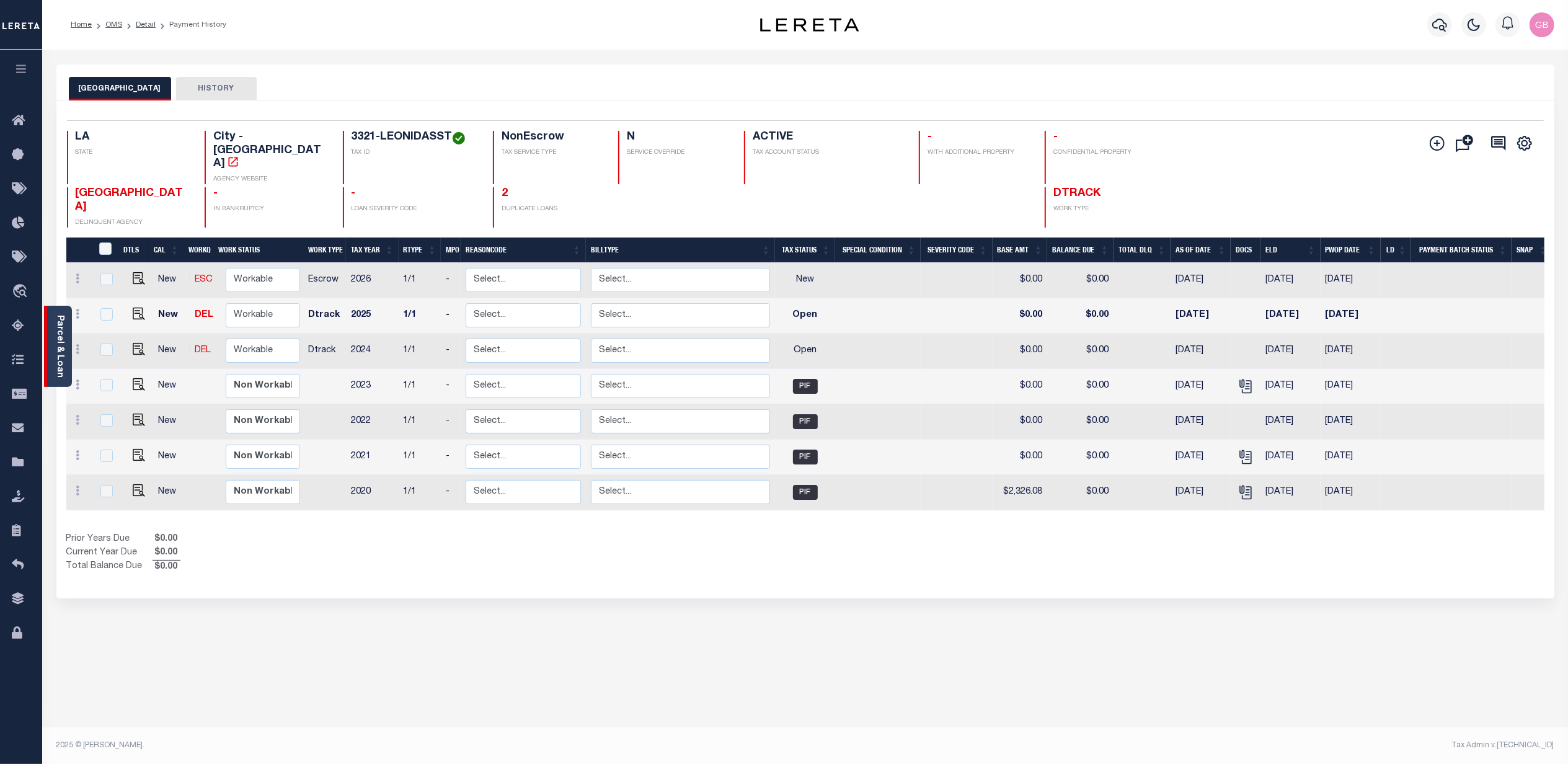
click at [58, 347] on link "Parcel & Loan" at bounding box center [60, 346] width 9 height 63
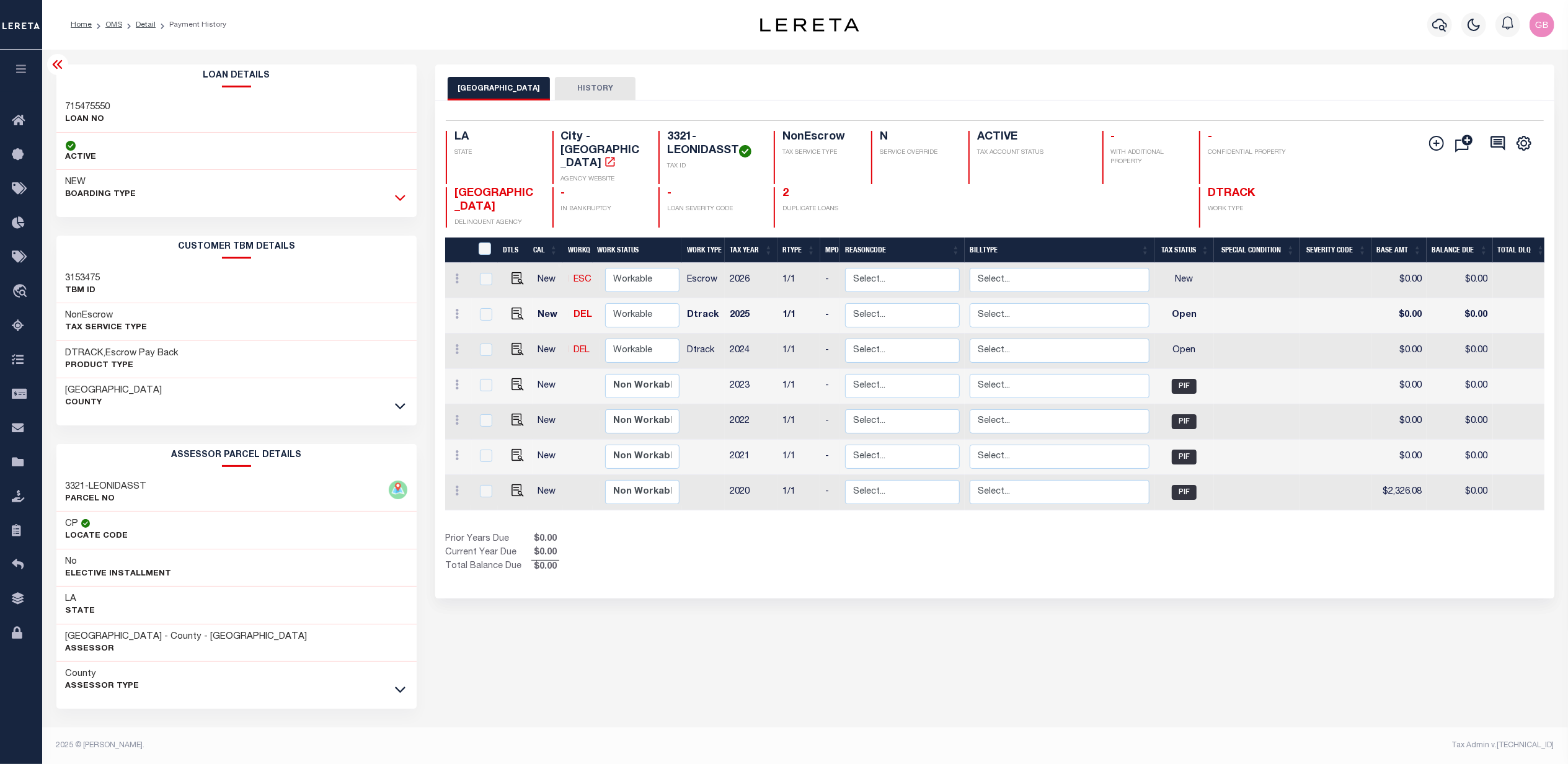
click at [403, 194] on icon at bounding box center [400, 198] width 11 height 13
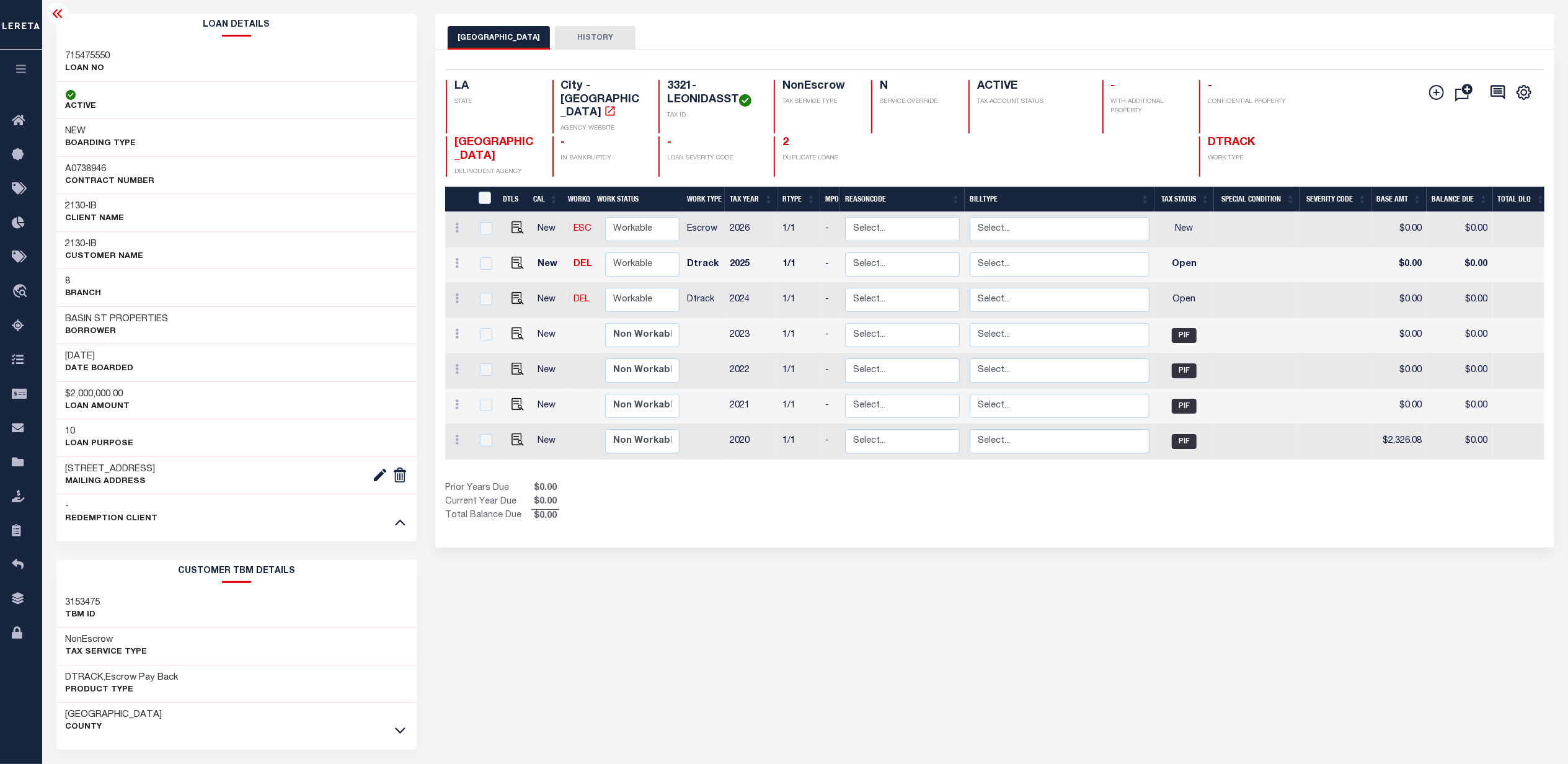
scroll to position [16, 0]
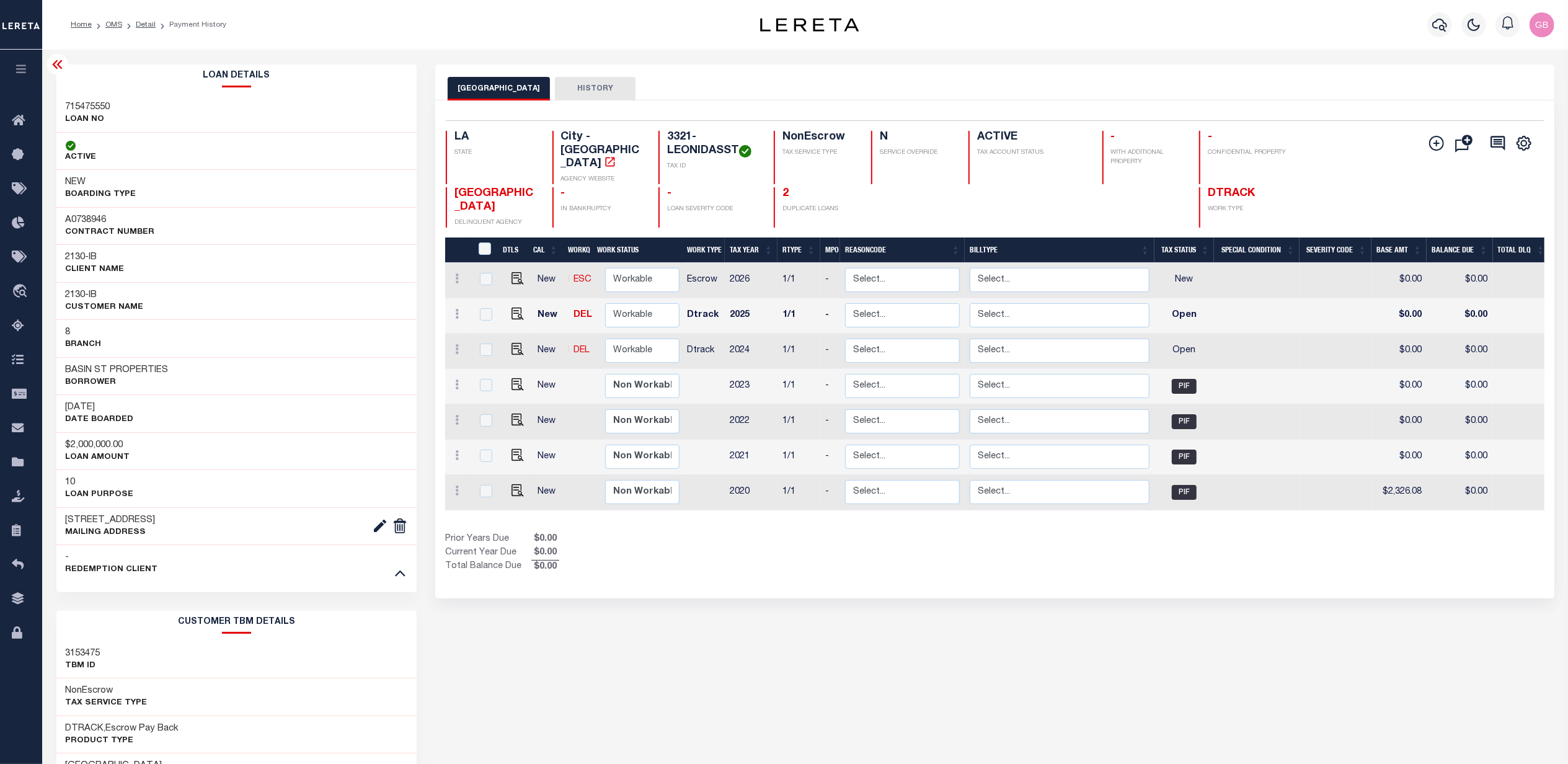
click at [506, 487] on link at bounding box center [514, 492] width 18 height 9
checkbox input "true"
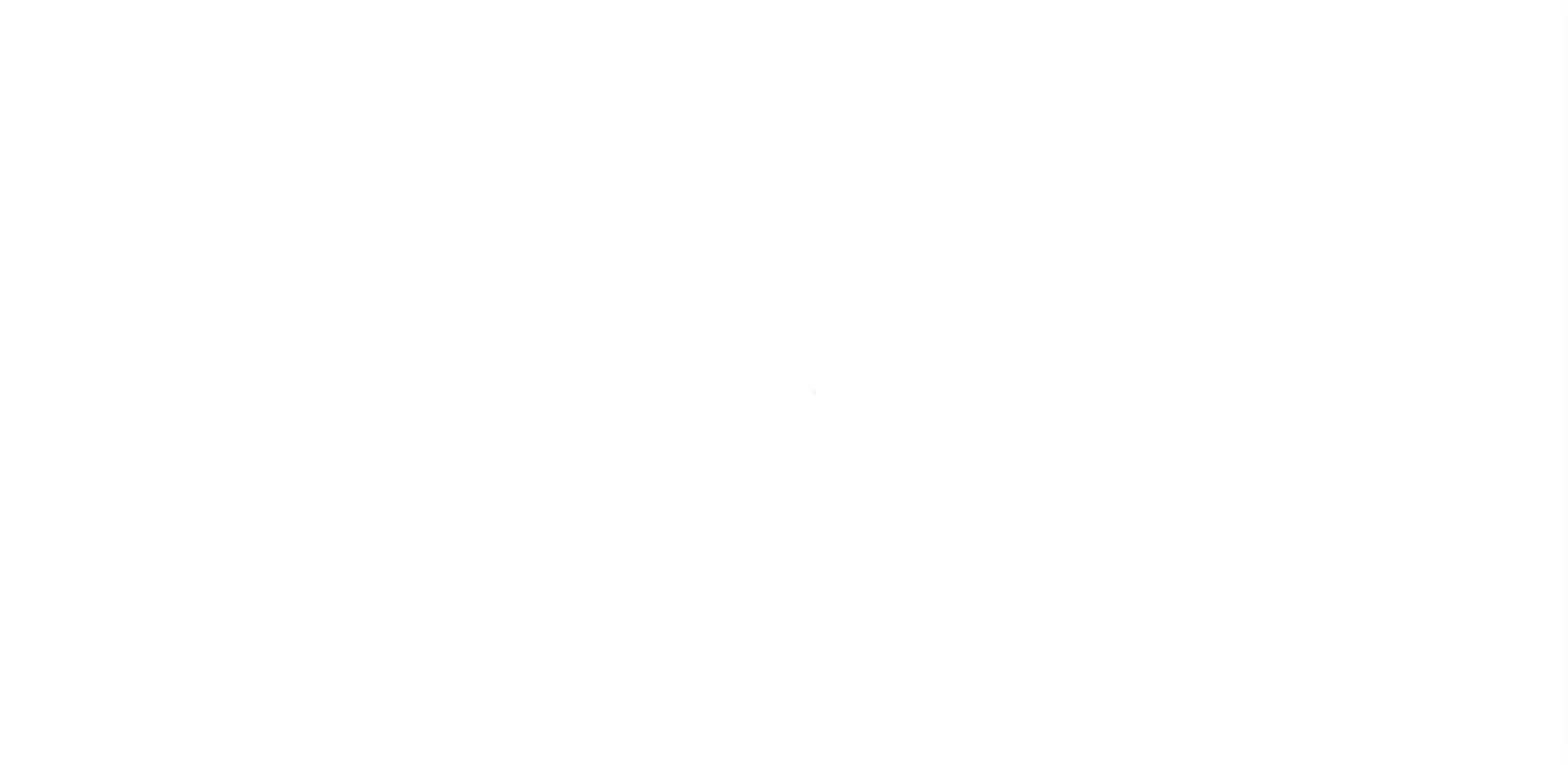
select select "PIF"
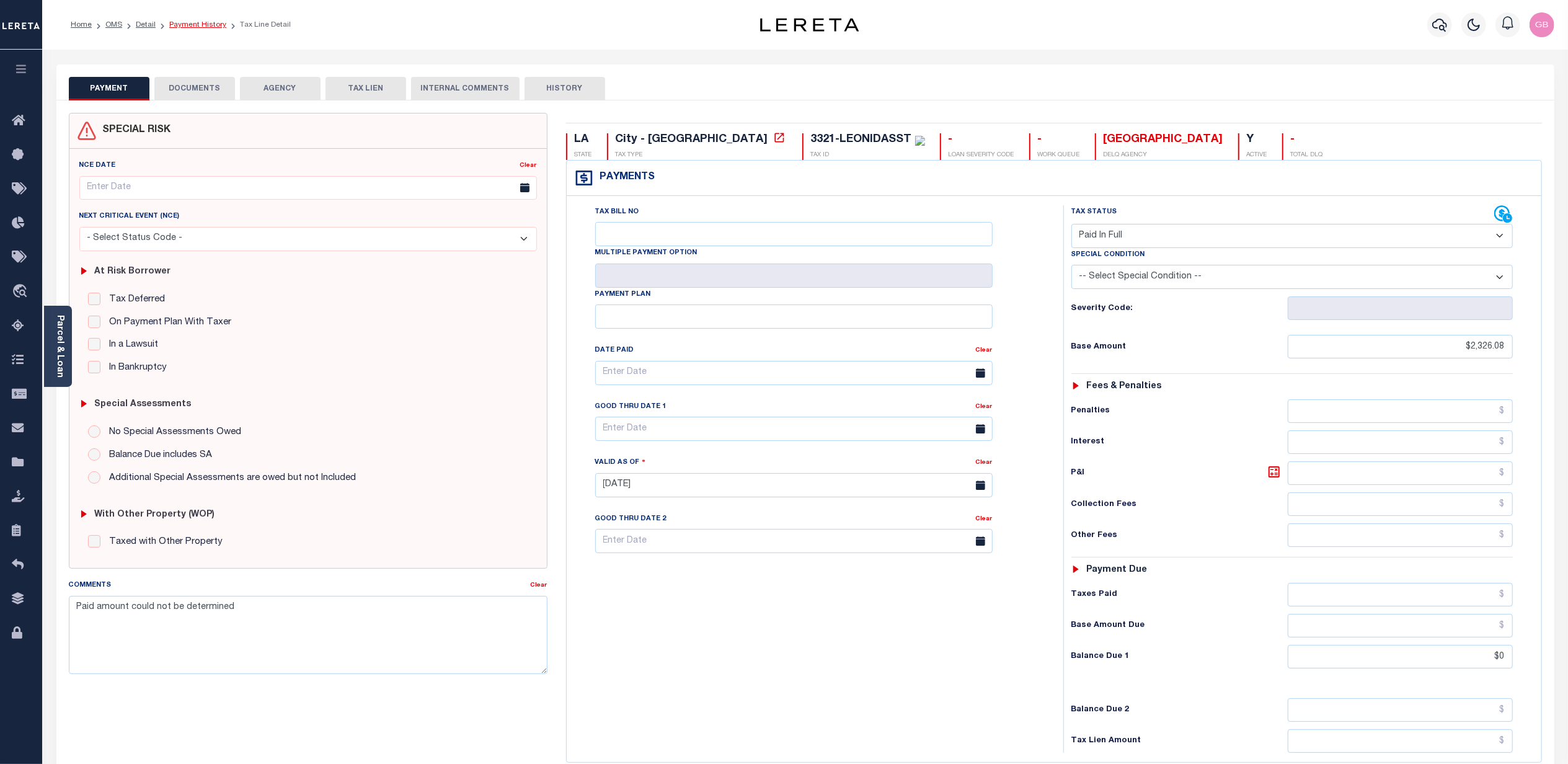
click at [194, 25] on link "Payment History" at bounding box center [198, 25] width 57 height 8
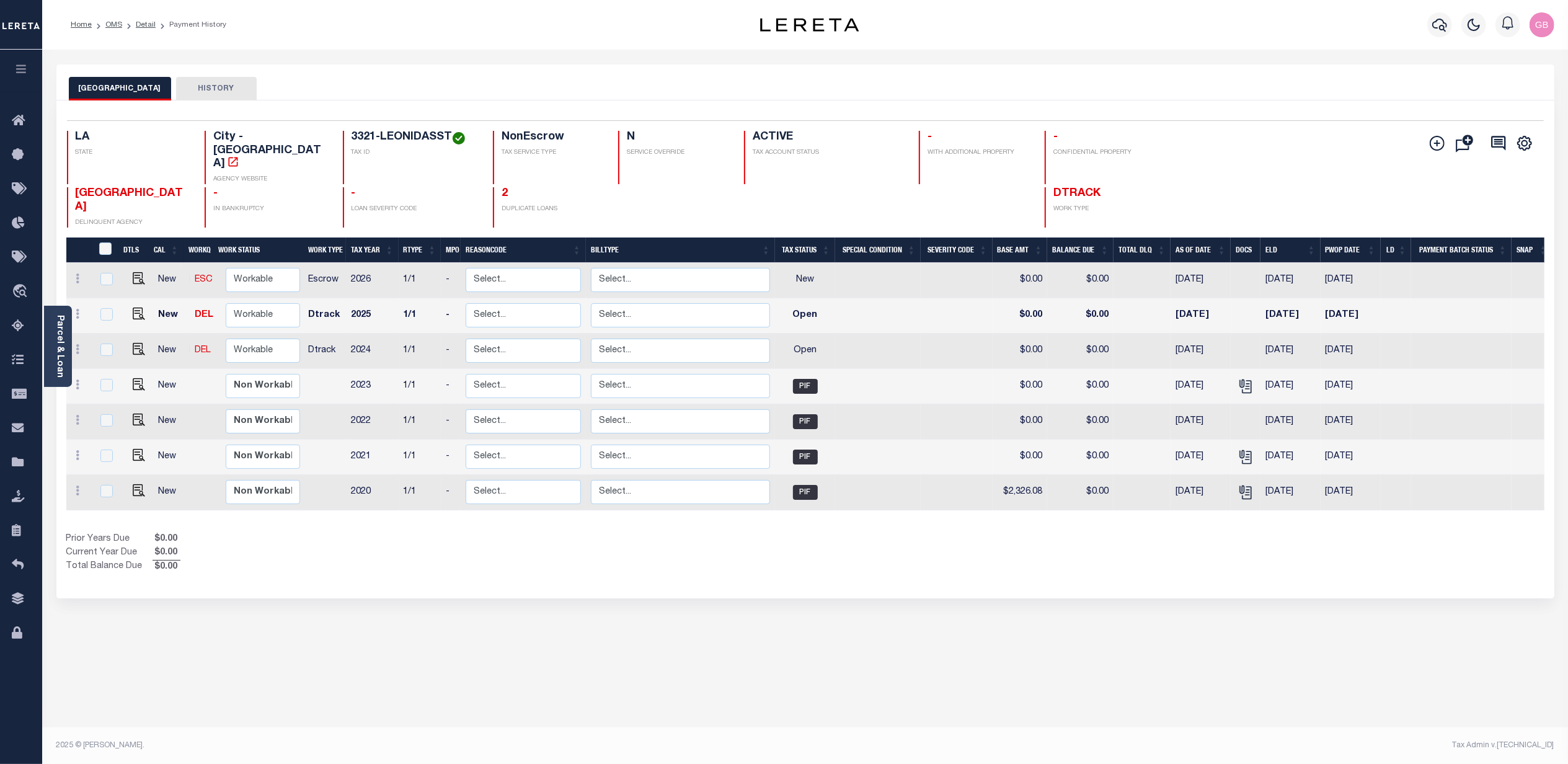
click at [56, 318] on link "Parcel & Loan" at bounding box center [60, 346] width 9 height 63
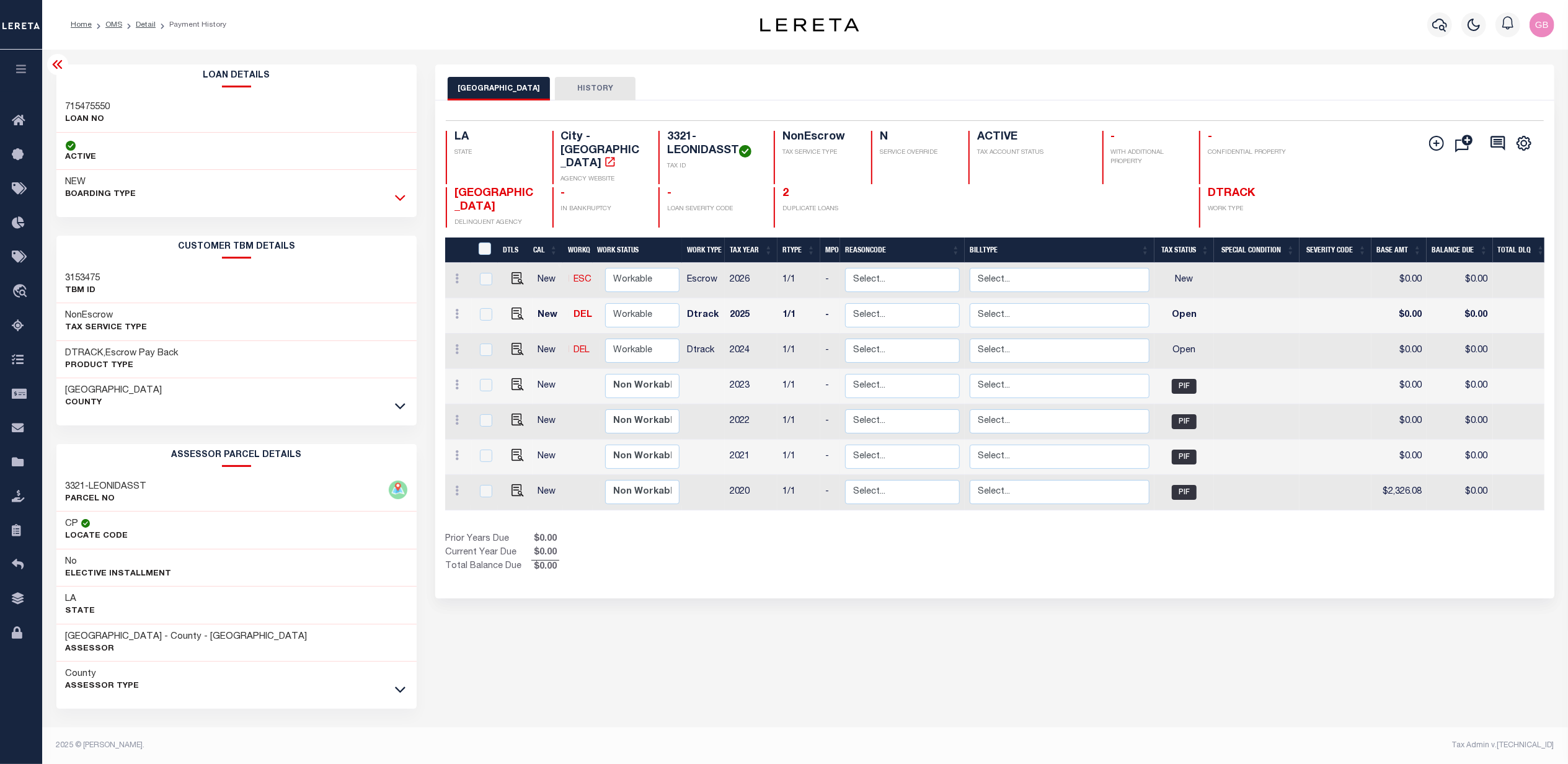
click at [399, 202] on icon at bounding box center [400, 198] width 11 height 13
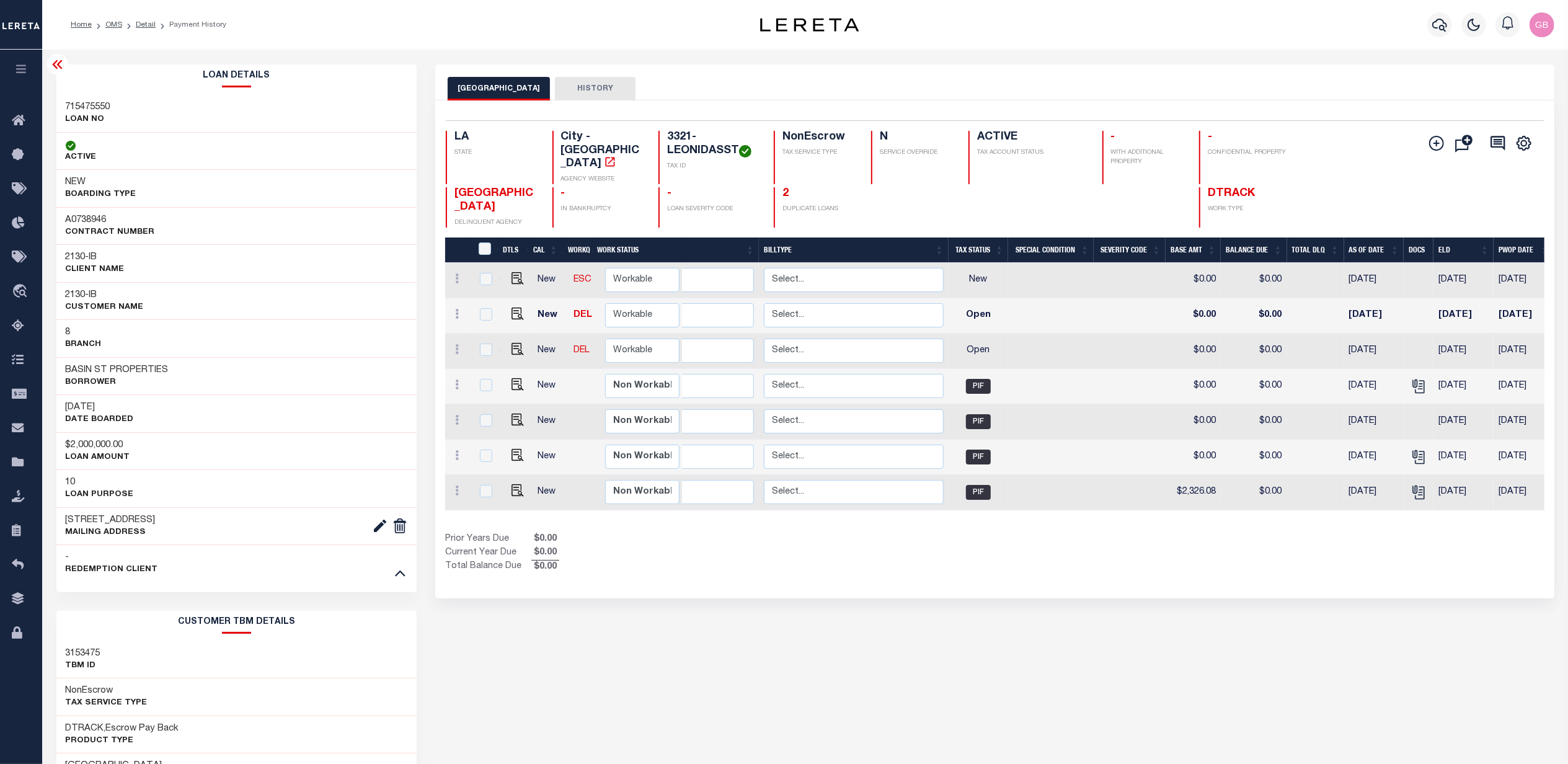
scroll to position [0, 41]
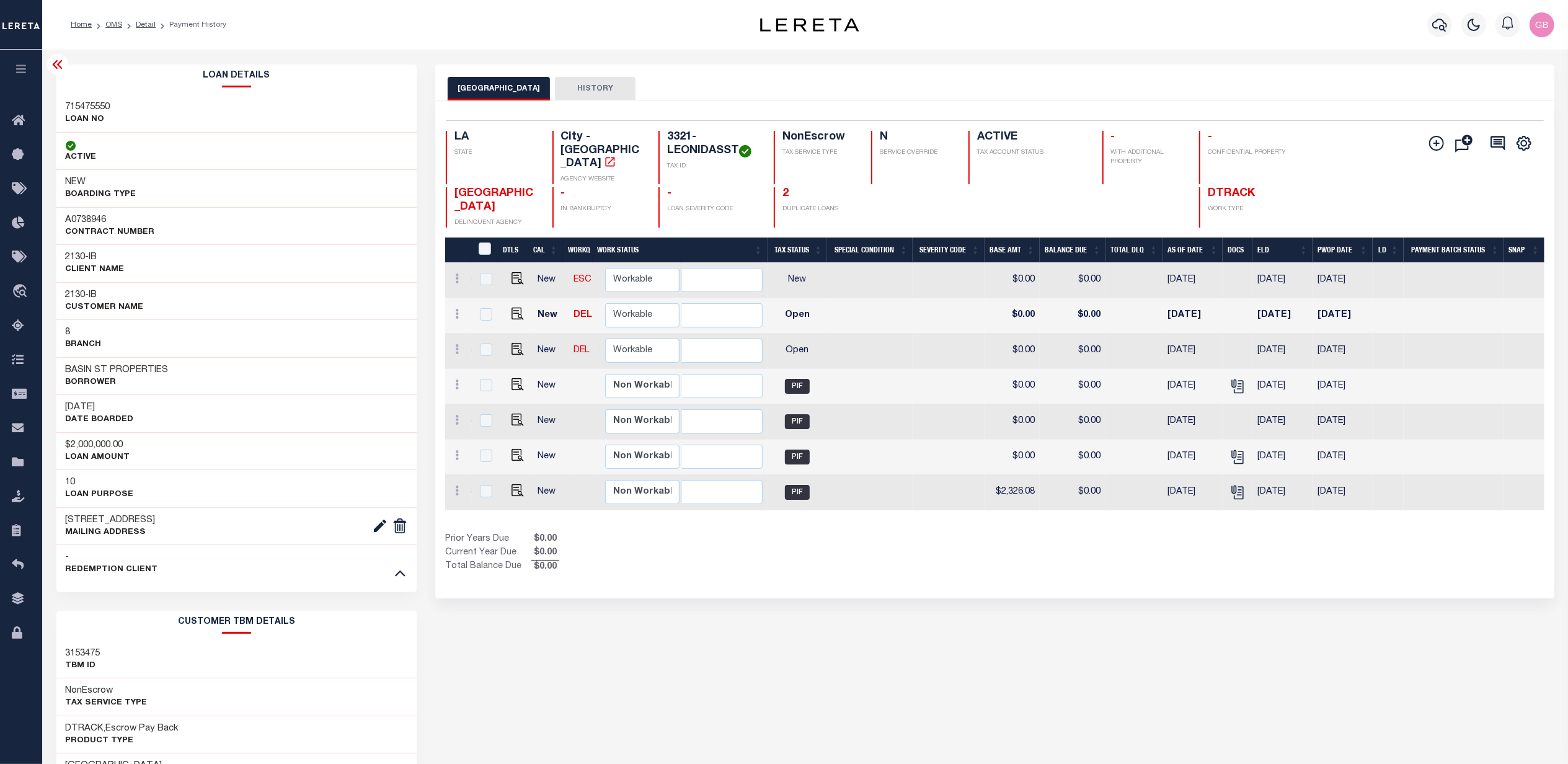
drag, startPoint x: 833, startPoint y: 507, endPoint x: 745, endPoint y: 516, distance: 88.5
click at [627, 509] on div "DTLS CAL WorkQ Work Status Work Type Tax Year RType MPO ReasonCode BillType Tax…" at bounding box center [995, 406] width 1099 height 337
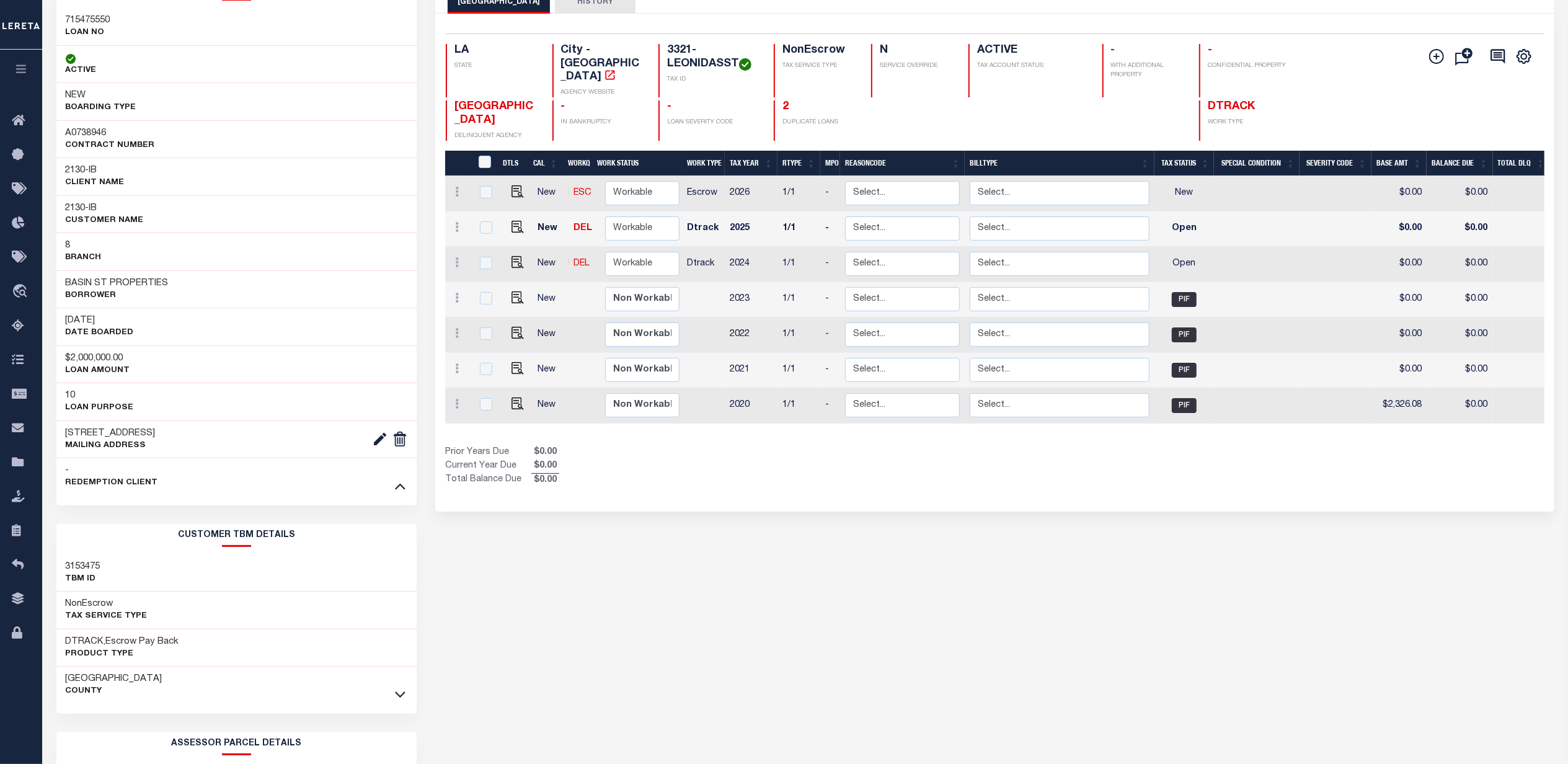
scroll to position [0, 0]
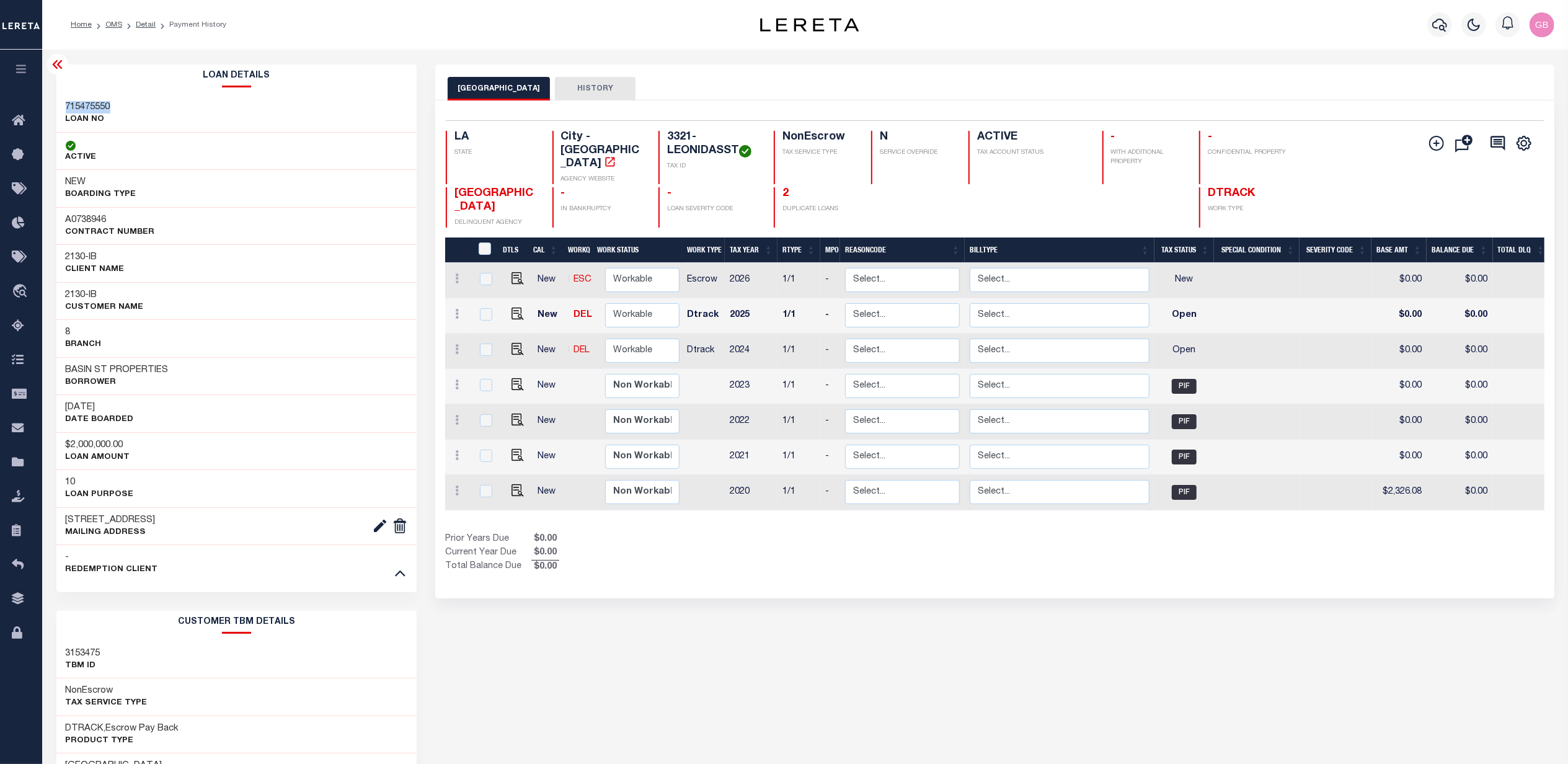
drag, startPoint x: 120, startPoint y: 105, endPoint x: 60, endPoint y: 107, distance: 60.0
click at [60, 107] on div "715475550 LOAN NO" at bounding box center [237, 114] width 361 height 38
copy h3 "715475550"
drag, startPoint x: 242, startPoint y: 0, endPoint x: 472, endPoint y: 134, distance: 266.2
click at [1144, 624] on div "NEW ORLEANS CITY HISTORY Selected 7 Results" at bounding box center [995, 602] width 1138 height 1075
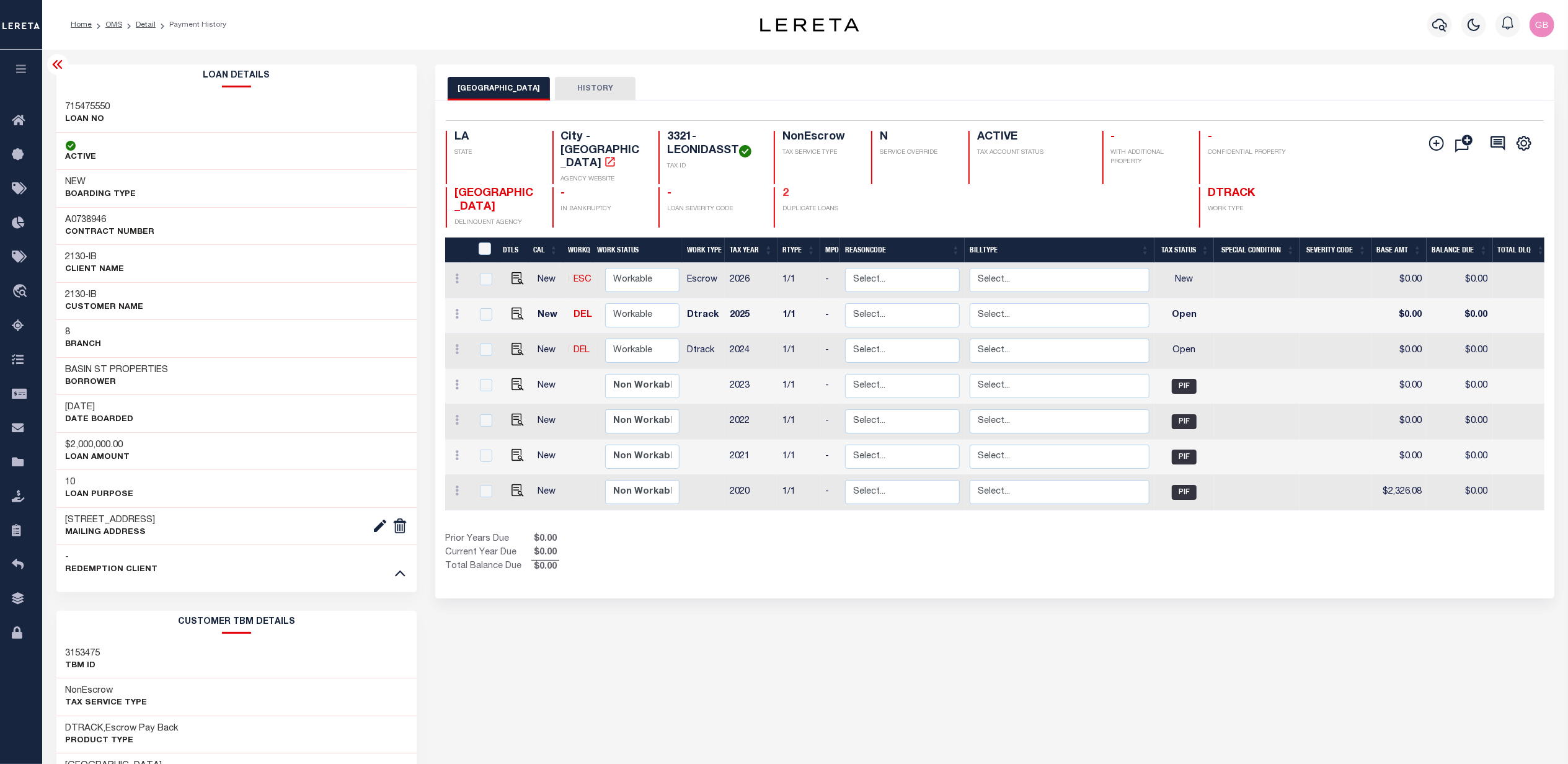
click at [784, 188] on link "2" at bounding box center [786, 194] width 6 height 11
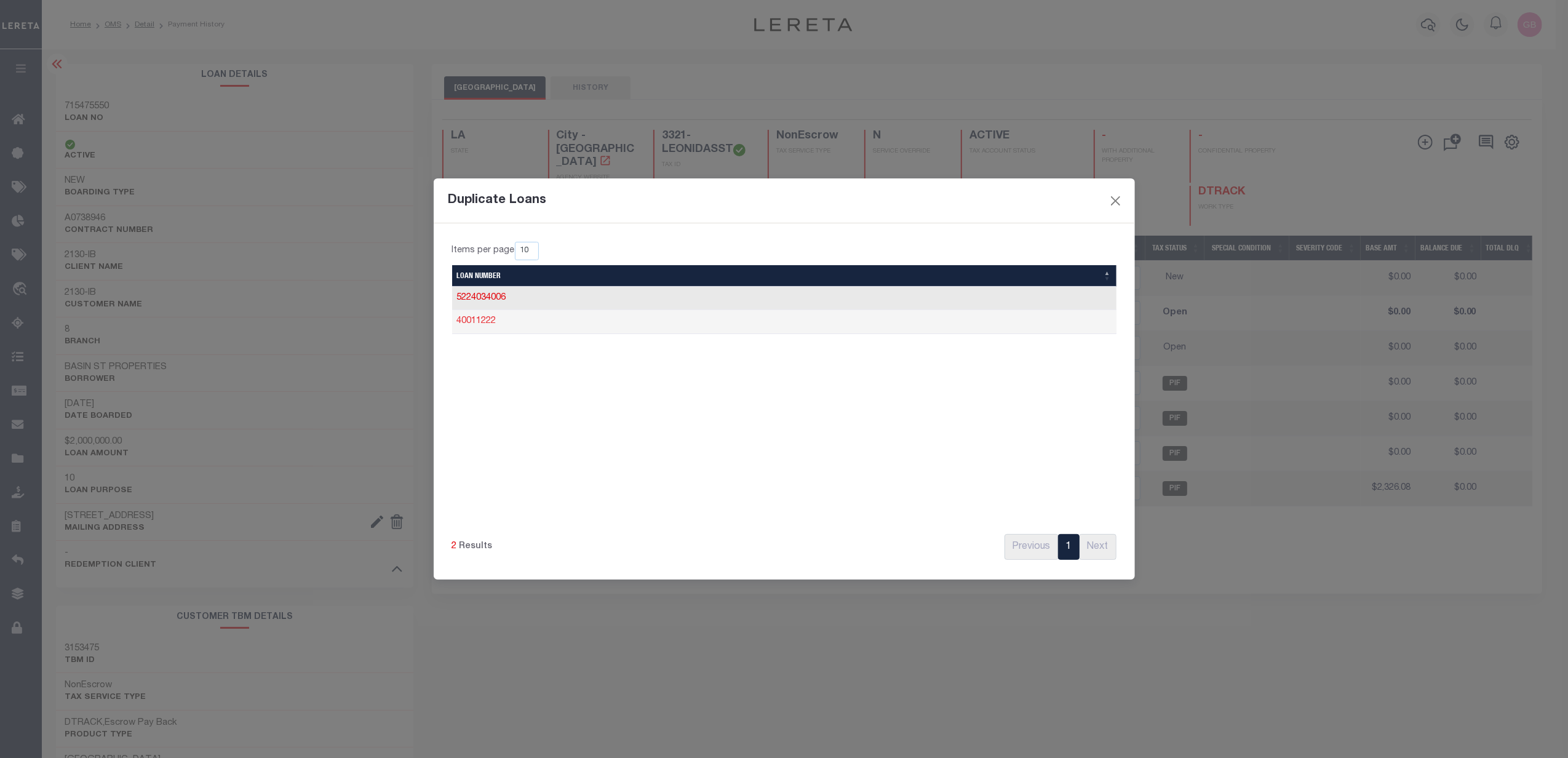
click at [481, 324] on link "40011222" at bounding box center [476, 321] width 39 height 9
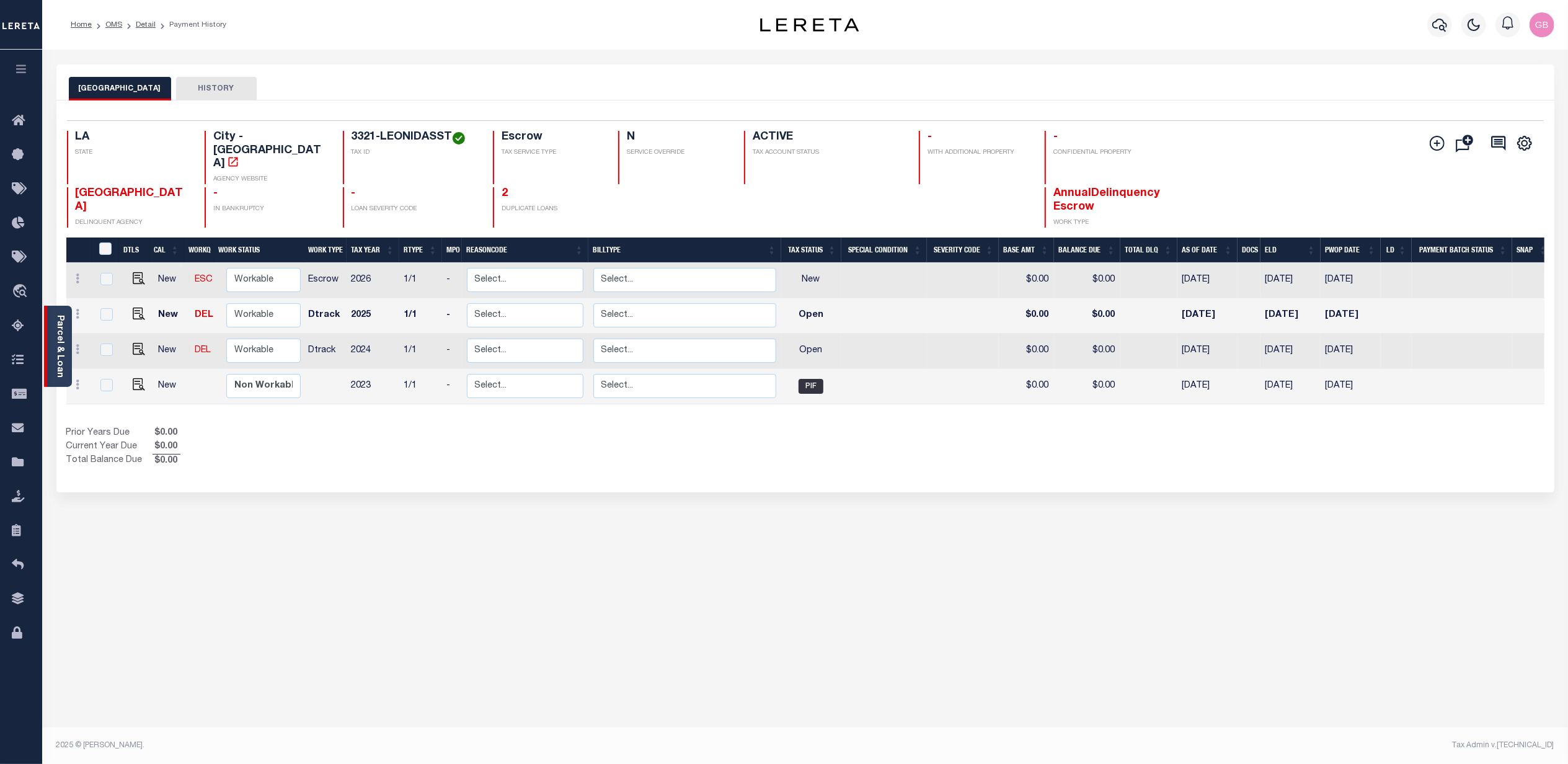
click at [64, 330] on link "Parcel & Loan" at bounding box center [60, 346] width 9 height 63
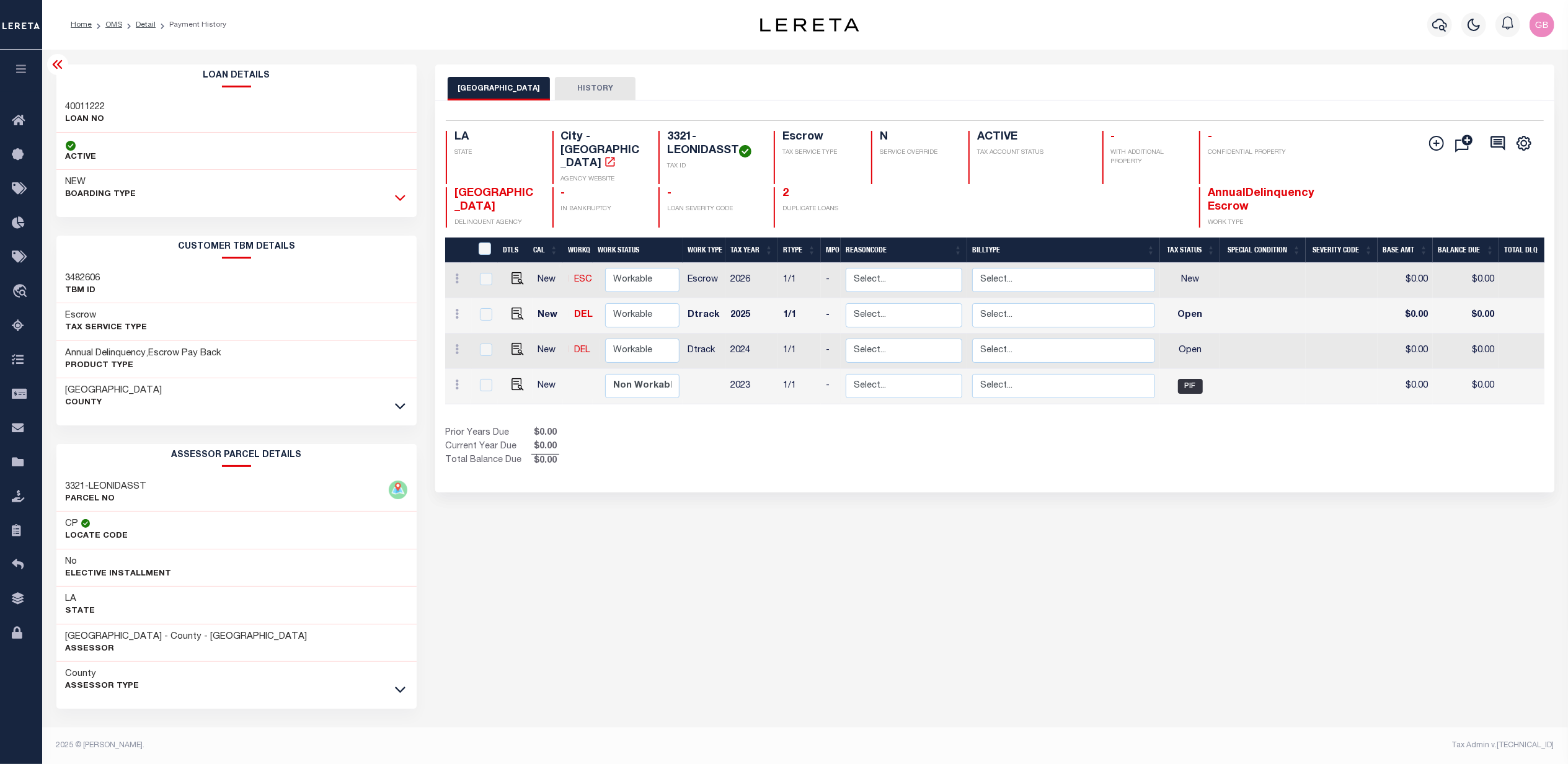
click at [397, 196] on icon at bounding box center [400, 198] width 11 height 13
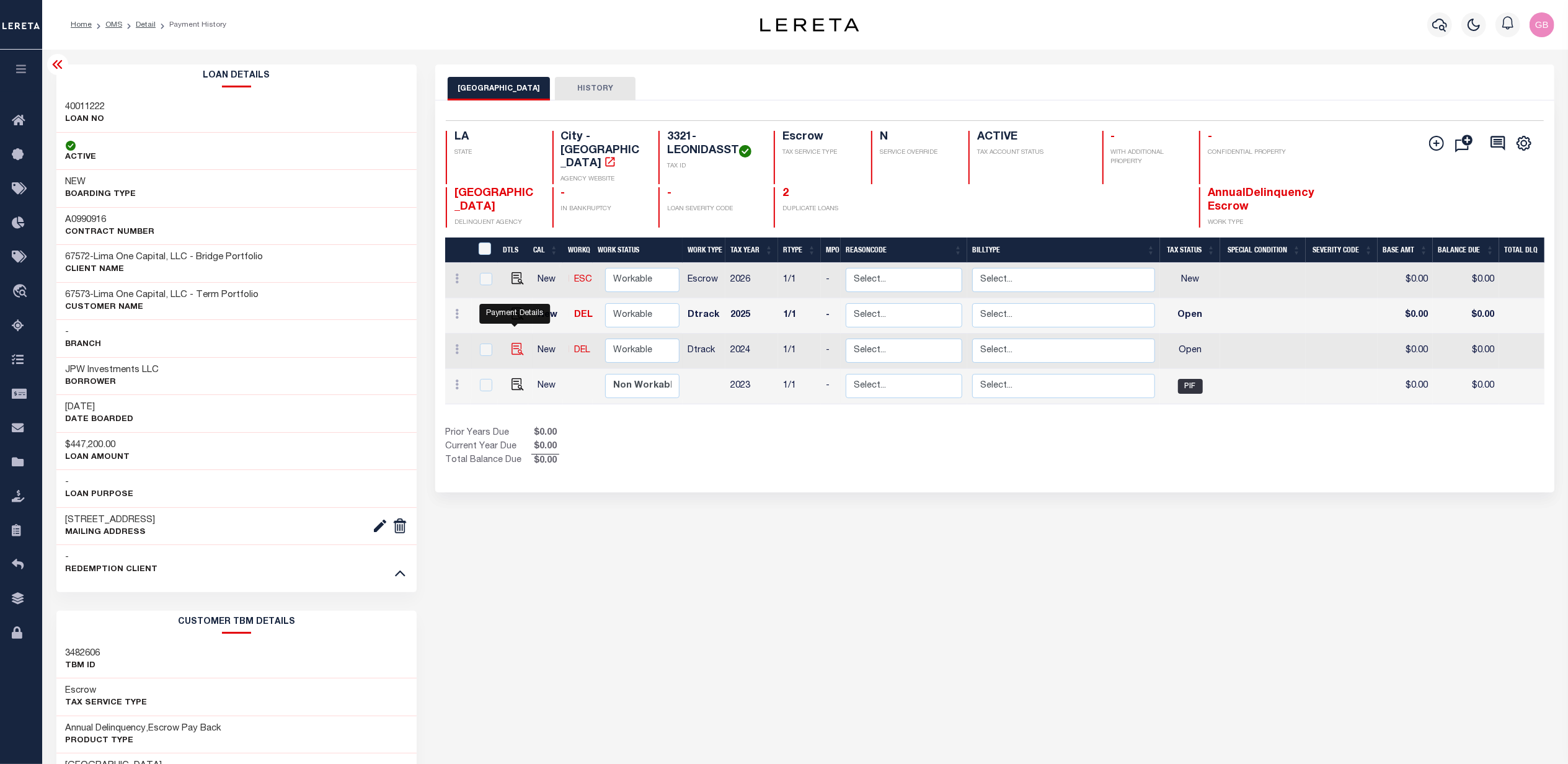
click at [512, 343] on img "" at bounding box center [518, 349] width 13 height 13
checkbox input "true"
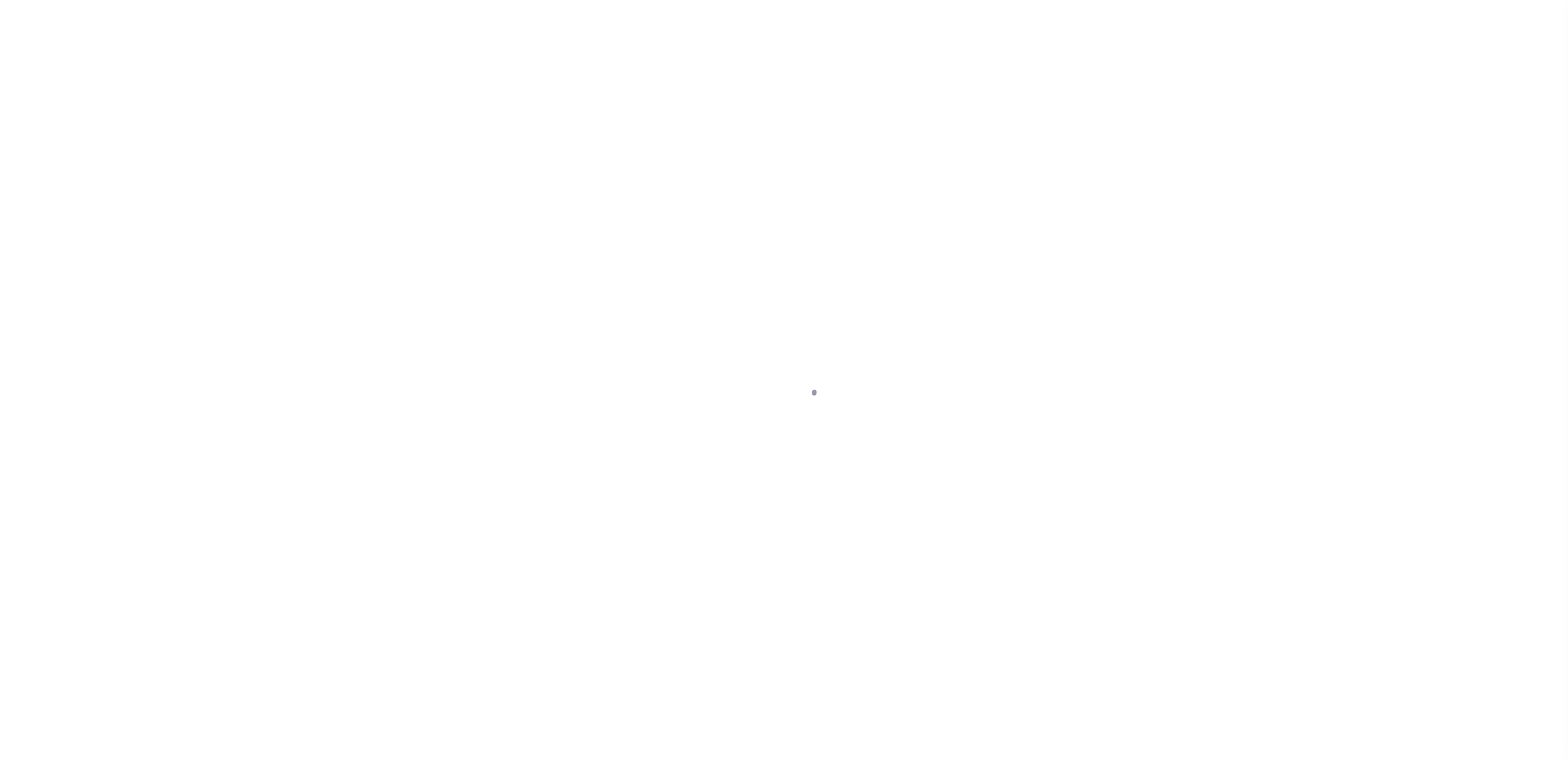
type input "[DATE]"
select select "OP2"
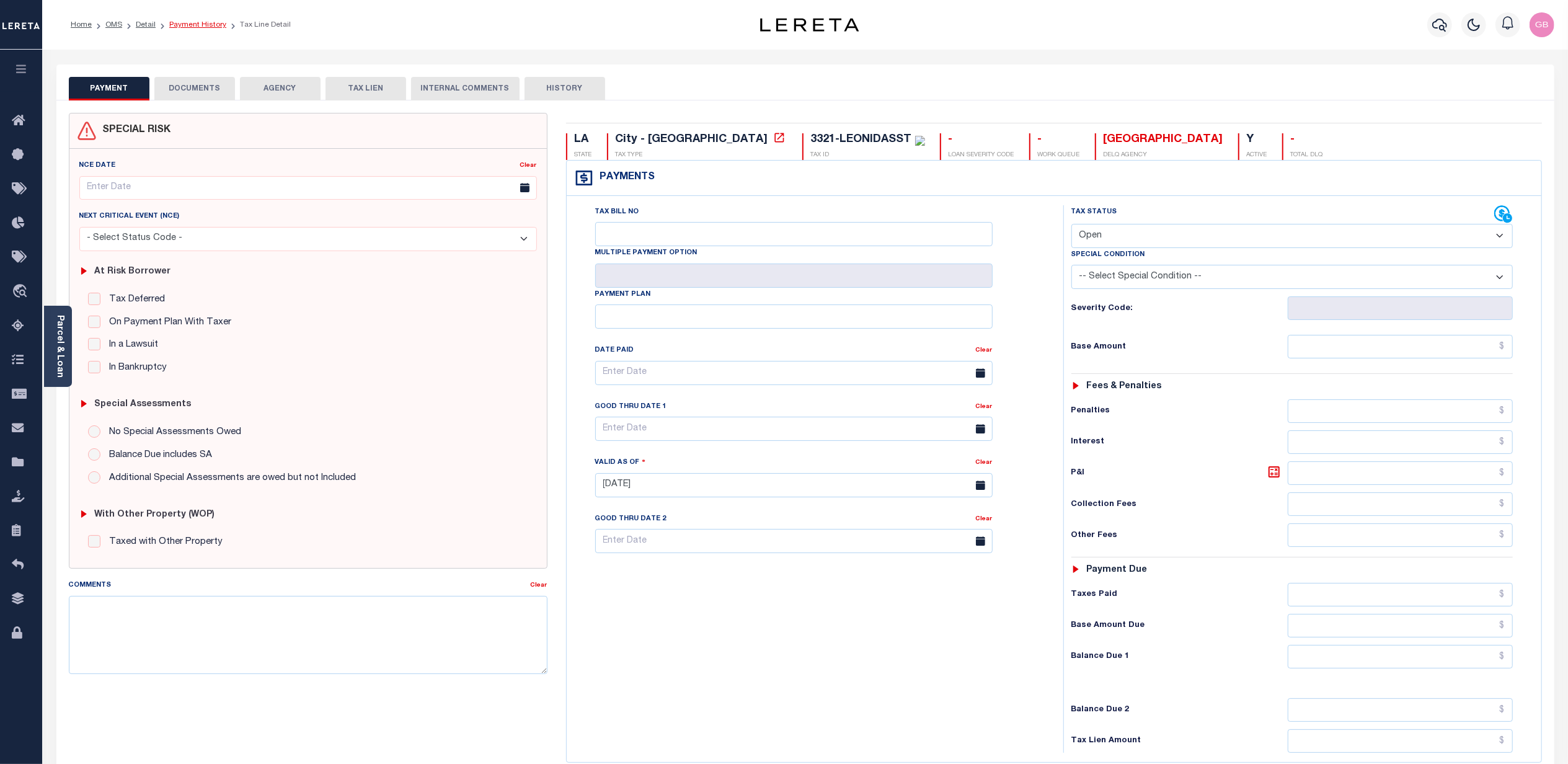
click at [196, 26] on link "Payment History" at bounding box center [198, 25] width 57 height 8
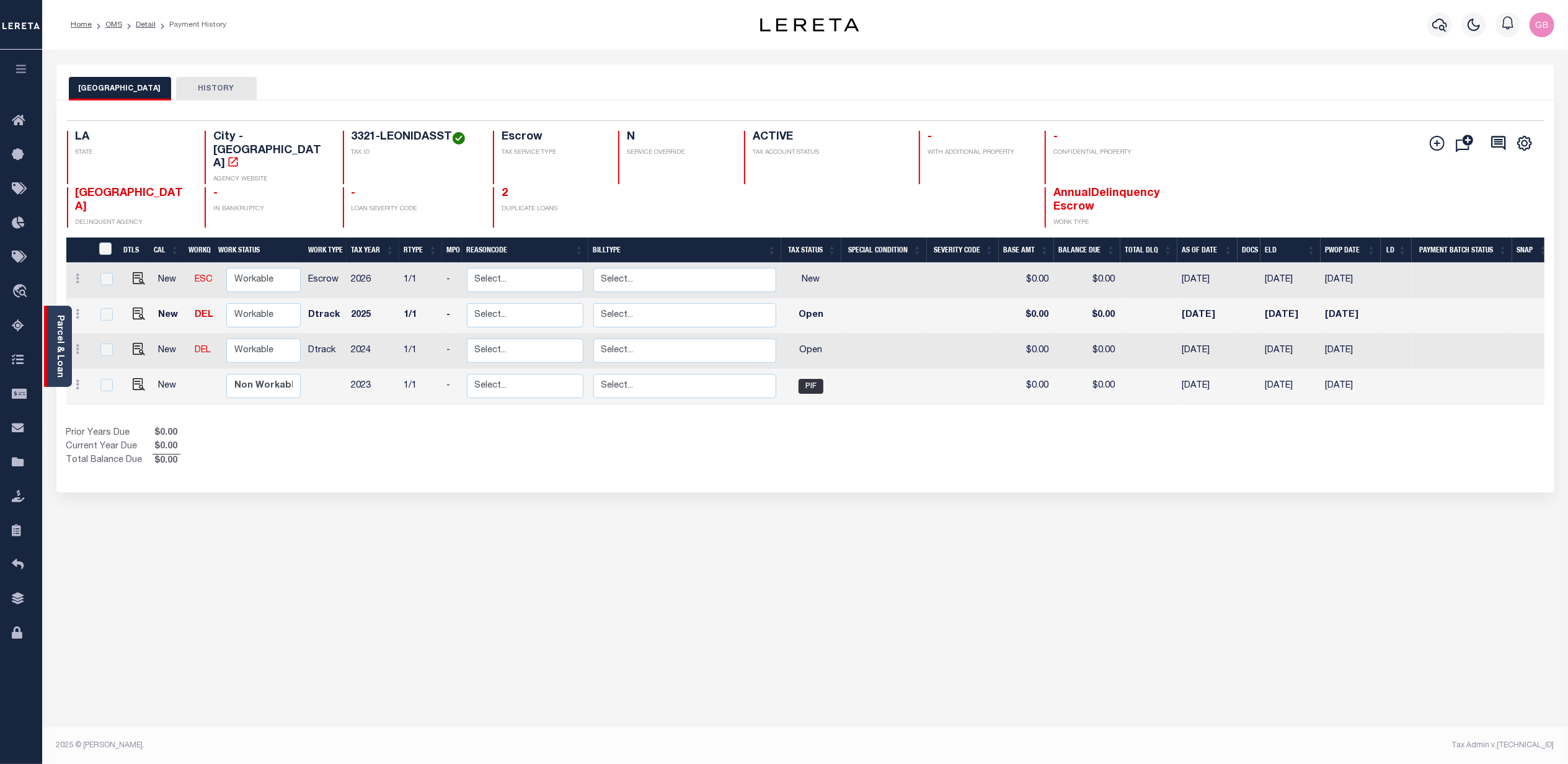
click at [50, 355] on div "Parcel & Loan" at bounding box center [58, 346] width 28 height 81
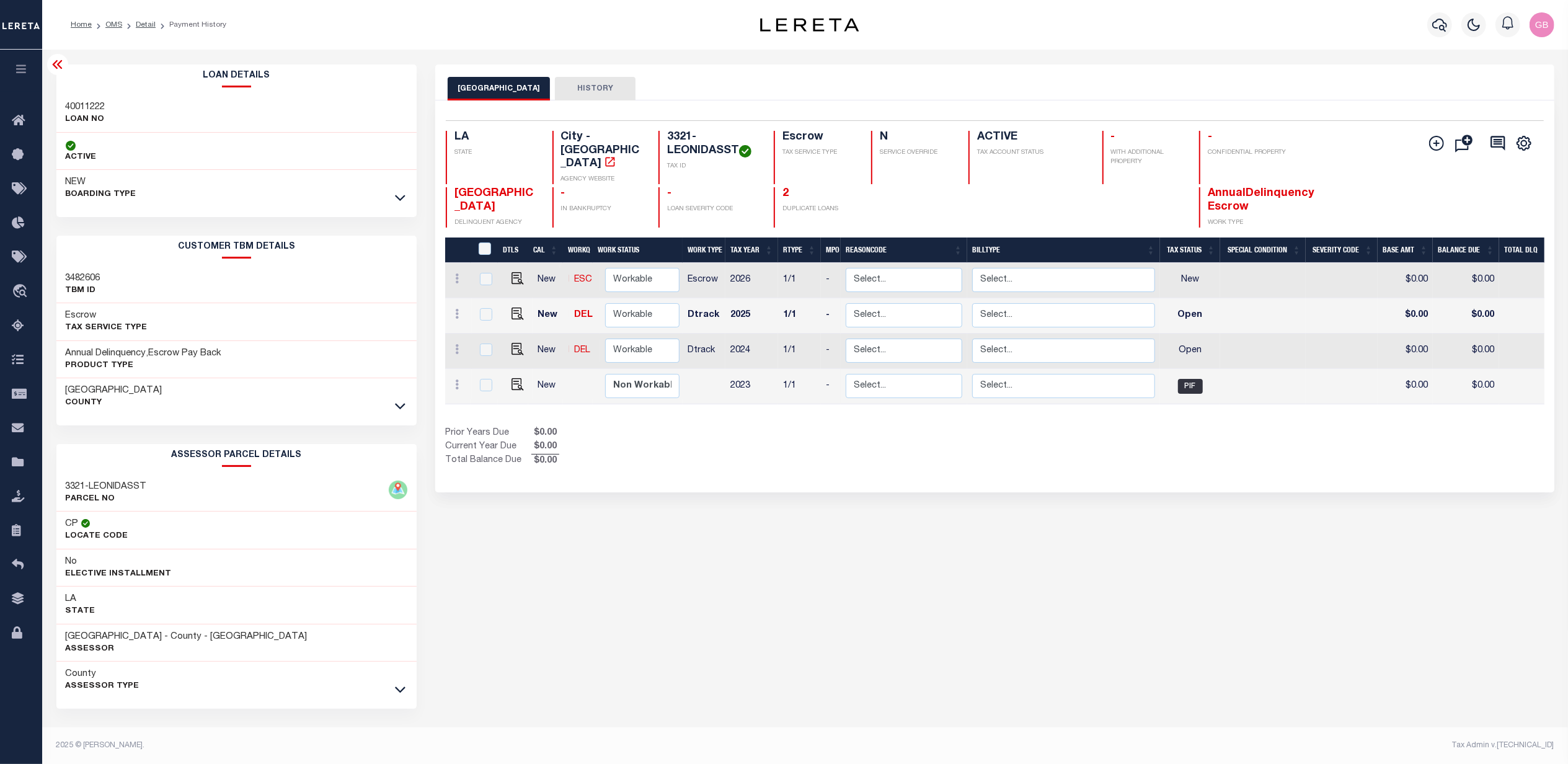
drag, startPoint x: 405, startPoint y: 199, endPoint x: 406, endPoint y: 229, distance: 30.0
click at [405, 199] on icon at bounding box center [400, 198] width 11 height 13
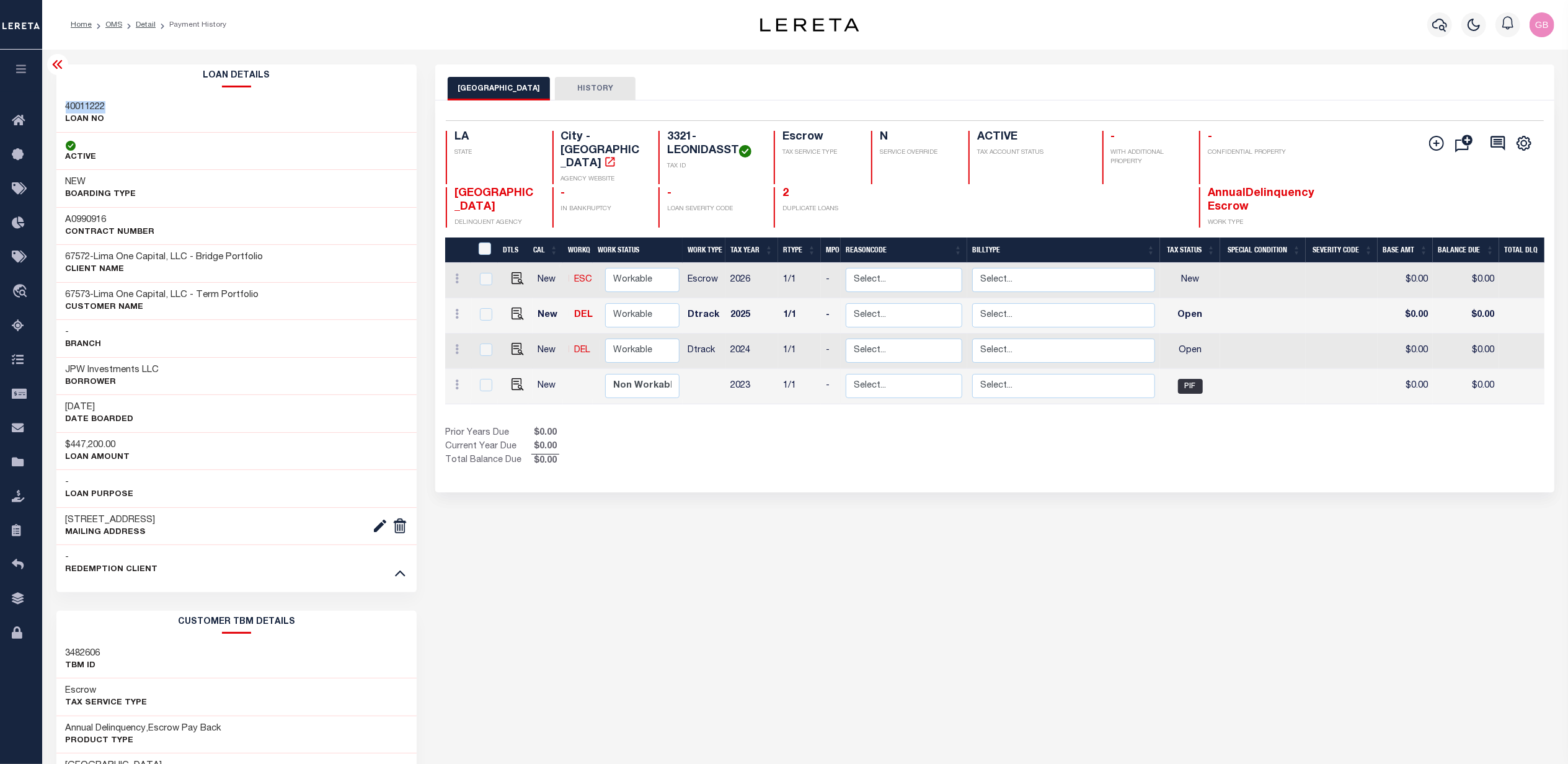
drag, startPoint x: 112, startPoint y: 105, endPoint x: 65, endPoint y: 110, distance: 47.3
click at [65, 110] on div "40011222 LOAN NO" at bounding box center [237, 114] width 361 height 38
copy h3 "40011222"
